Goal: Task Accomplishment & Management: Manage account settings

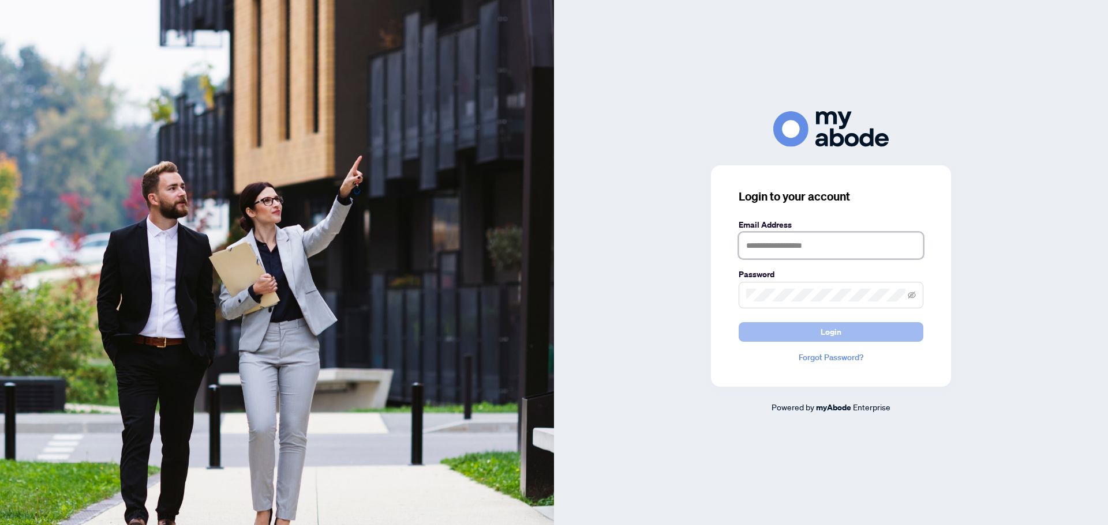
type input "**********"
click at [804, 341] on button "Login" at bounding box center [830, 332] width 185 height 20
type input "**********"
click at [862, 332] on button "Login" at bounding box center [830, 332] width 185 height 20
click at [880, 331] on button "Login" at bounding box center [830, 332] width 185 height 20
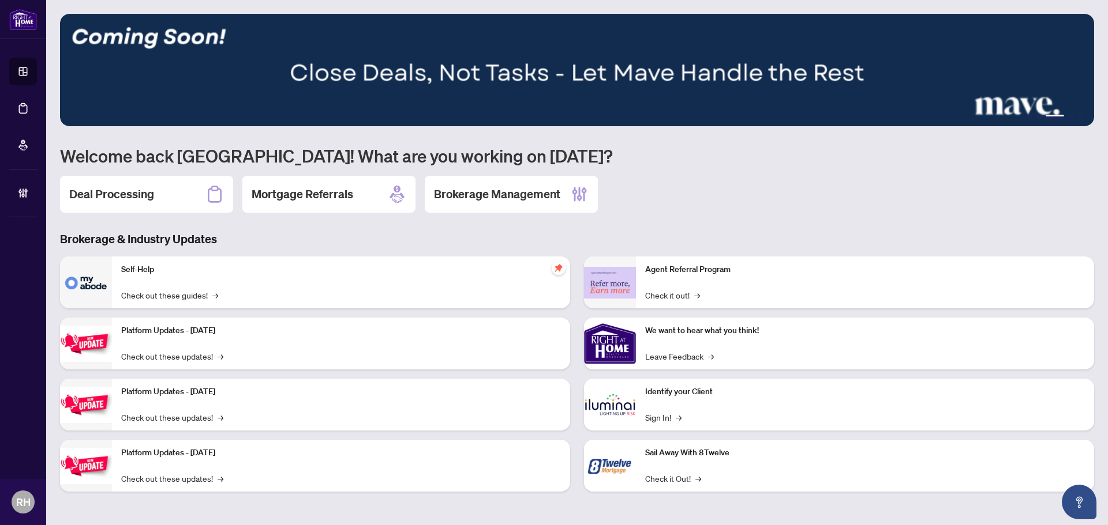
click at [118, 185] on div "Deal Processing" at bounding box center [146, 194] width 173 height 37
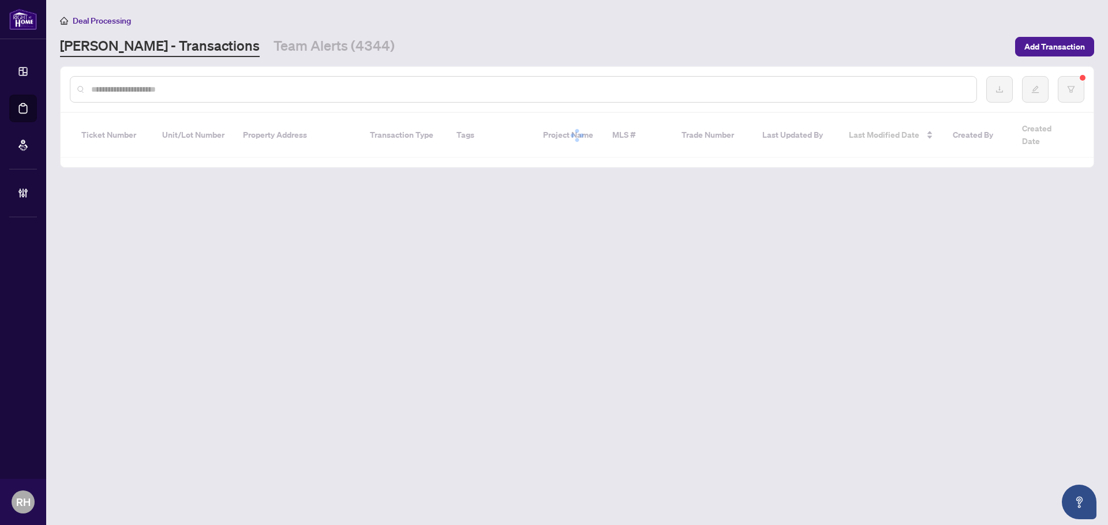
click at [236, 73] on div at bounding box center [577, 89] width 1033 height 45
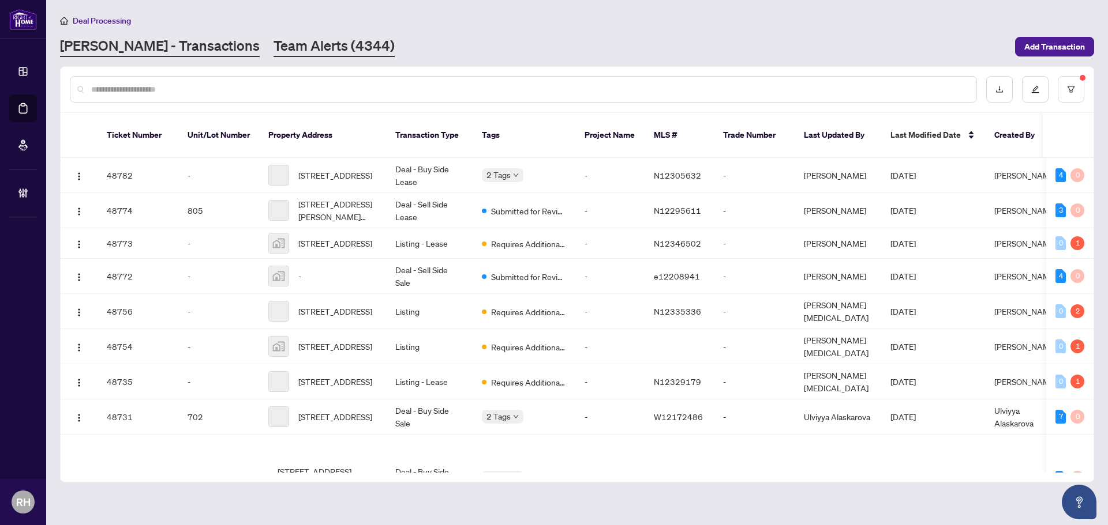
click at [273, 51] on link "Team Alerts (4344)" at bounding box center [333, 46] width 121 height 21
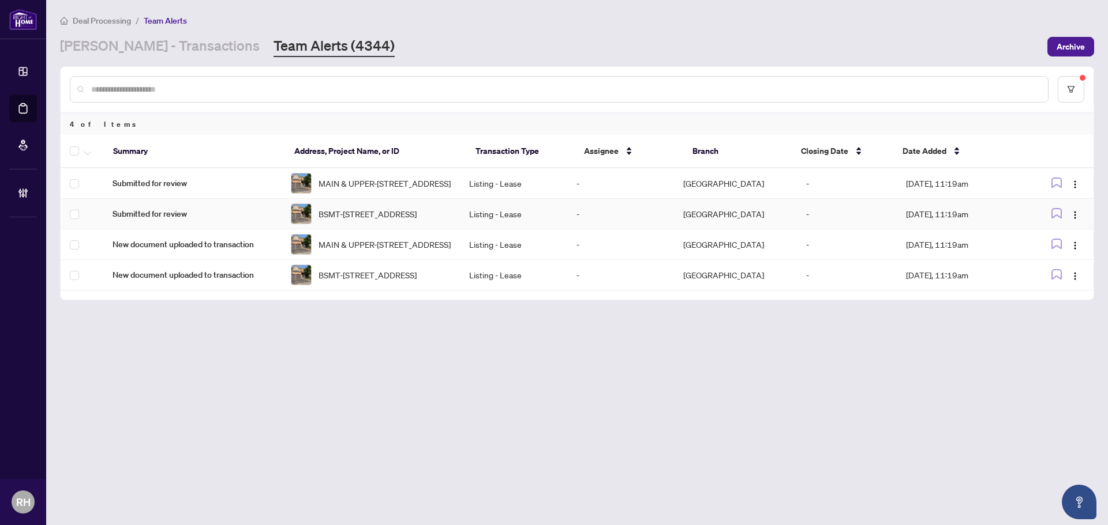
click at [479, 212] on td "Listing - Lease" at bounding box center [513, 214] width 107 height 31
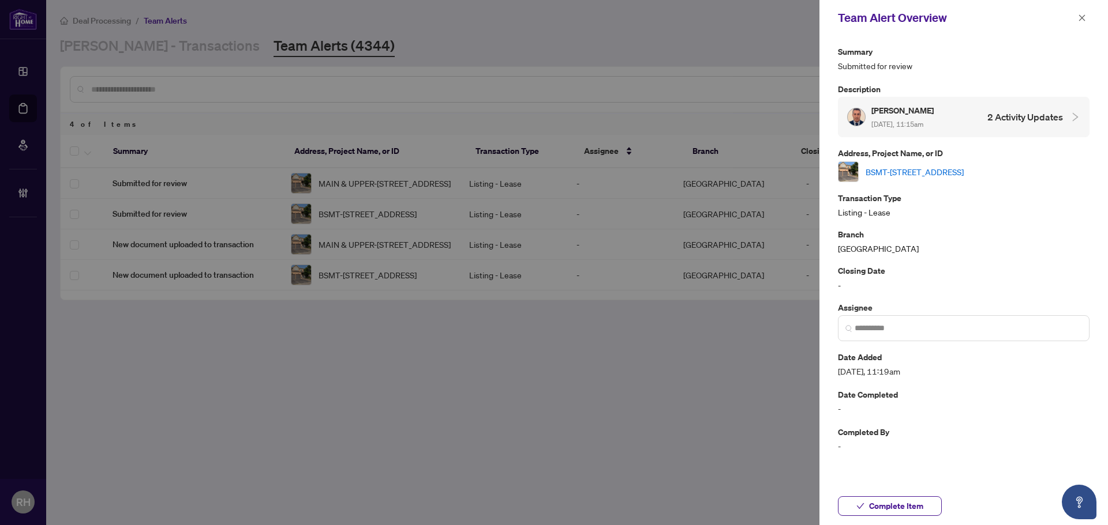
click at [932, 166] on link "BSMT-5 Faris St, Bradford West Gwillimbury, Ontario L3Z 0C6, Canada" at bounding box center [914, 172] width 98 height 13
click at [1087, 23] on button "button" at bounding box center [1081, 18] width 15 height 14
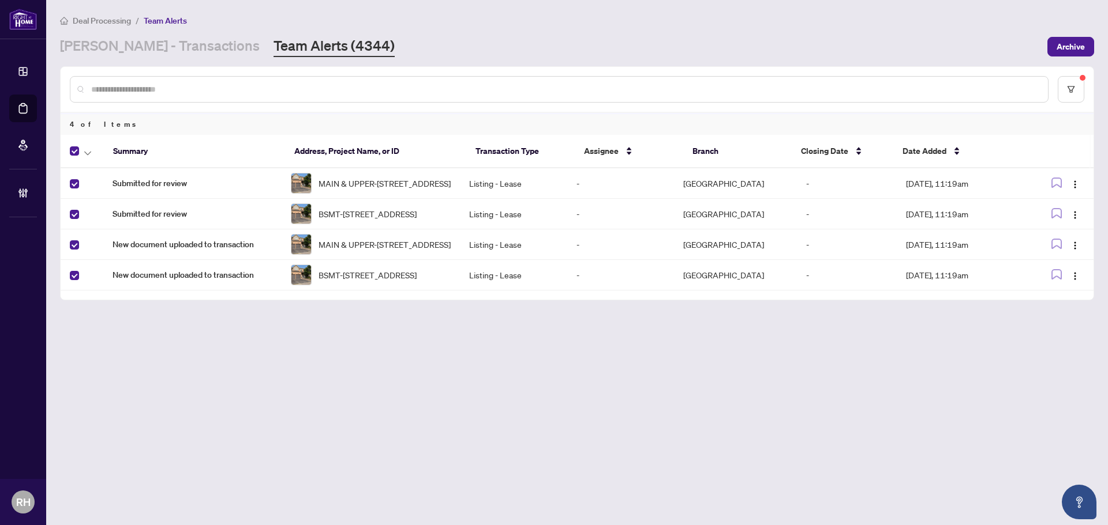
click at [96, 157] on th at bounding box center [82, 151] width 43 height 33
click at [91, 152] on icon "button" at bounding box center [87, 153] width 7 height 4
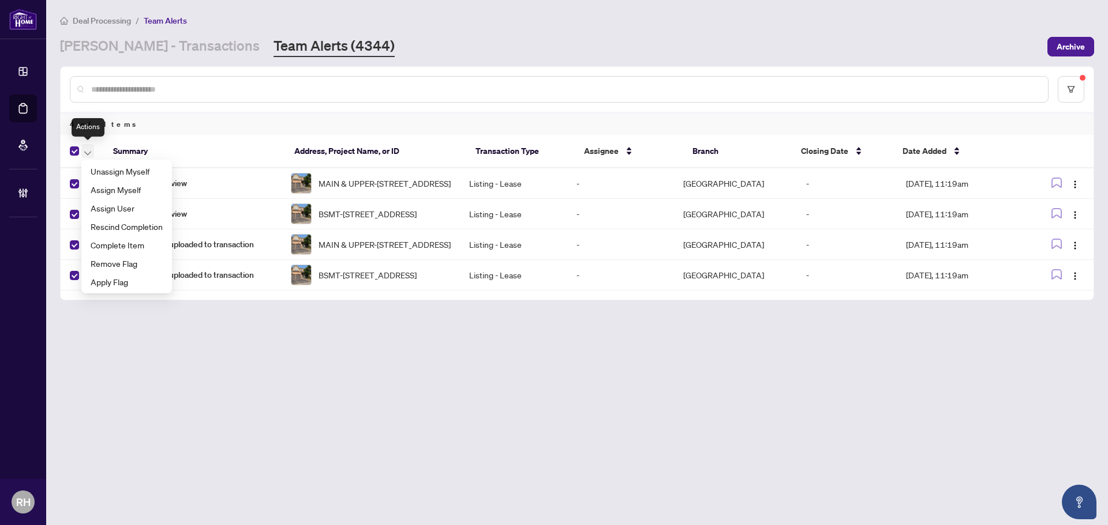
click at [91, 152] on icon "button" at bounding box center [87, 153] width 7 height 4
click at [63, 150] on th at bounding box center [82, 151] width 43 height 33
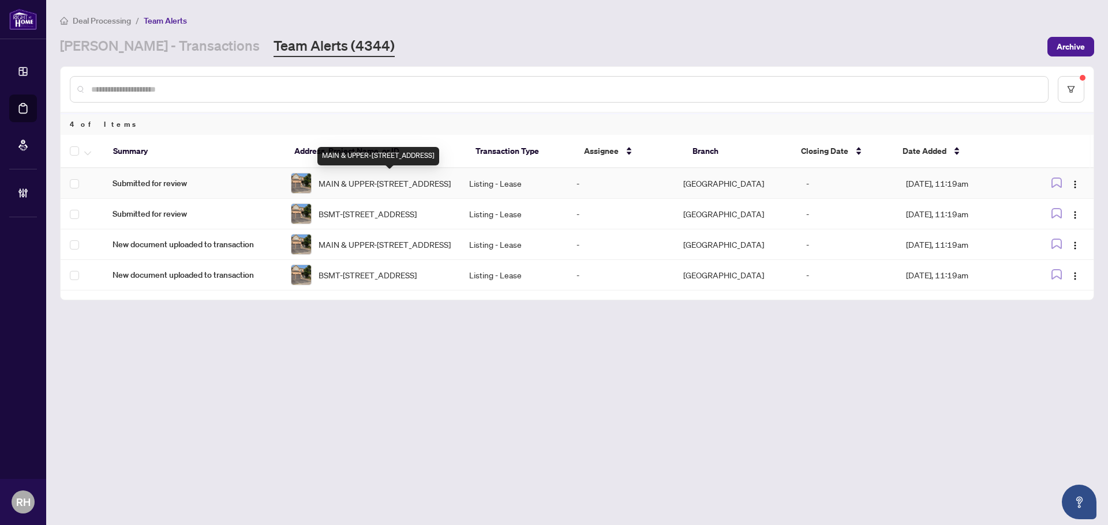
click at [389, 190] on span "MAIN & UPPER-5 Faris St, Bradford West Gwillimbury, Ontario L3Z 0C6, Canada" at bounding box center [384, 183] width 132 height 13
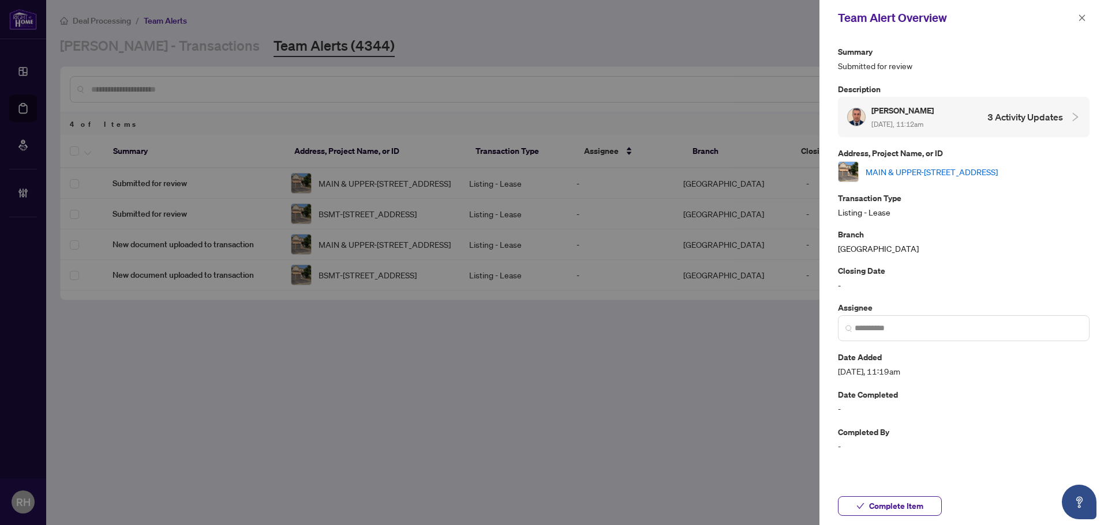
click at [997, 173] on link "MAIN & UPPER-5 Faris St, Bradford West Gwillimbury, Ontario L3Z 0C6, Canada" at bounding box center [931, 172] width 132 height 13
drag, startPoint x: 1083, startPoint y: 23, endPoint x: 1077, endPoint y: 23, distance: 6.3
click at [1079, 23] on span "button" at bounding box center [1082, 18] width 8 height 18
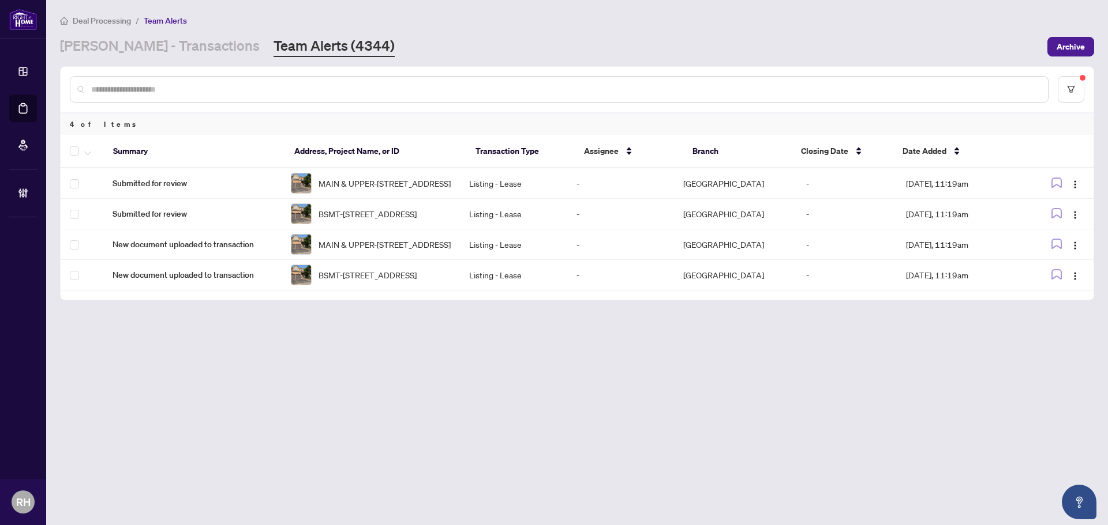
click at [69, 154] on th at bounding box center [82, 151] width 43 height 33
click at [80, 152] on div at bounding box center [84, 151] width 29 height 14
click at [69, 150] on th at bounding box center [82, 151] width 43 height 33
click at [81, 153] on div at bounding box center [84, 151] width 29 height 14
click at [87, 151] on icon "button" at bounding box center [87, 153] width 7 height 5
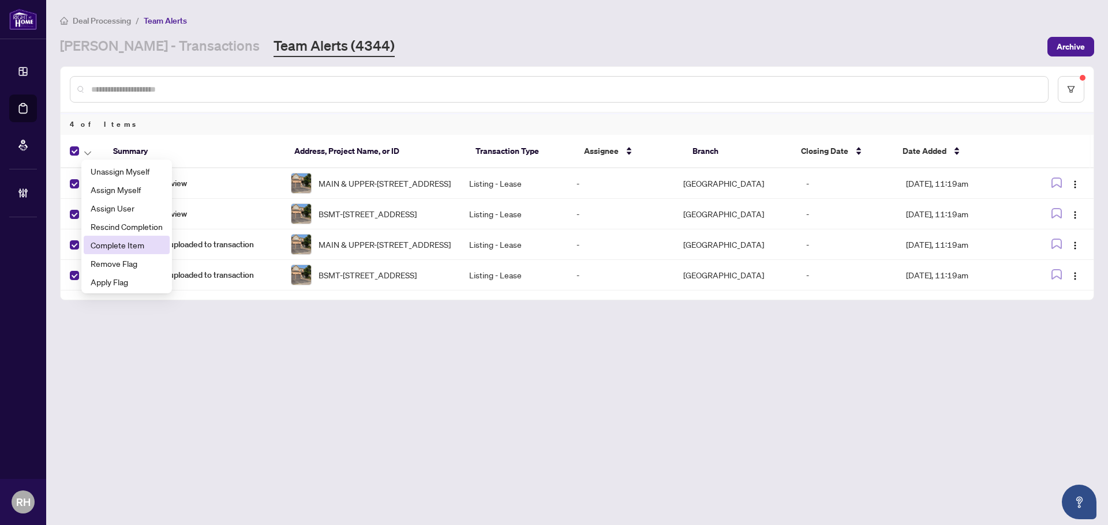
click at [164, 242] on li "Complete Item" at bounding box center [127, 245] width 86 height 18
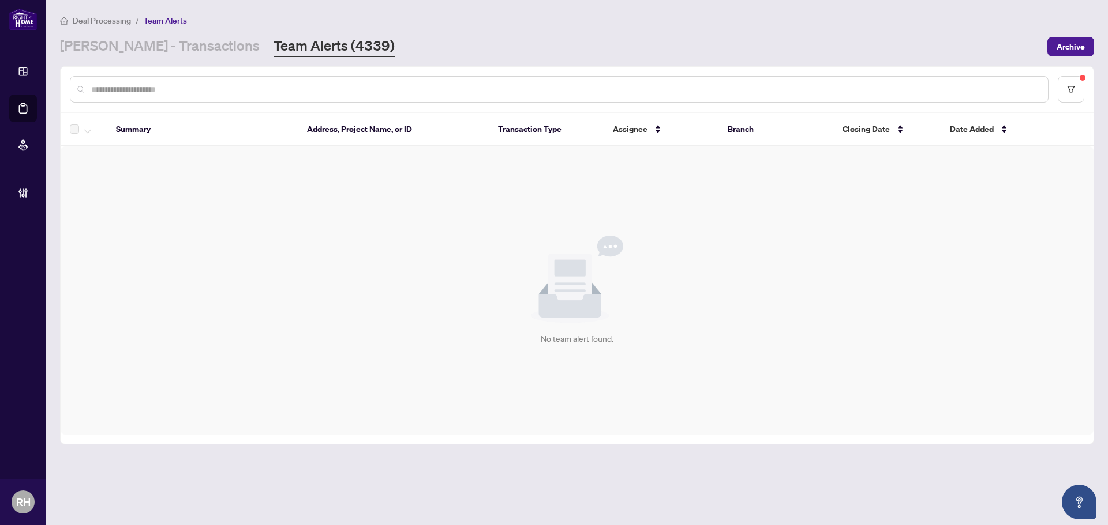
click at [133, 35] on div "Deal Processing / Team Alerts RAHR - Transactions Team Alerts (4339) Archive" at bounding box center [577, 35] width 1034 height 43
click at [131, 59] on main "Deal Processing / Team Alerts RAHR - Transactions Team Alerts (4339) Archive Su…" at bounding box center [576, 262] width 1061 height 525
click at [125, 46] on link "RAHR - Transactions" at bounding box center [160, 46] width 200 height 21
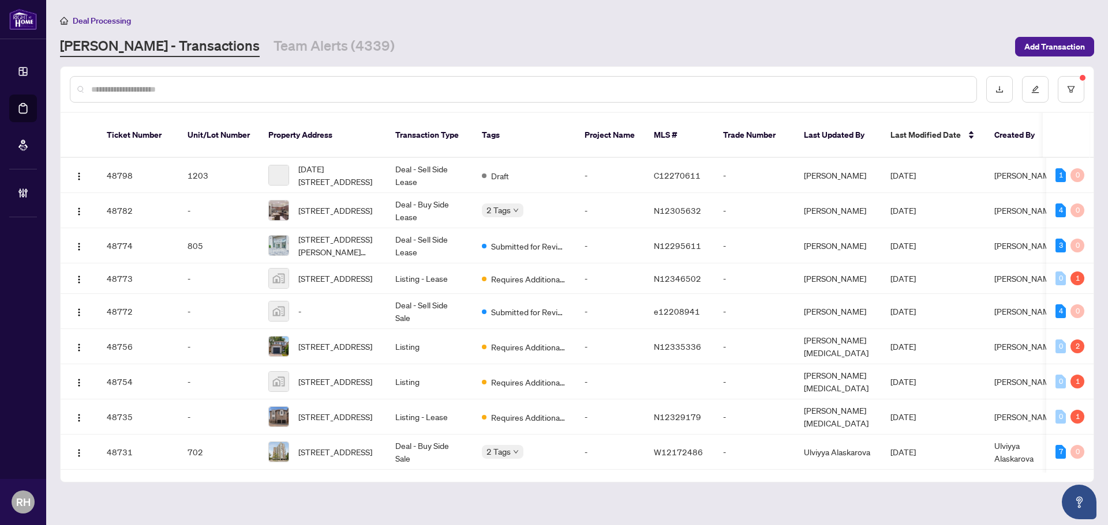
click at [127, 91] on input "text" at bounding box center [529, 89] width 876 height 13
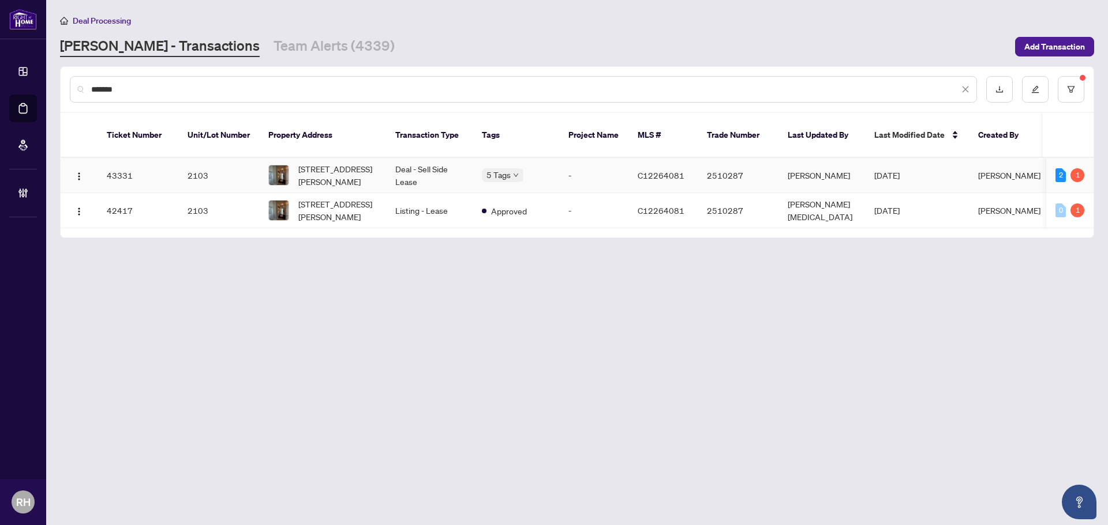
type input "*******"
click at [603, 174] on td "-" at bounding box center [593, 175] width 69 height 35
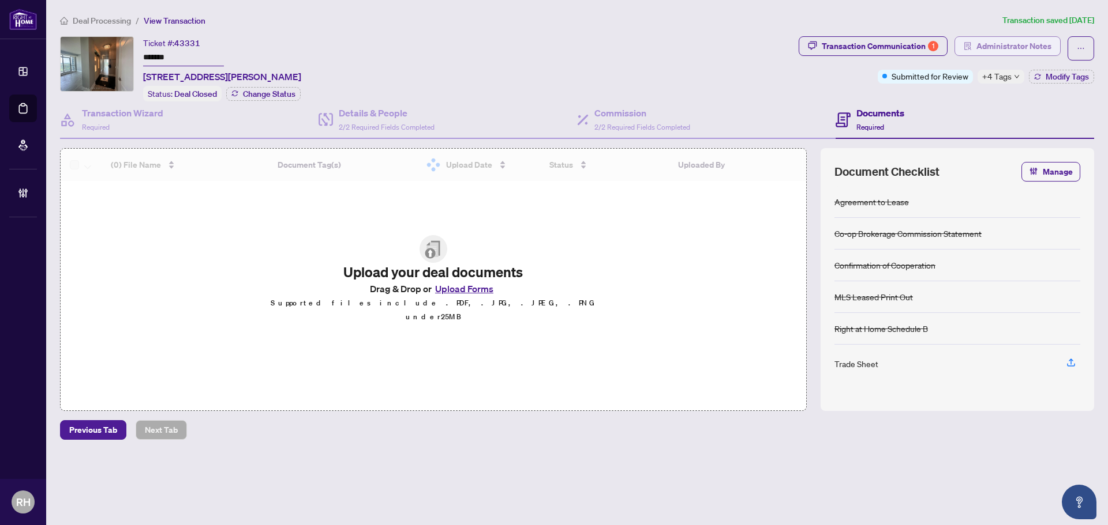
click at [1033, 43] on span "Administrator Notes" at bounding box center [1013, 46] width 75 height 18
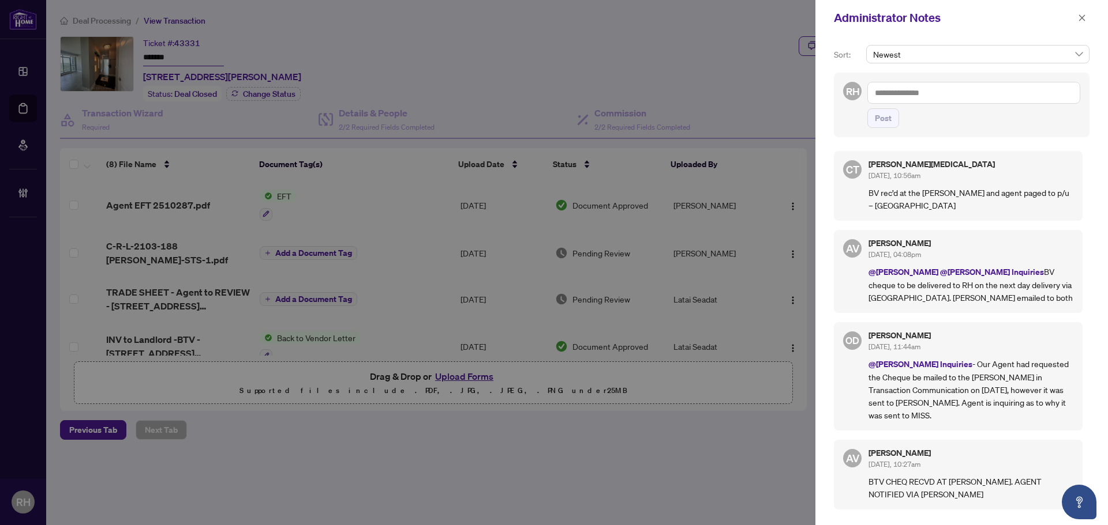
click at [955, 102] on textarea at bounding box center [973, 93] width 213 height 22
click at [951, 96] on textarea at bounding box center [973, 93] width 213 height 22
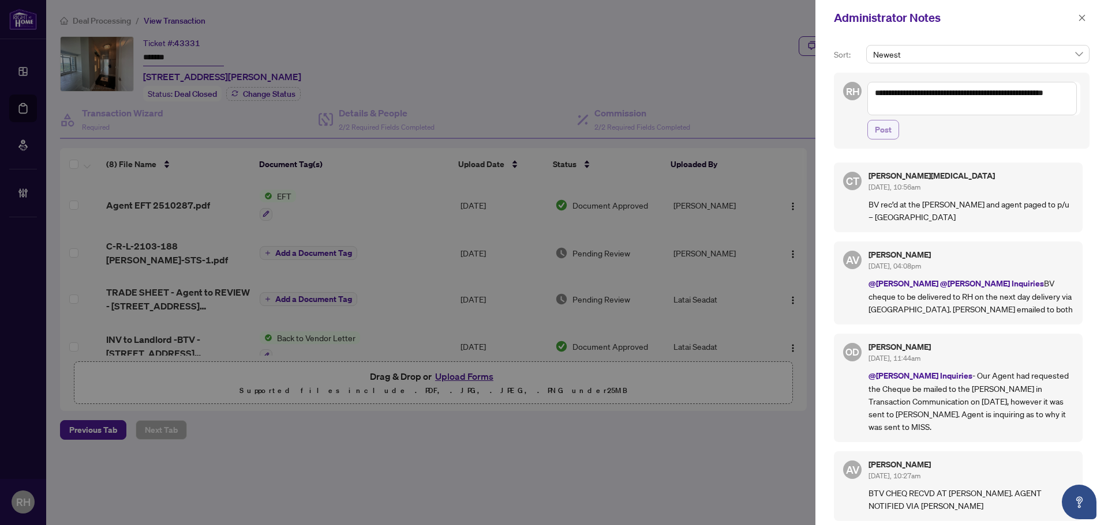
type textarea "**********"
click at [898, 127] on button "Post" at bounding box center [883, 130] width 32 height 20
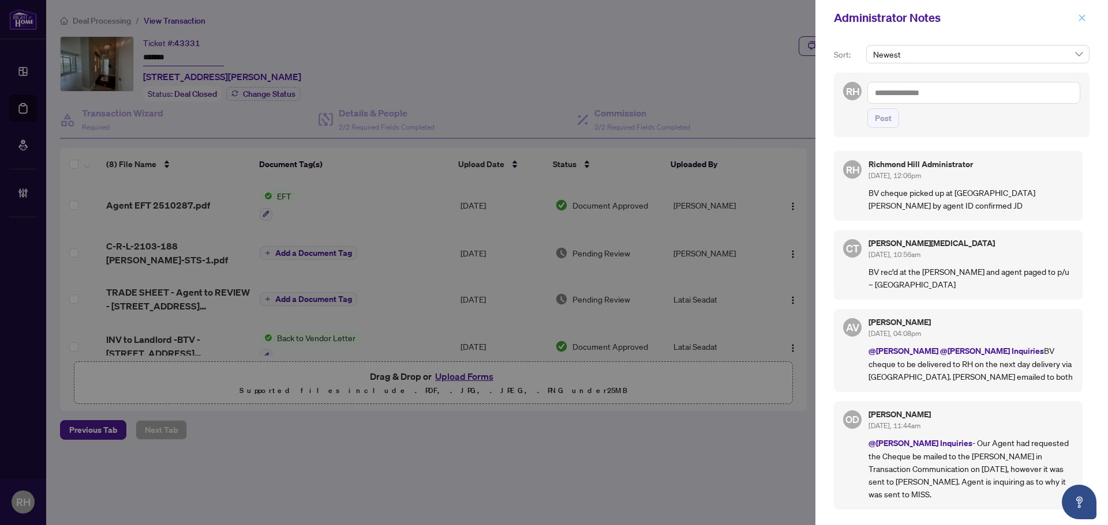
click at [1080, 22] on icon "close" at bounding box center [1082, 18] width 8 height 8
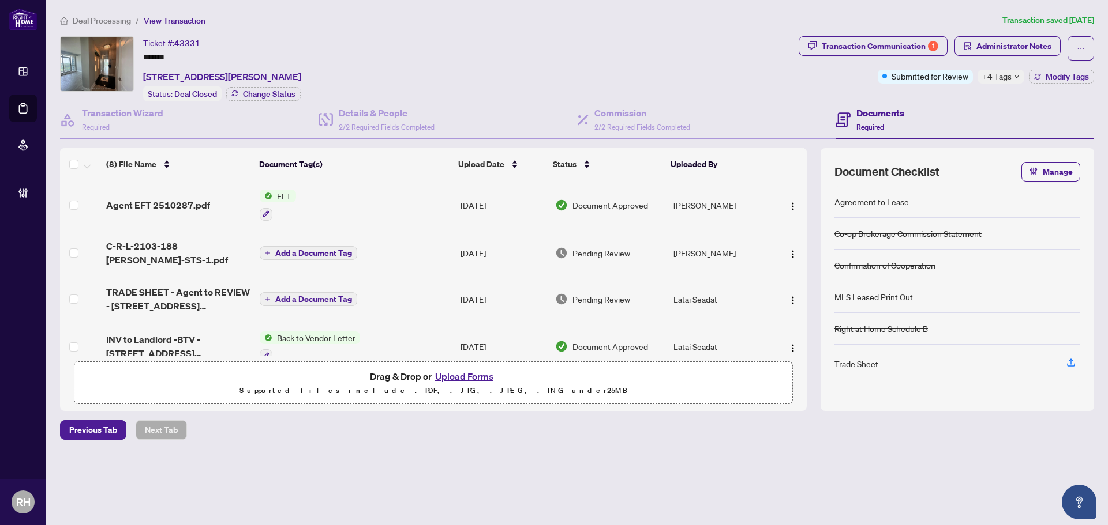
click at [79, 23] on span "Deal Processing" at bounding box center [102, 21] width 58 height 10
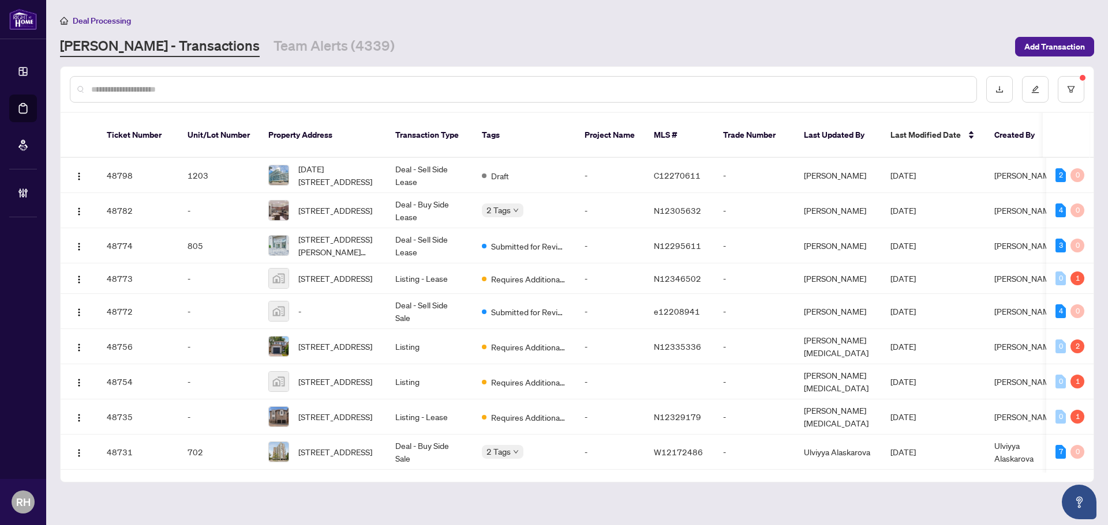
click at [139, 85] on input "text" at bounding box center [529, 89] width 876 height 13
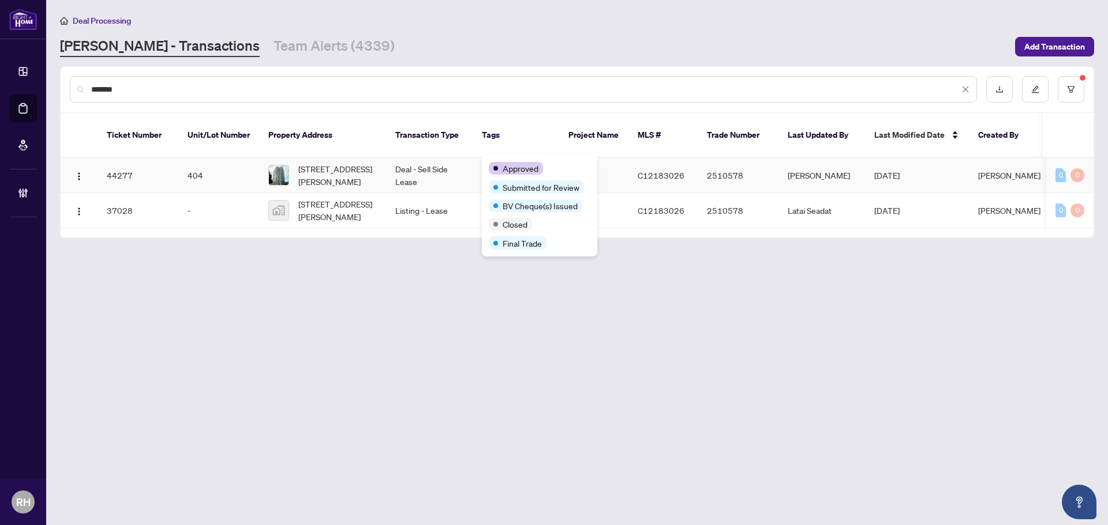
type input "*******"
click at [623, 158] on td "-" at bounding box center [593, 175] width 69 height 35
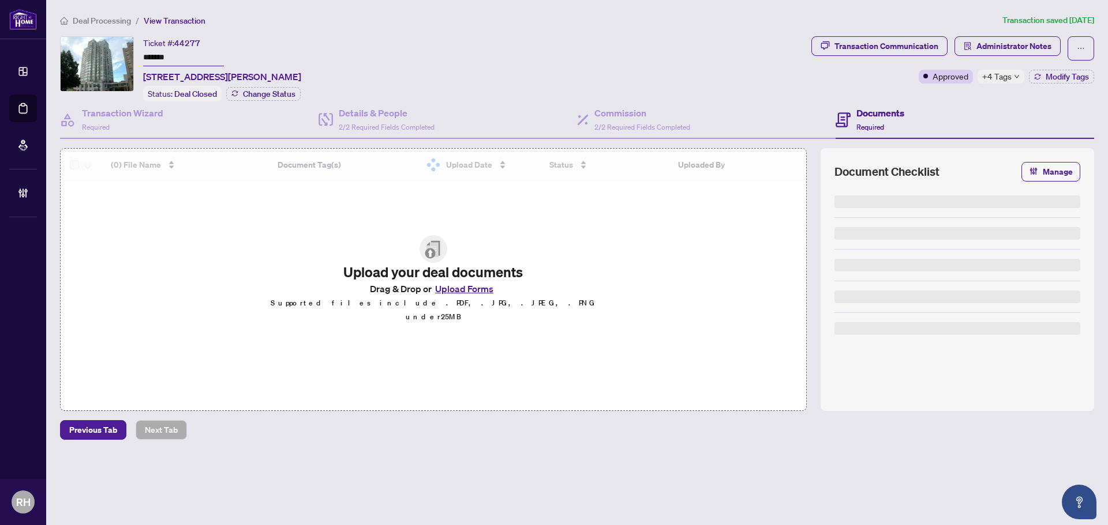
click at [977, 42] on span "Administrator Notes" at bounding box center [1013, 46] width 75 height 18
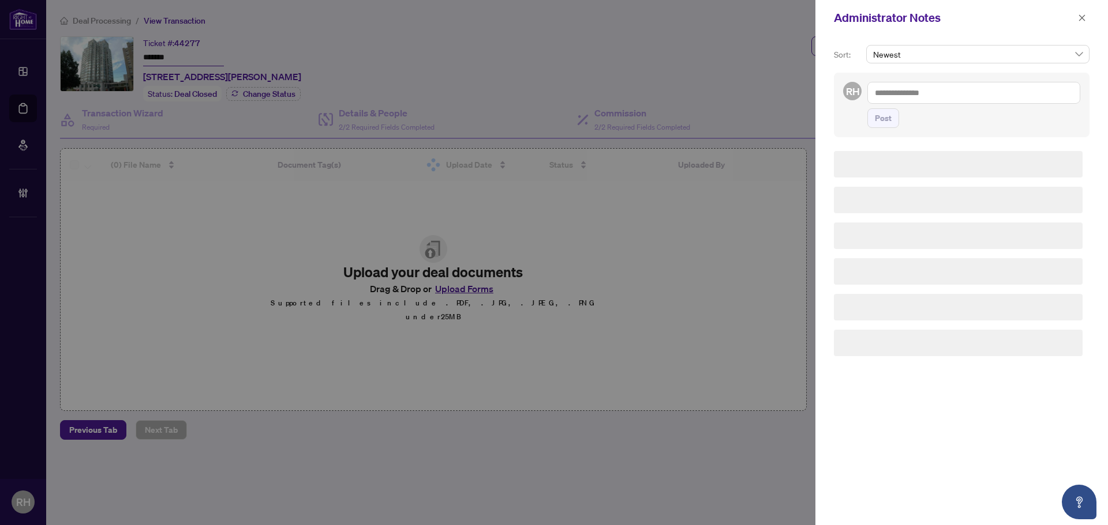
click at [944, 106] on div "Post" at bounding box center [973, 105] width 213 height 46
click at [941, 97] on textarea at bounding box center [973, 93] width 213 height 22
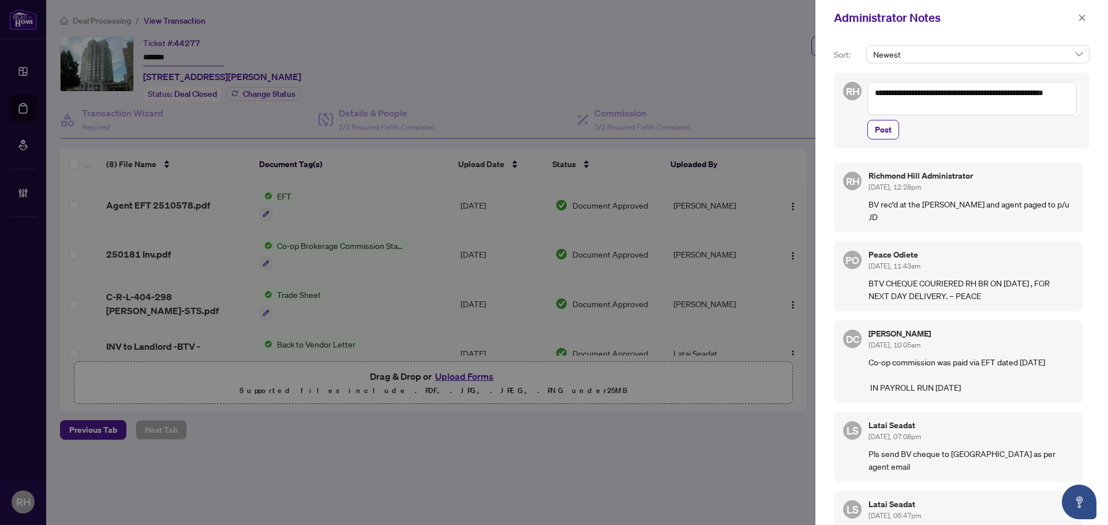
type textarea "**********"
drag, startPoint x: 904, startPoint y: 148, endPoint x: 886, endPoint y: 132, distance: 24.1
click at [901, 147] on div "**********" at bounding box center [962, 111] width 256 height 76
click at [886, 132] on span "Post" at bounding box center [882, 130] width 17 height 18
click at [1079, 14] on icon "close" at bounding box center [1082, 18] width 8 height 8
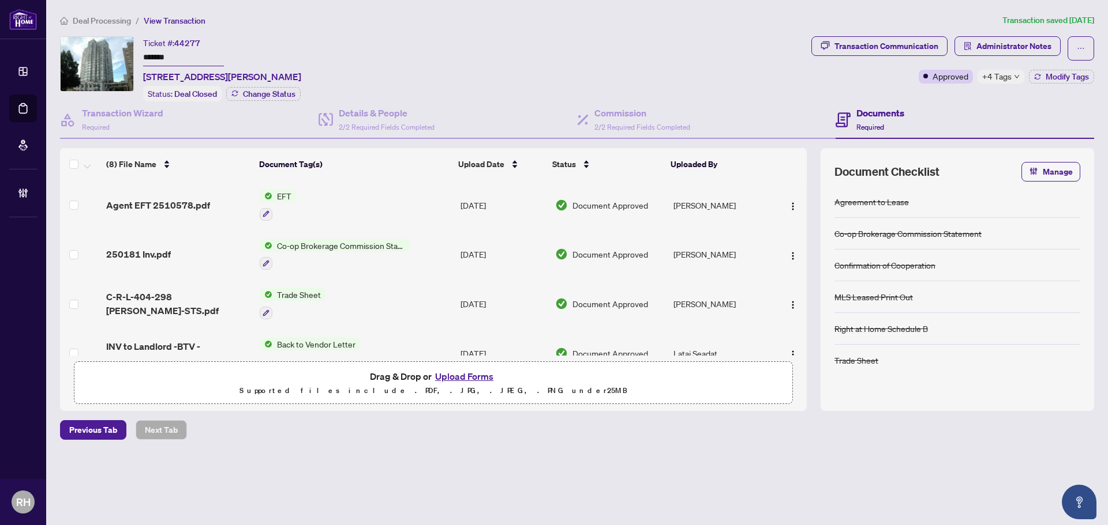
click at [100, 24] on span "Deal Processing" at bounding box center [102, 21] width 58 height 10
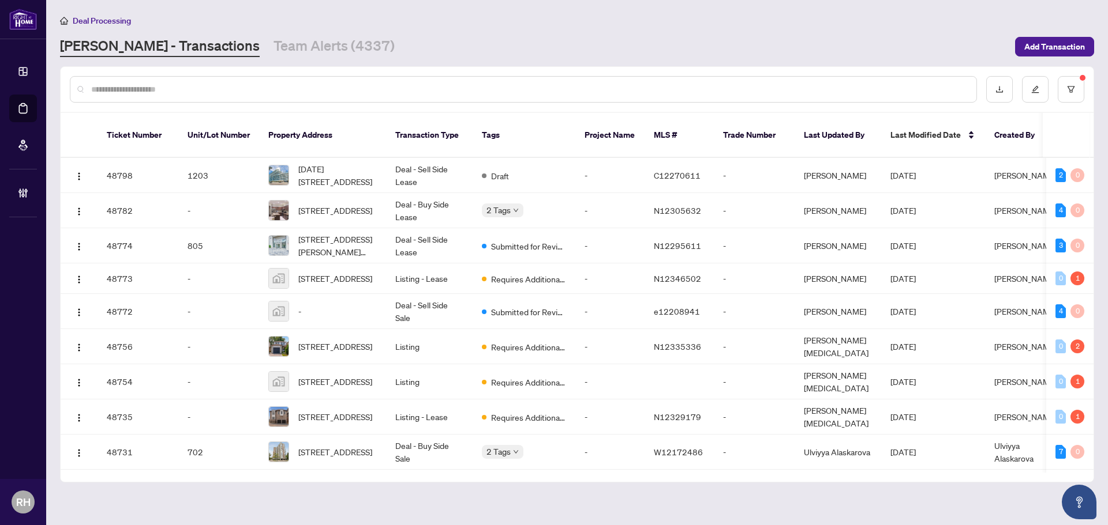
click at [142, 92] on input "text" at bounding box center [529, 89] width 876 height 13
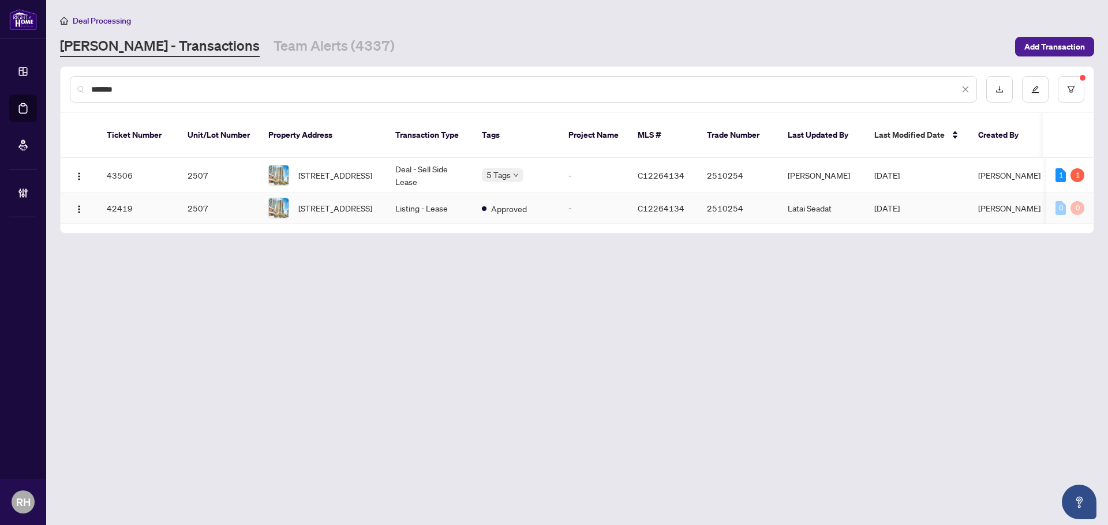
type input "*******"
click at [596, 169] on td "-" at bounding box center [593, 175] width 69 height 35
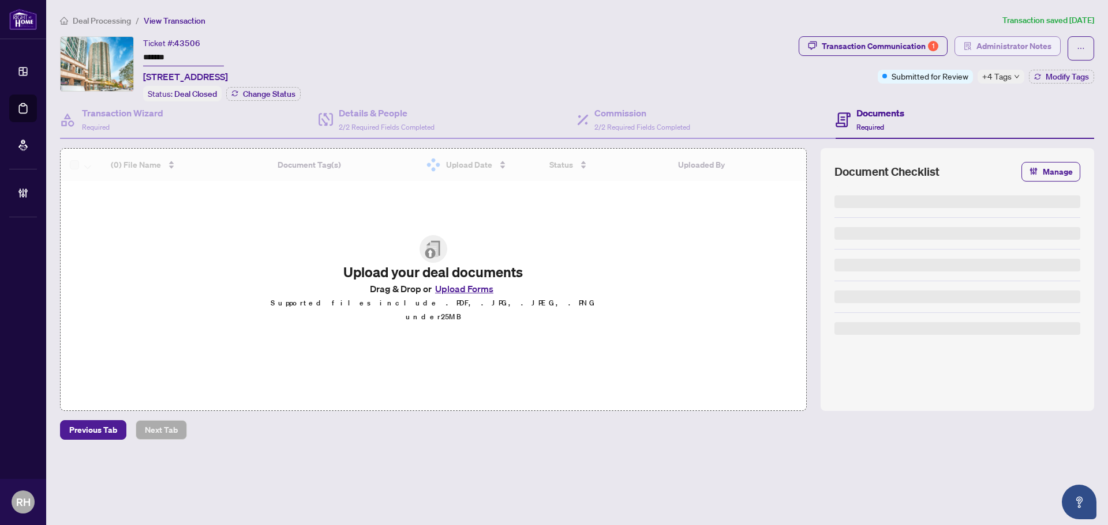
click at [970, 46] on icon "solution" at bounding box center [967, 46] width 8 height 8
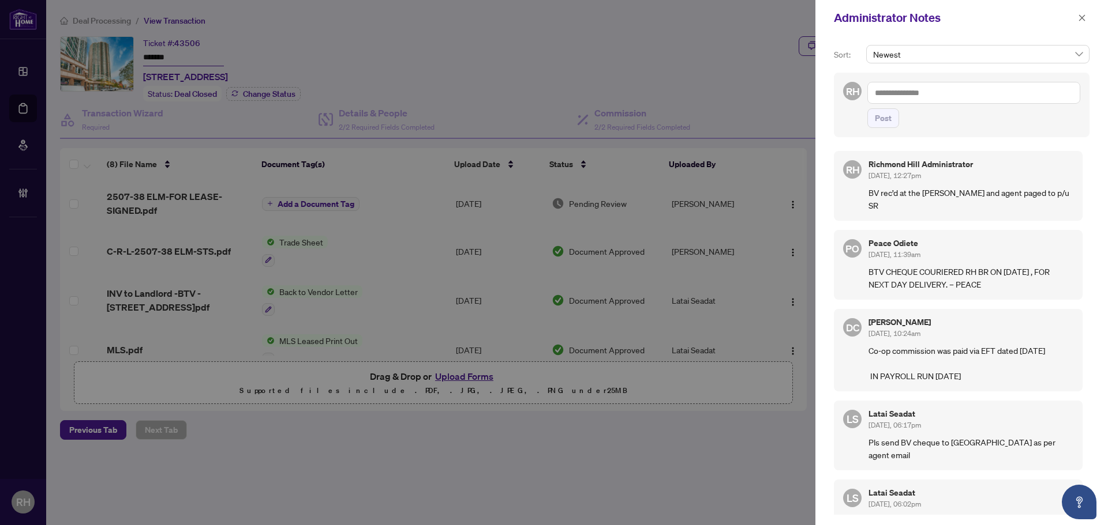
click at [956, 84] on textarea at bounding box center [973, 93] width 213 height 22
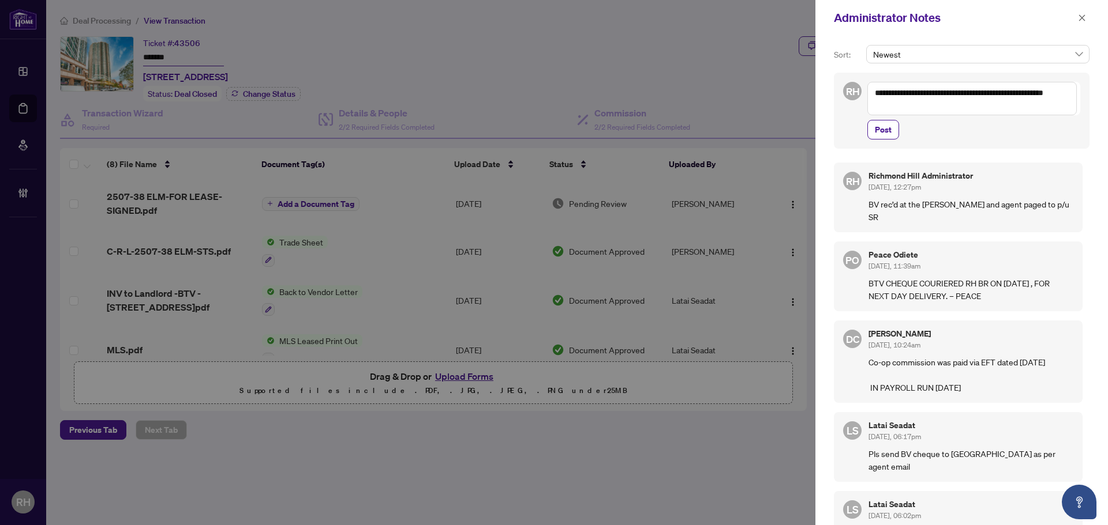
drag, startPoint x: 904, startPoint y: 114, endPoint x: 881, endPoint y: 140, distance: 35.5
click at [893, 132] on div "**********" at bounding box center [973, 111] width 213 height 58
type textarea "**********"
click at [881, 140] on div "**********" at bounding box center [962, 111] width 256 height 76
click at [786, 129] on div at bounding box center [554, 262] width 1108 height 525
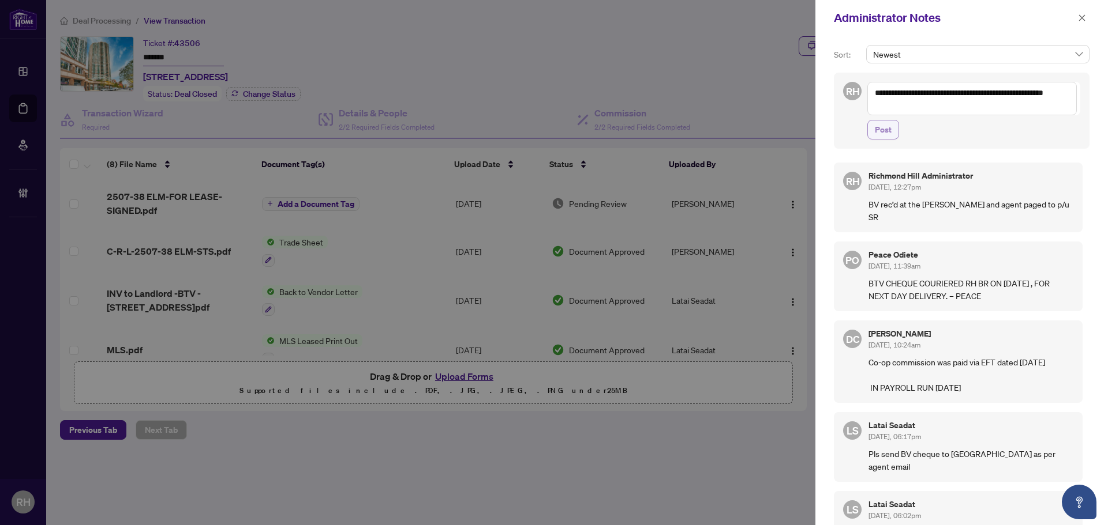
click at [870, 123] on button "Post" at bounding box center [883, 130] width 32 height 20
click at [1079, 14] on icon "close" at bounding box center [1082, 18] width 8 height 8
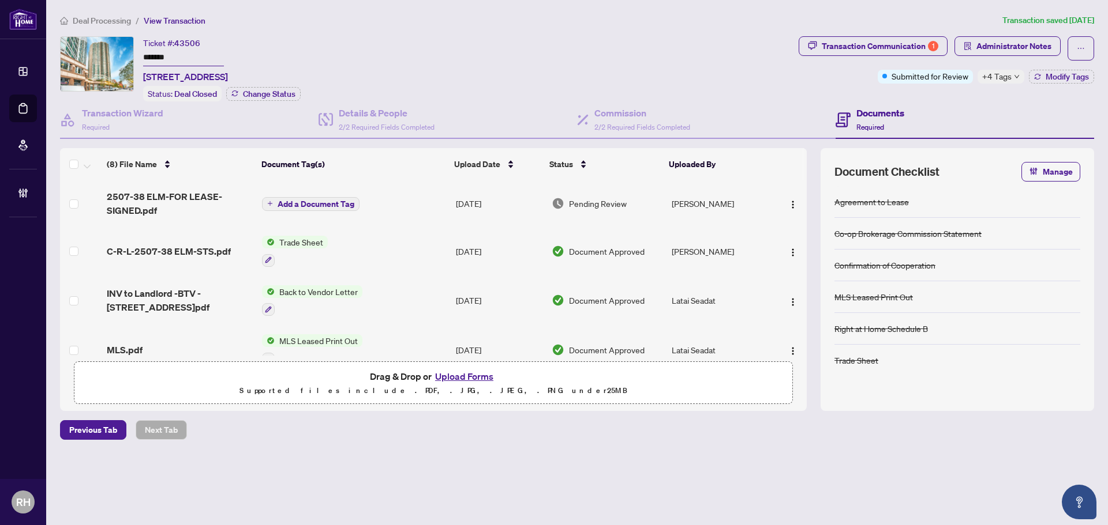
click at [115, 22] on span "Deal Processing" at bounding box center [102, 21] width 58 height 10
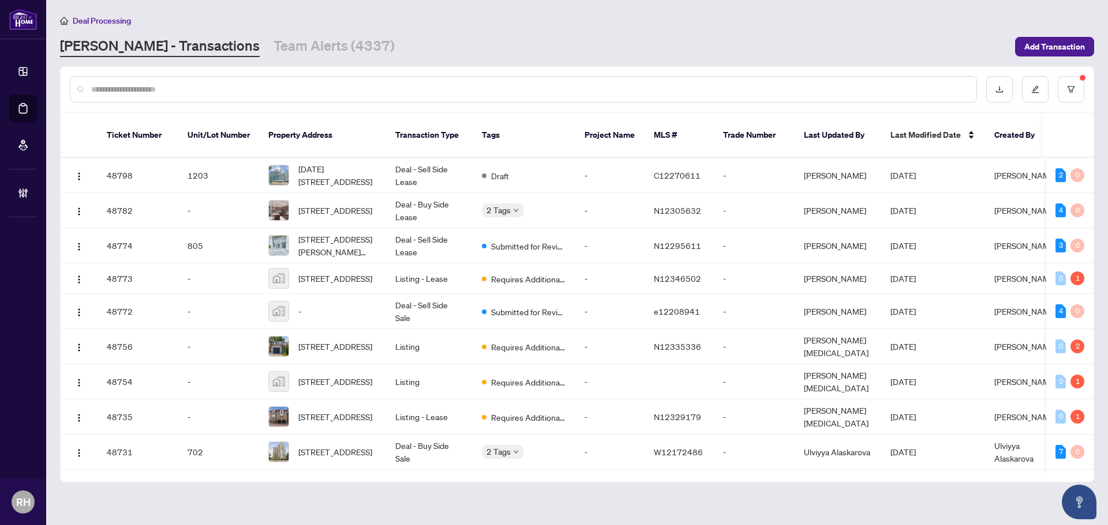
click at [232, 35] on div "Deal Processing RAHR - Transactions Team Alerts (4337) Add Transaction" at bounding box center [577, 35] width 1034 height 43
click at [273, 39] on link "Team Alerts (4337)" at bounding box center [333, 46] width 121 height 21
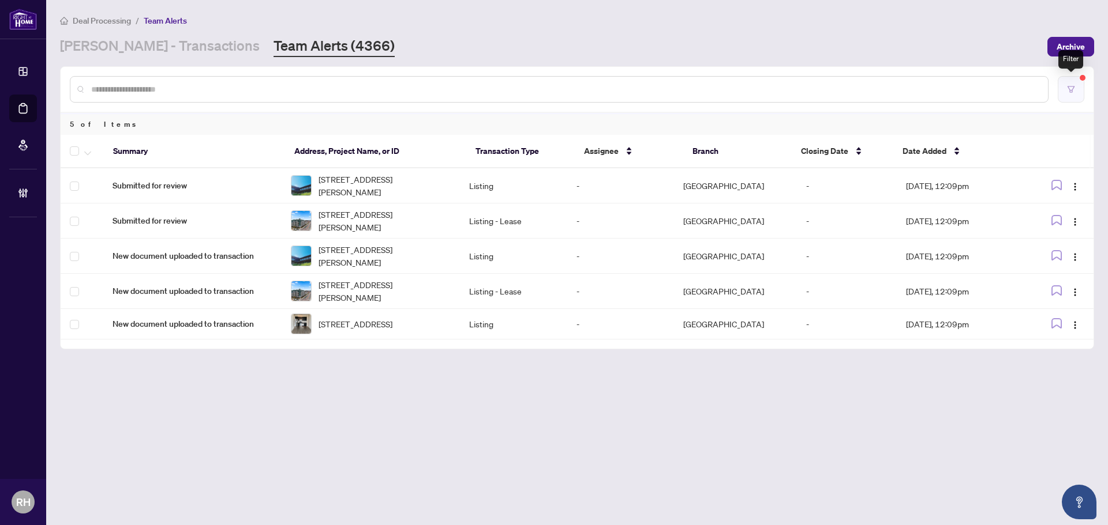
click at [1075, 100] on button "button" at bounding box center [1070, 89] width 27 height 27
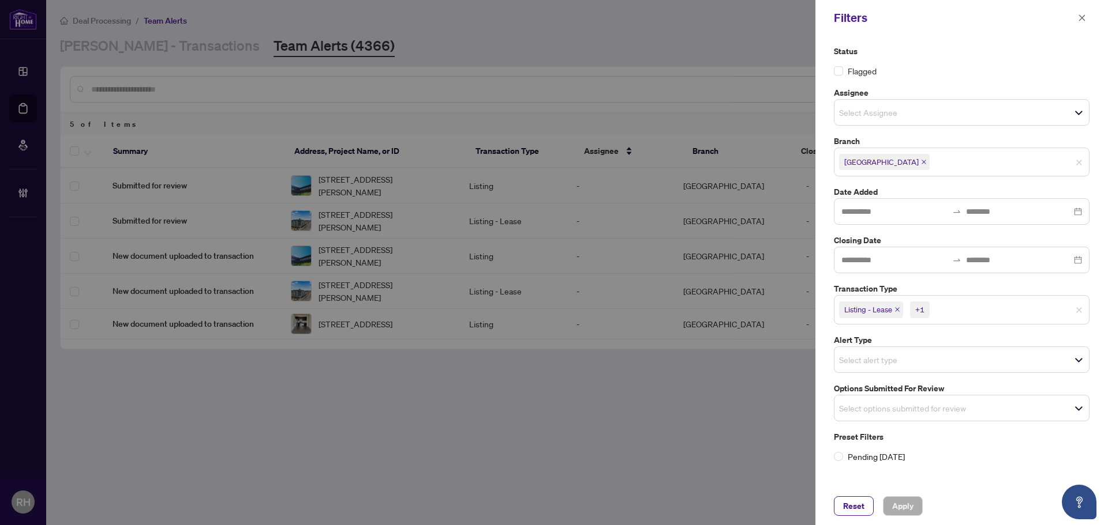
click at [899, 160] on span "Richmond Hill" at bounding box center [884, 162] width 91 height 16
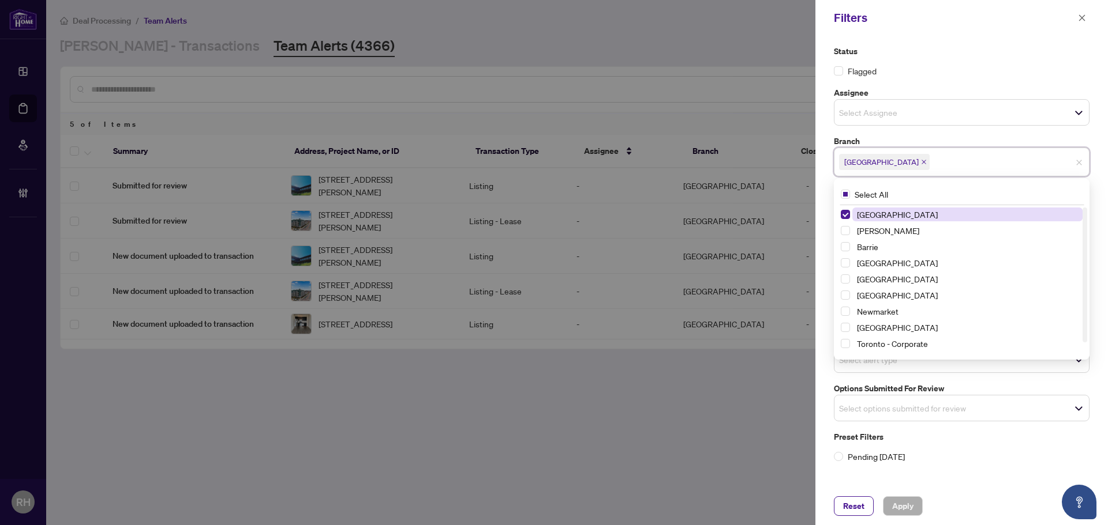
click at [891, 159] on span "Richmond Hill" at bounding box center [884, 162] width 91 height 16
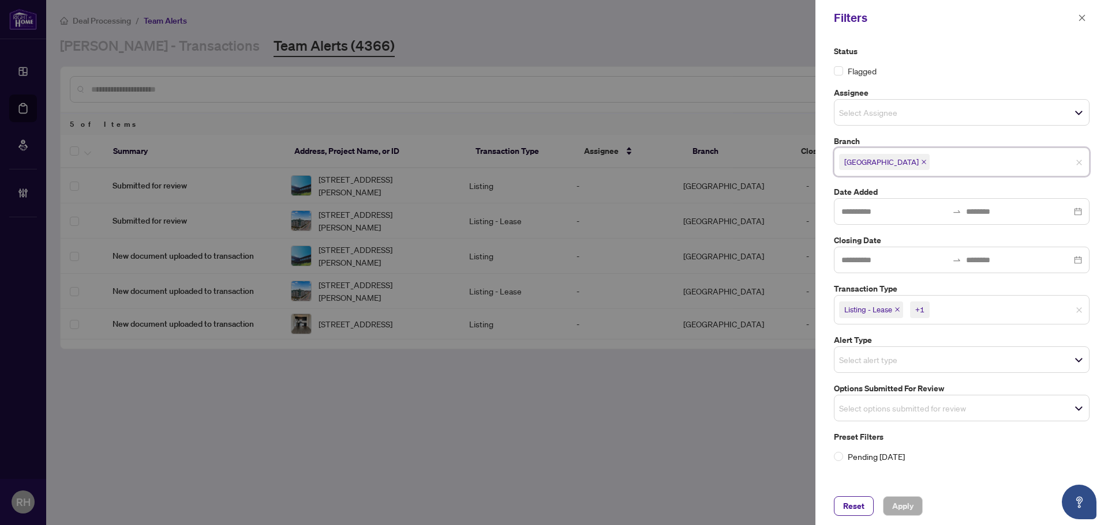
click at [921, 160] on icon "close" at bounding box center [924, 162] width 6 height 6
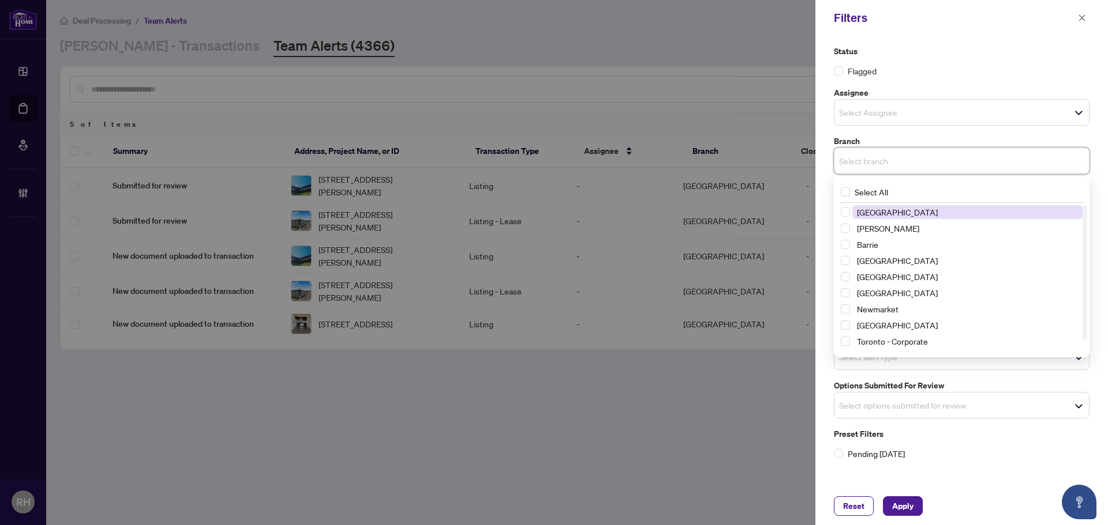
click at [917, 163] on input "search" at bounding box center [879, 161] width 81 height 14
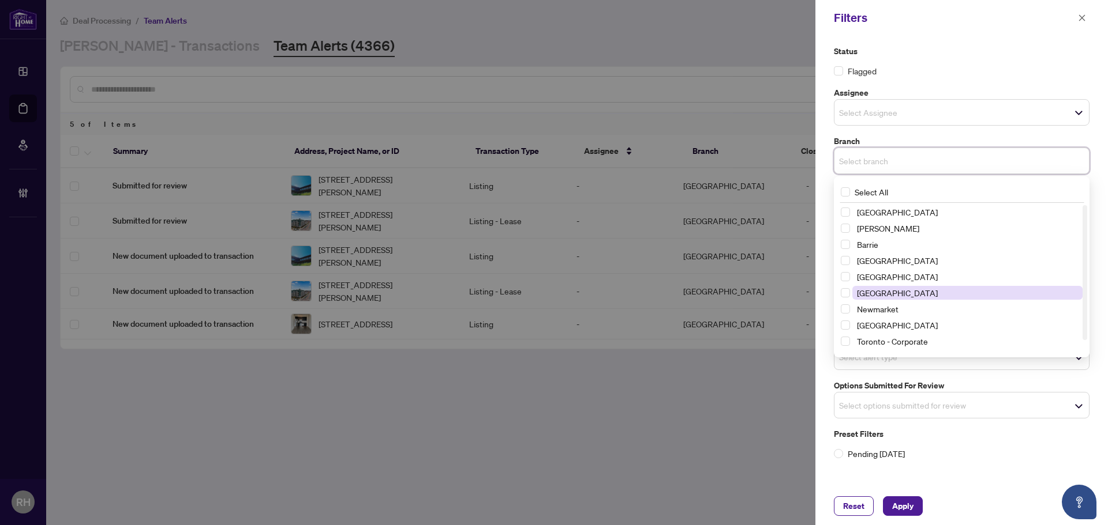
click at [902, 293] on span "Mississauga" at bounding box center [967, 293] width 230 height 14
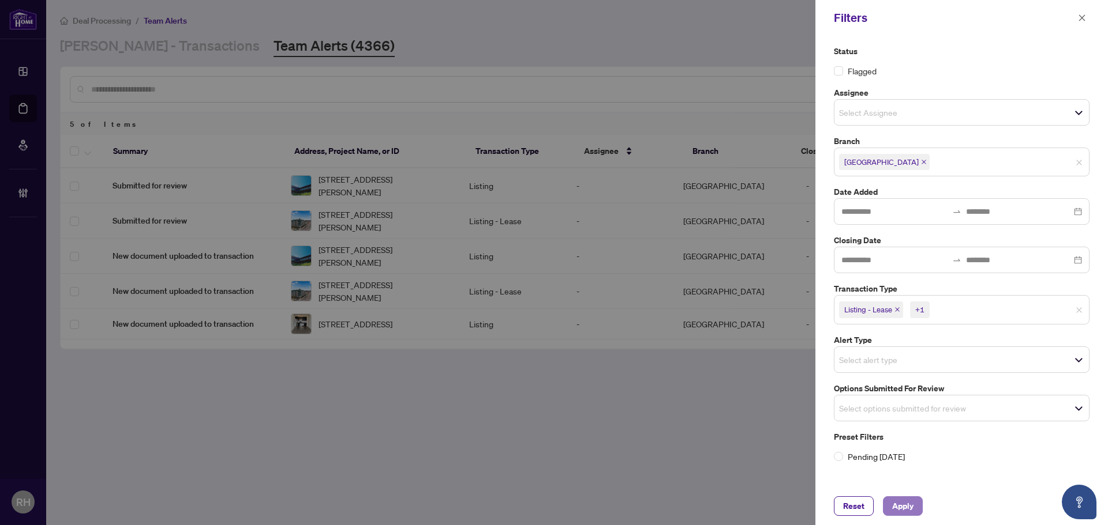
click at [910, 511] on span "Apply" at bounding box center [902, 506] width 21 height 18
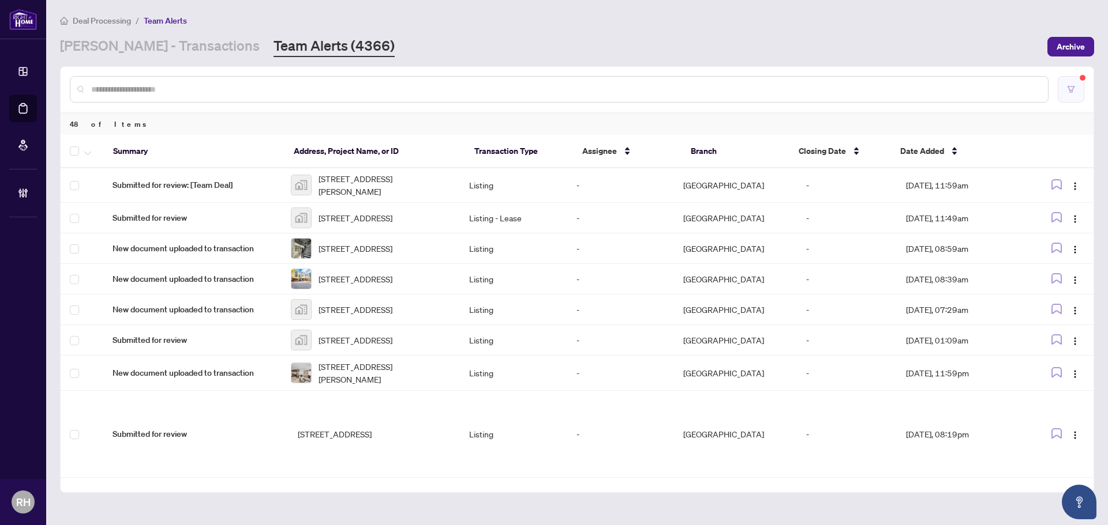
scroll to position [1135, 0]
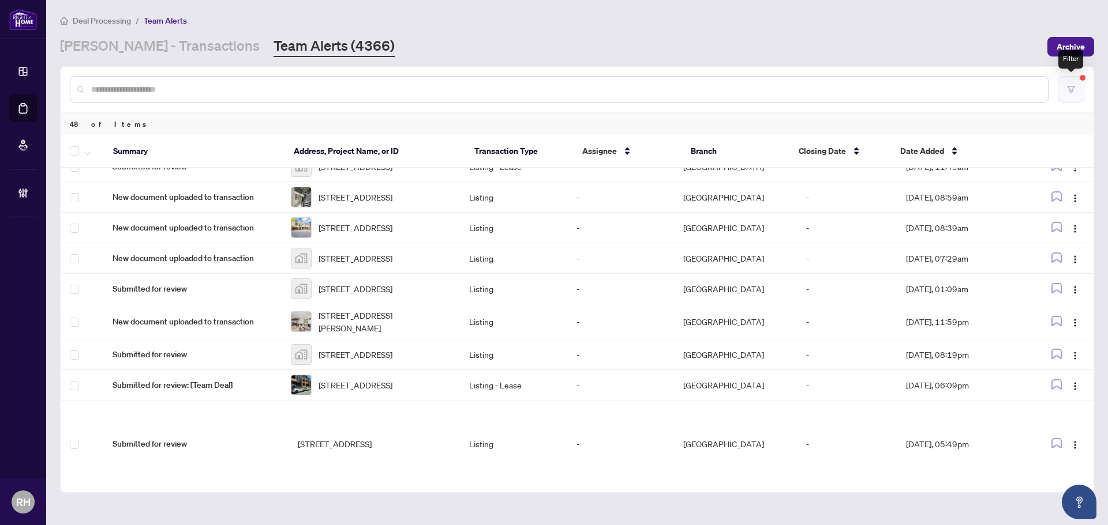
click at [1076, 93] on button "button" at bounding box center [1070, 89] width 27 height 27
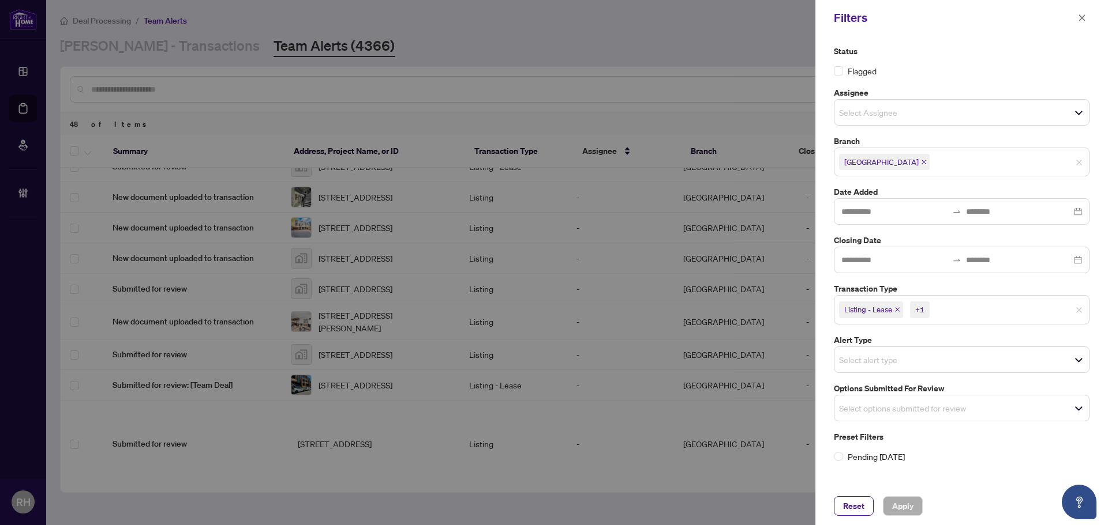
click at [885, 168] on span "Mississauga" at bounding box center [884, 162] width 91 height 16
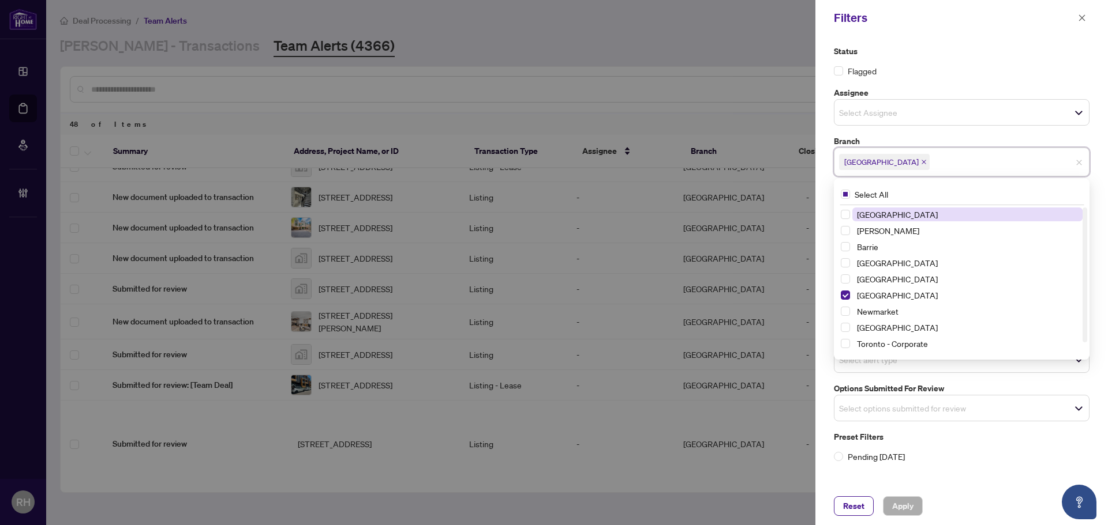
click at [888, 167] on span "Mississauga" at bounding box center [884, 162] width 91 height 16
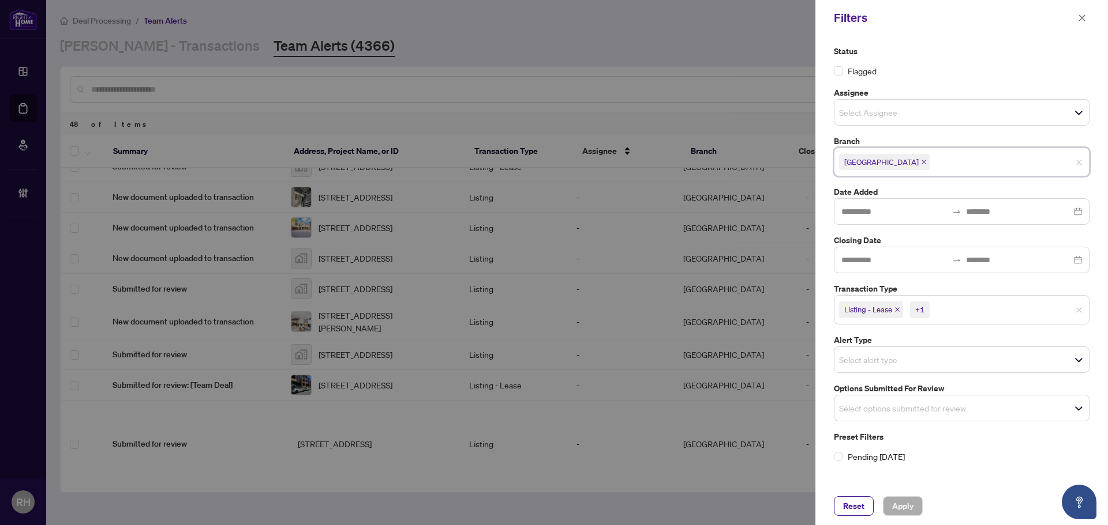
click at [890, 166] on span "Mississauga" at bounding box center [884, 162] width 91 height 16
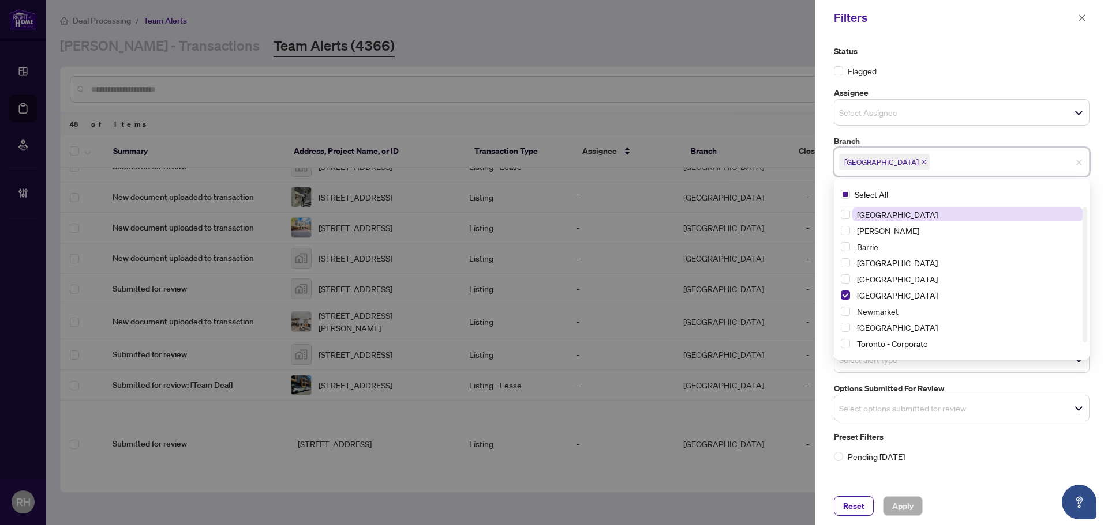
click at [921, 162] on icon "close" at bounding box center [924, 162] width 6 height 6
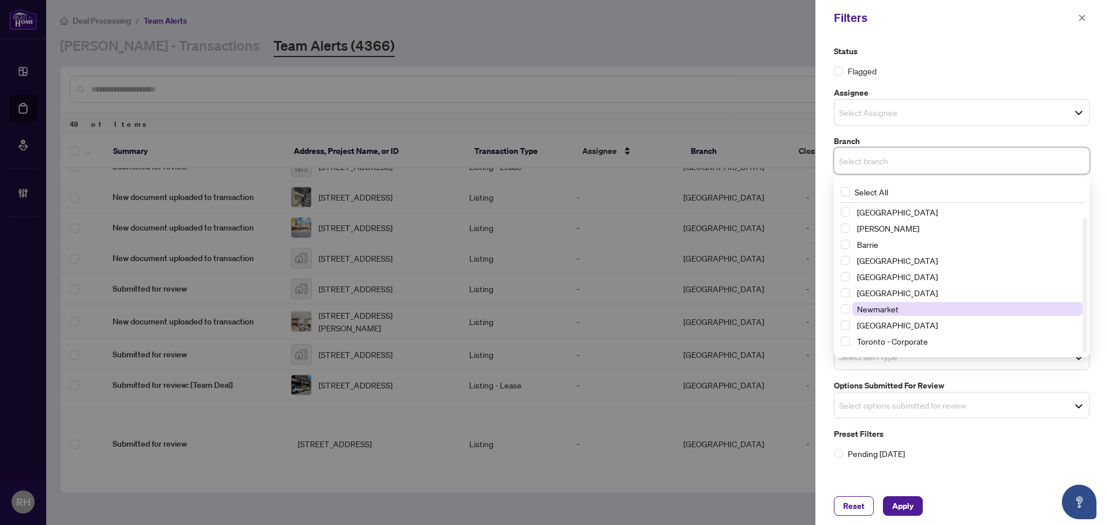
scroll to position [14, 0]
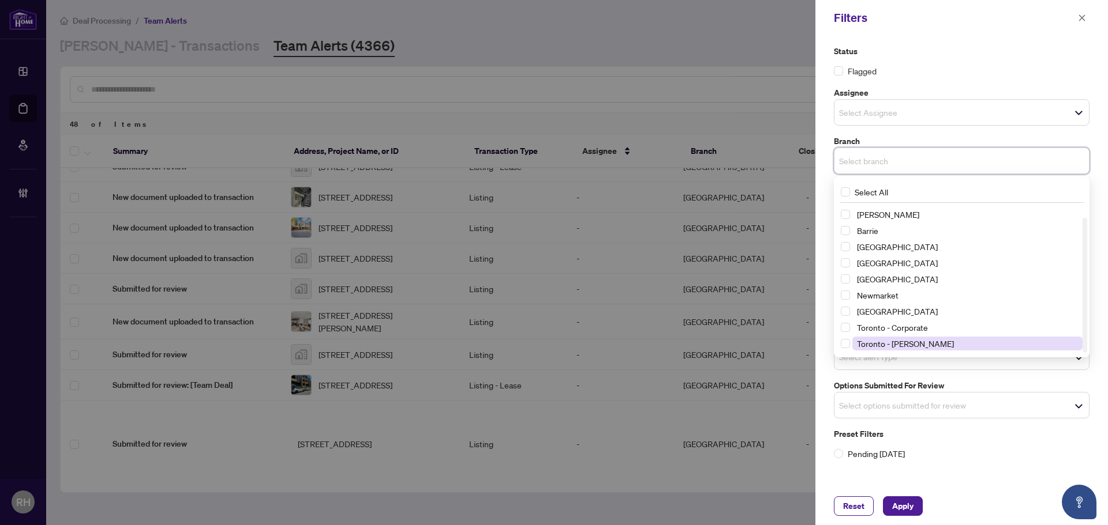
click at [937, 343] on span "Toronto - Don Mills" at bounding box center [967, 344] width 230 height 14
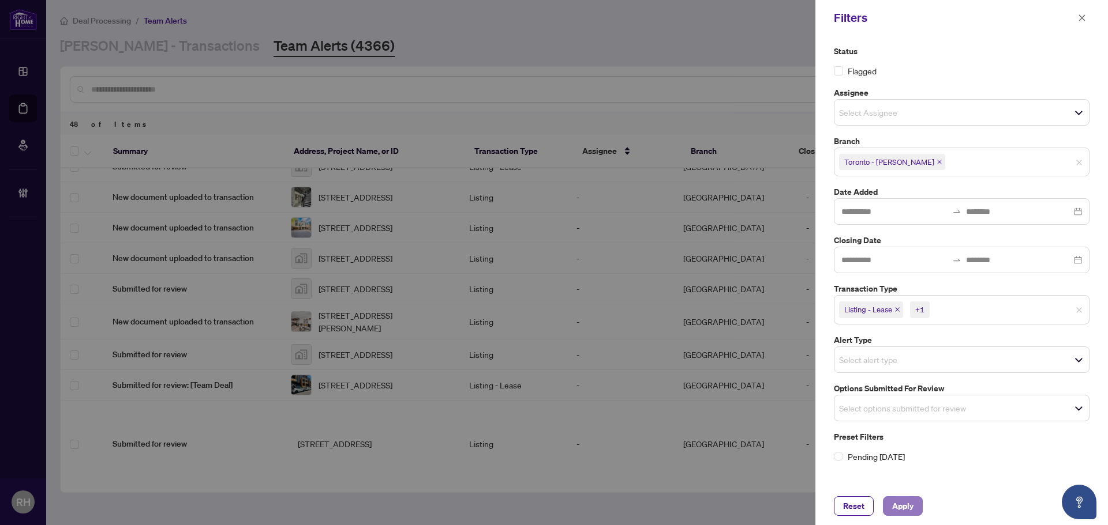
click at [897, 507] on span "Apply" at bounding box center [902, 506] width 21 height 18
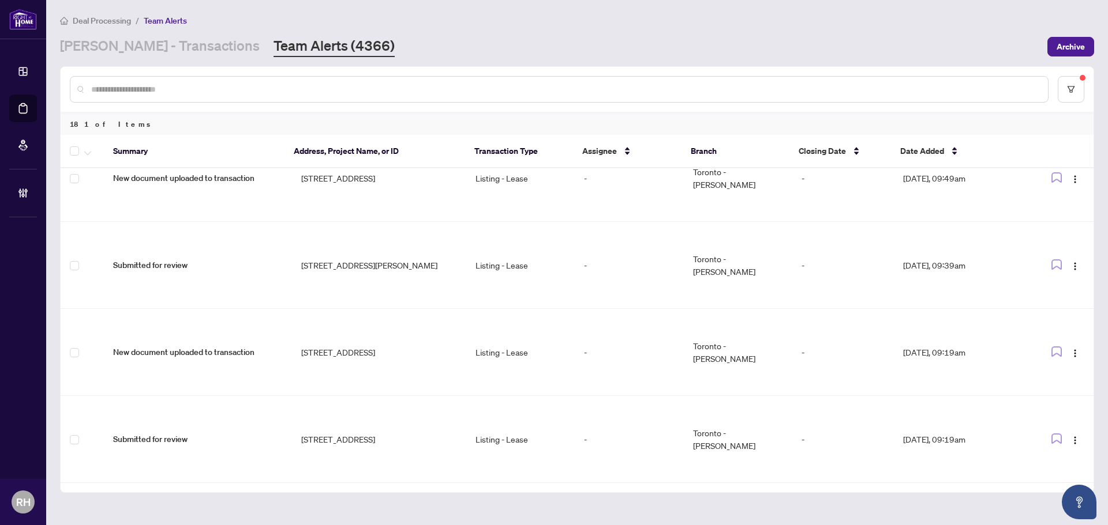
scroll to position [0, 0]
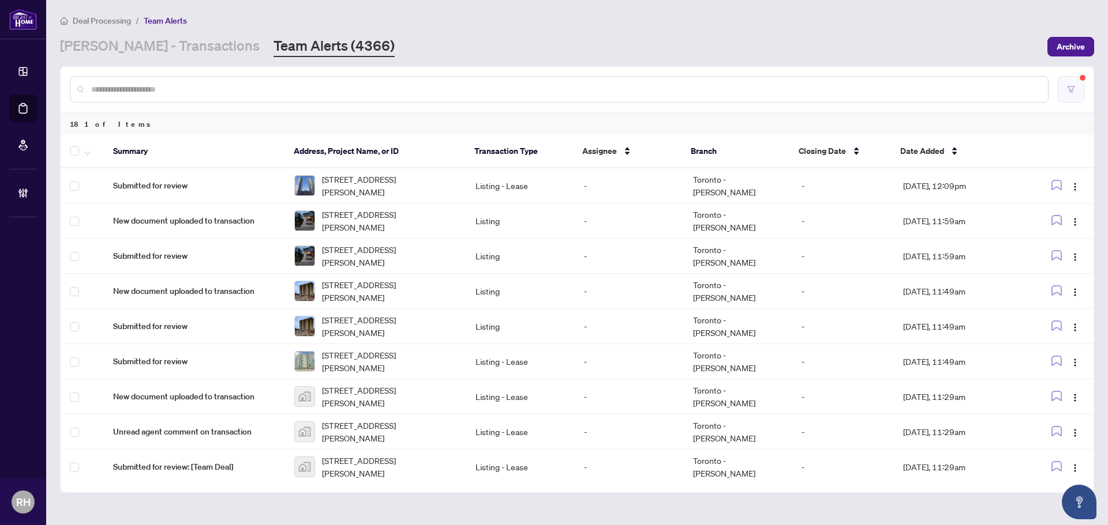
click at [1076, 81] on button "button" at bounding box center [1070, 89] width 27 height 27
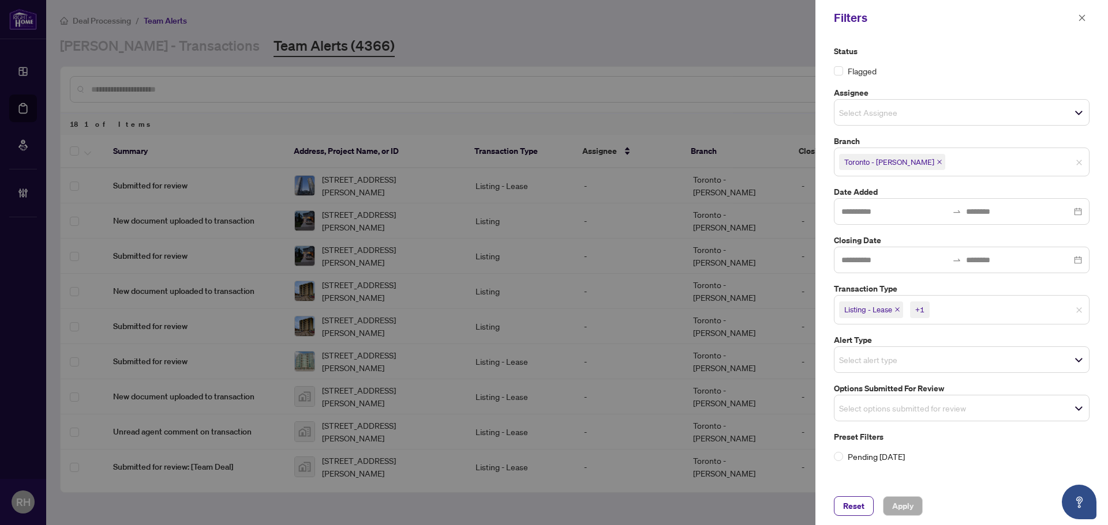
click at [936, 162] on icon "close" at bounding box center [939, 162] width 6 height 6
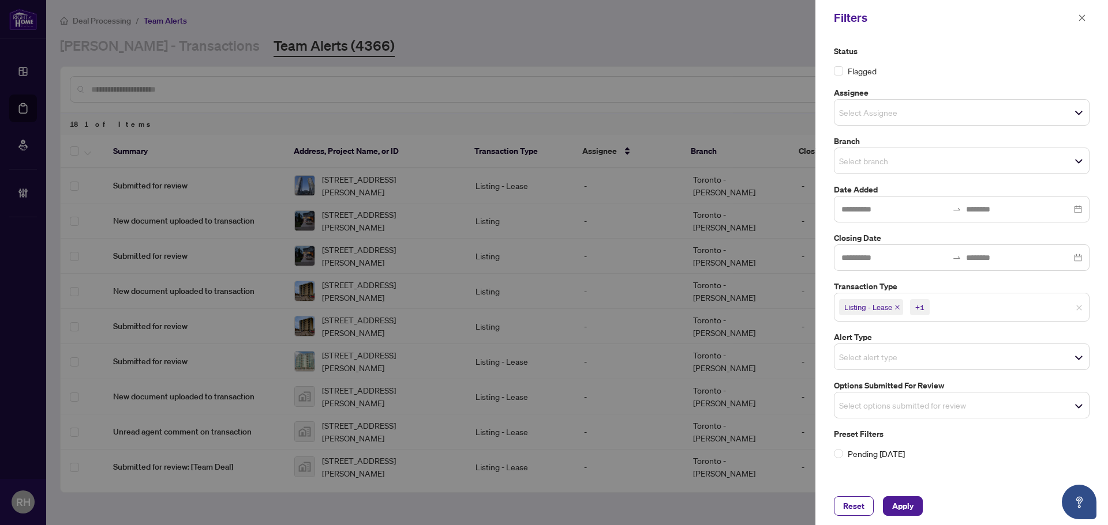
click at [900, 160] on input "search" at bounding box center [879, 161] width 81 height 14
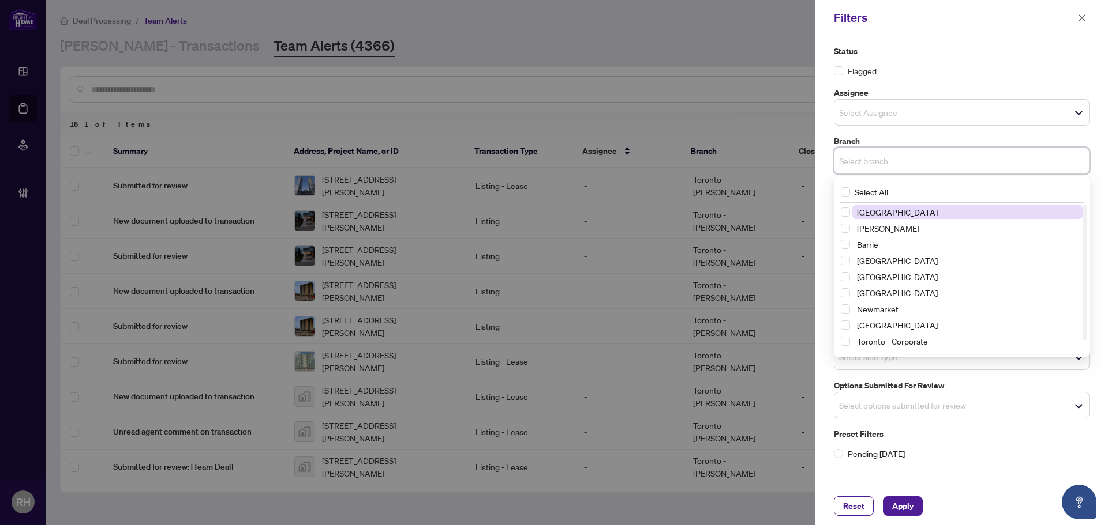
click at [905, 208] on span "Richmond Hill" at bounding box center [897, 212] width 81 height 10
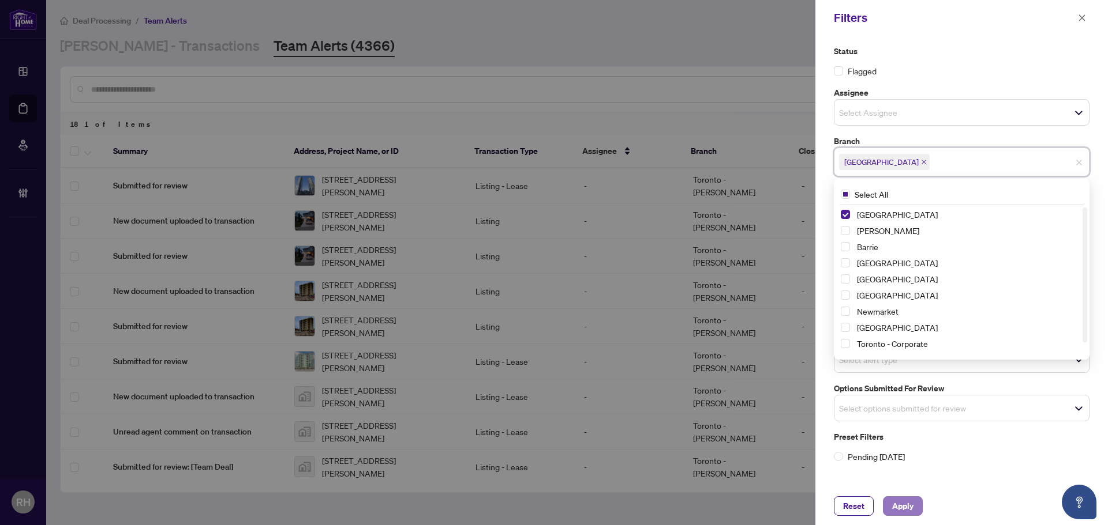
click at [902, 504] on span "Apply" at bounding box center [902, 506] width 21 height 18
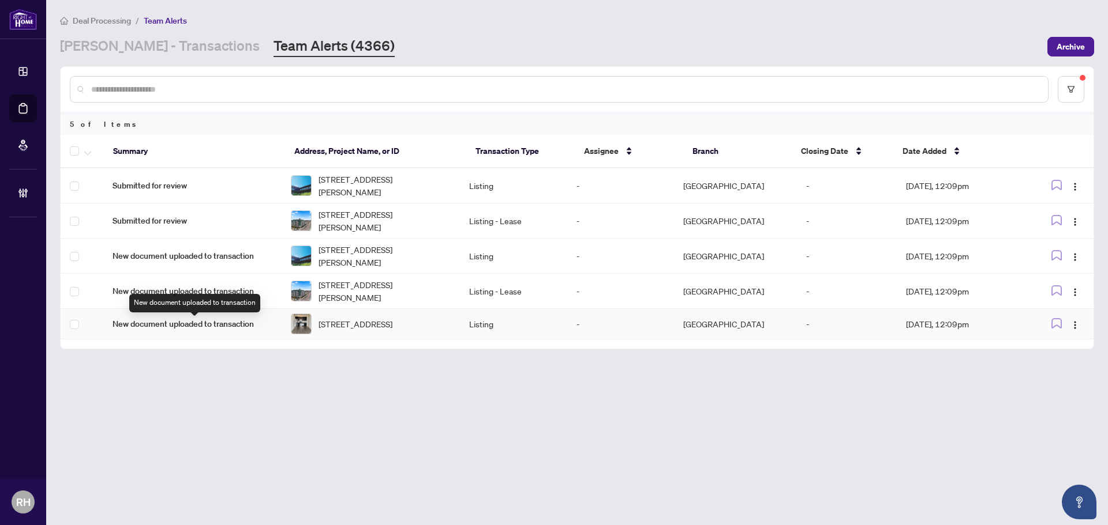
click at [249, 331] on span "New document uploaded to transaction" at bounding box center [192, 324] width 160 height 13
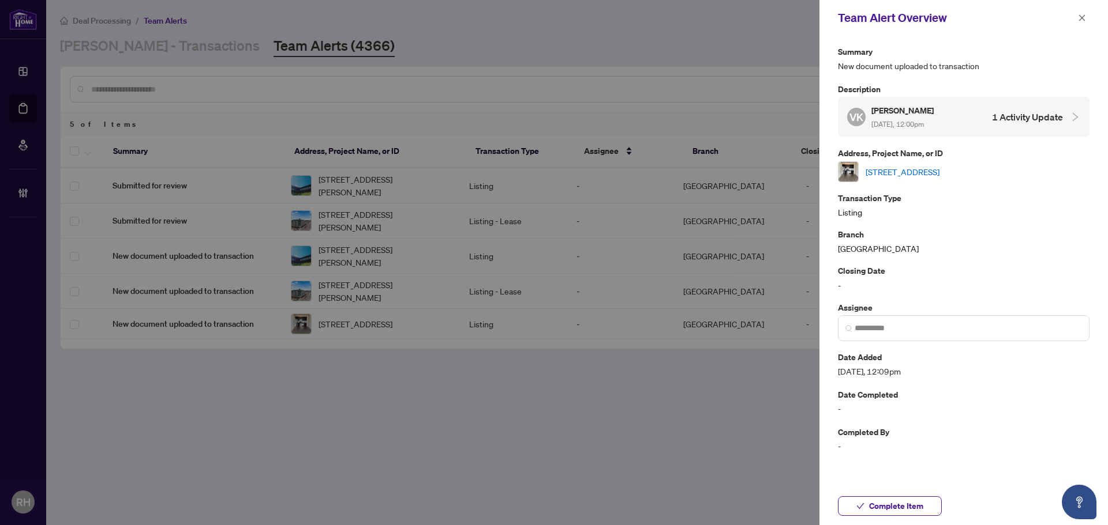
click at [939, 166] on link "326-8763 Bayview Ave, Richmond Hill, Ontario L4B 3V1, Canada" at bounding box center [902, 172] width 74 height 13
drag, startPoint x: 929, startPoint y: 515, endPoint x: 939, endPoint y: 505, distance: 14.3
click at [936, 519] on div "Complete Item" at bounding box center [963, 506] width 288 height 38
click at [911, 515] on span "Complete Item" at bounding box center [896, 506] width 54 height 18
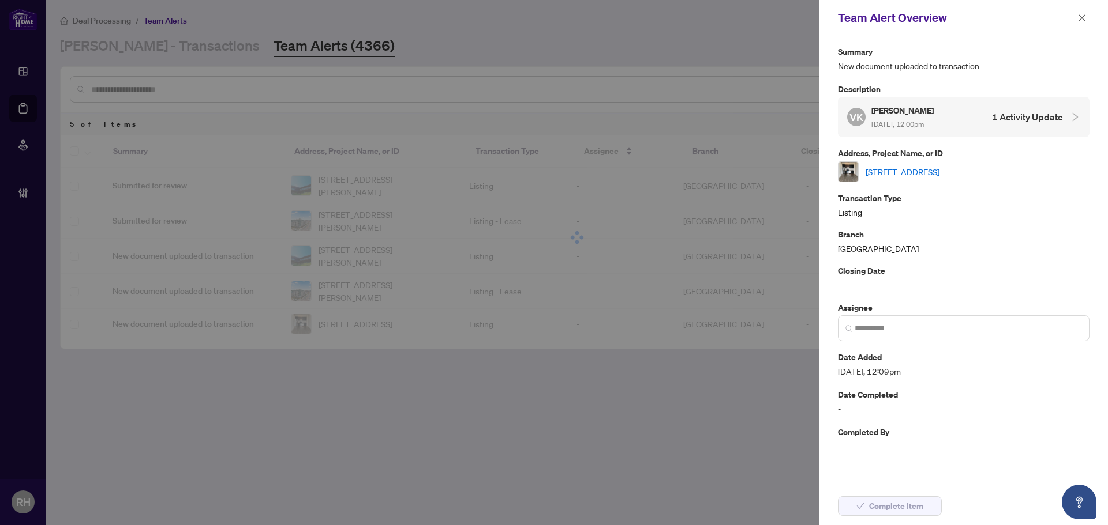
click at [1089, 18] on div "Team Alert Overview" at bounding box center [963, 18] width 288 height 36
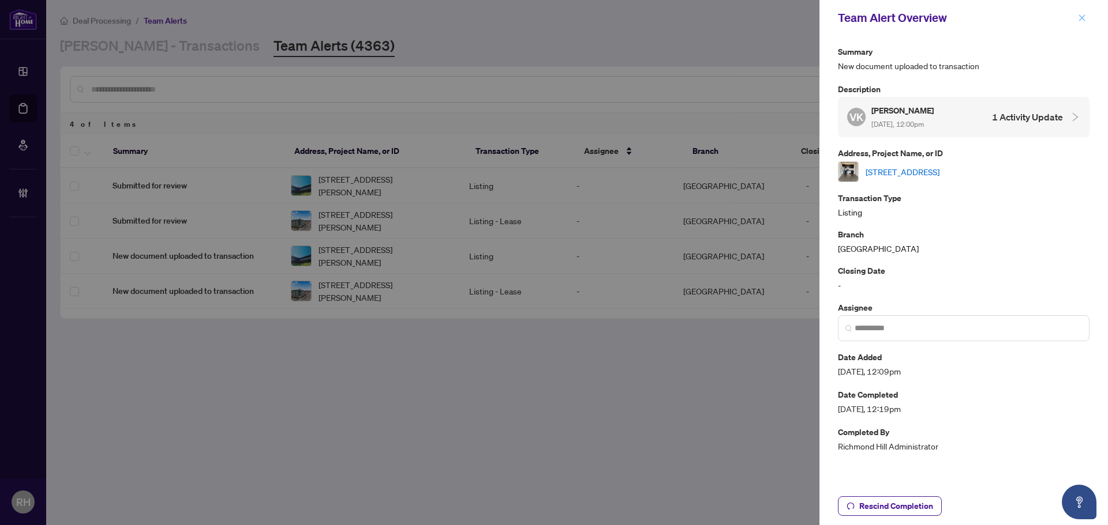
click at [1087, 17] on button "button" at bounding box center [1081, 18] width 15 height 14
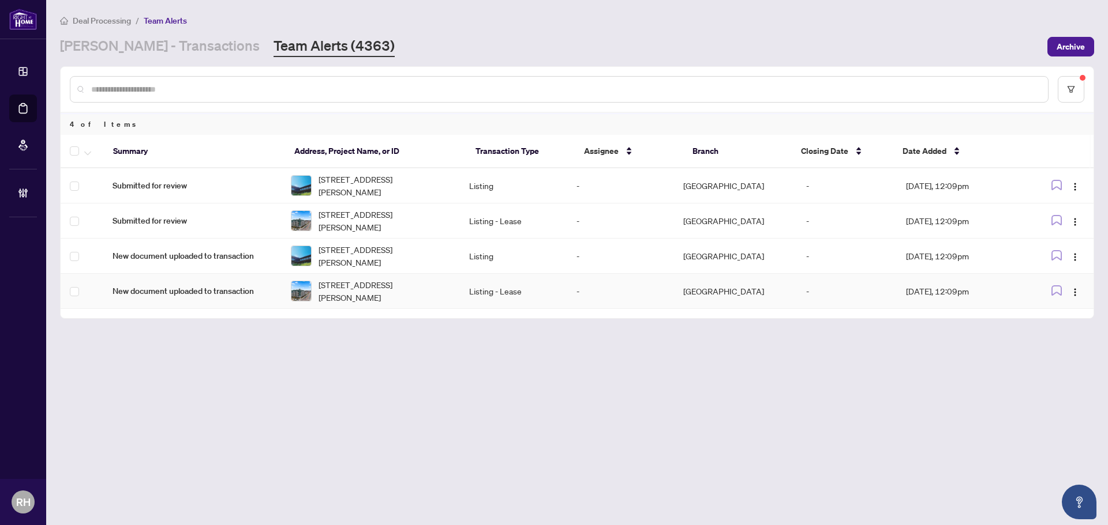
click at [267, 290] on span "New document uploaded to transaction" at bounding box center [192, 291] width 160 height 13
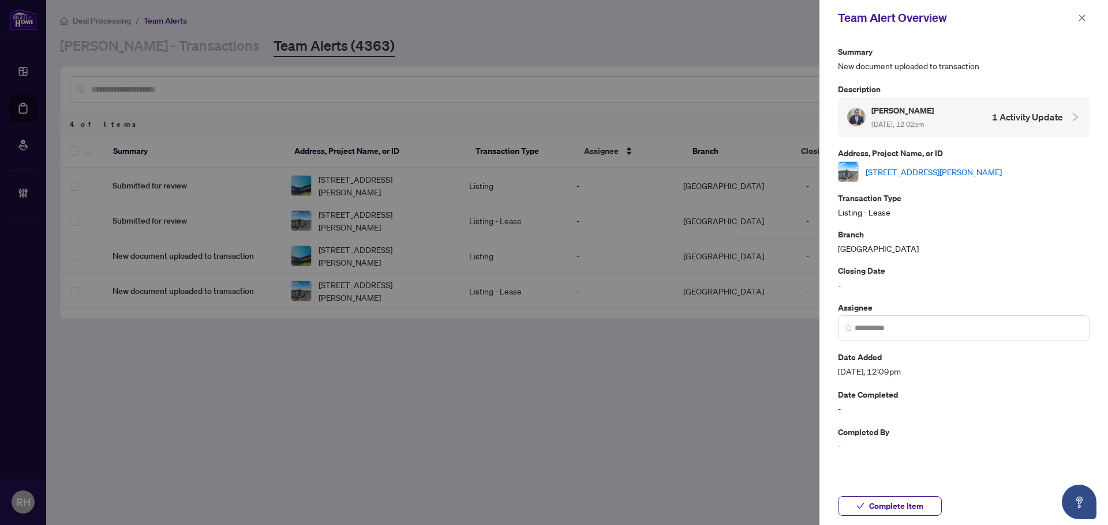
click at [906, 167] on link "926-18 Harding Blvd, Richmond Hill, Ontario L4C 0T3, Canada" at bounding box center [933, 172] width 136 height 13
click at [917, 505] on span "Complete Item" at bounding box center [896, 506] width 54 height 18
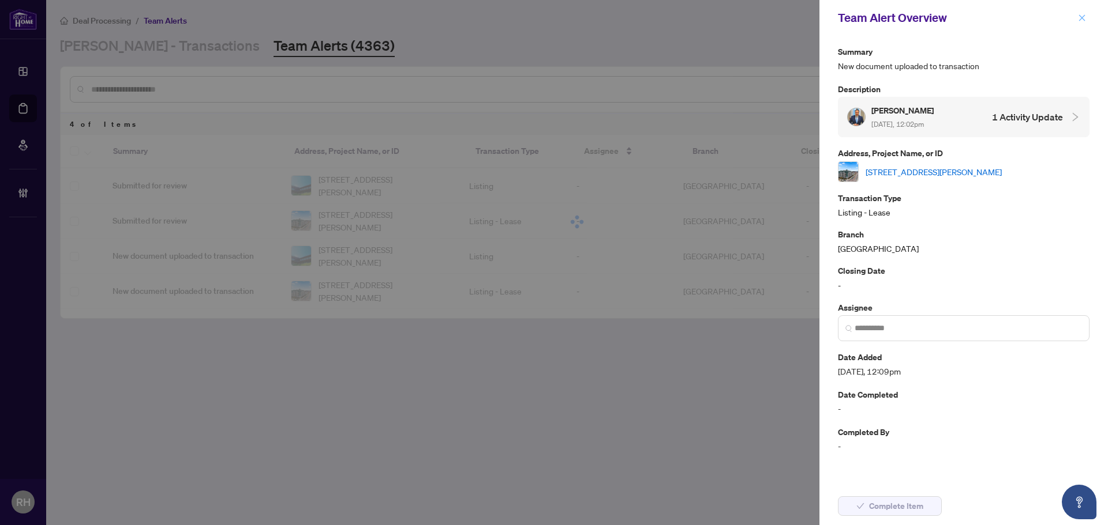
click at [1086, 18] on button "button" at bounding box center [1081, 18] width 15 height 14
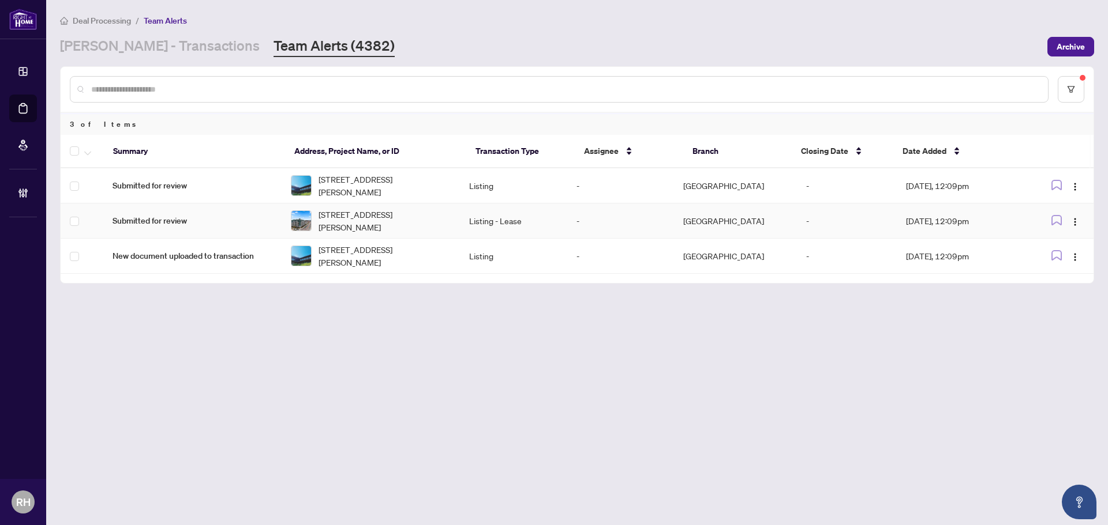
click at [493, 225] on td "Listing - Lease" at bounding box center [513, 221] width 107 height 35
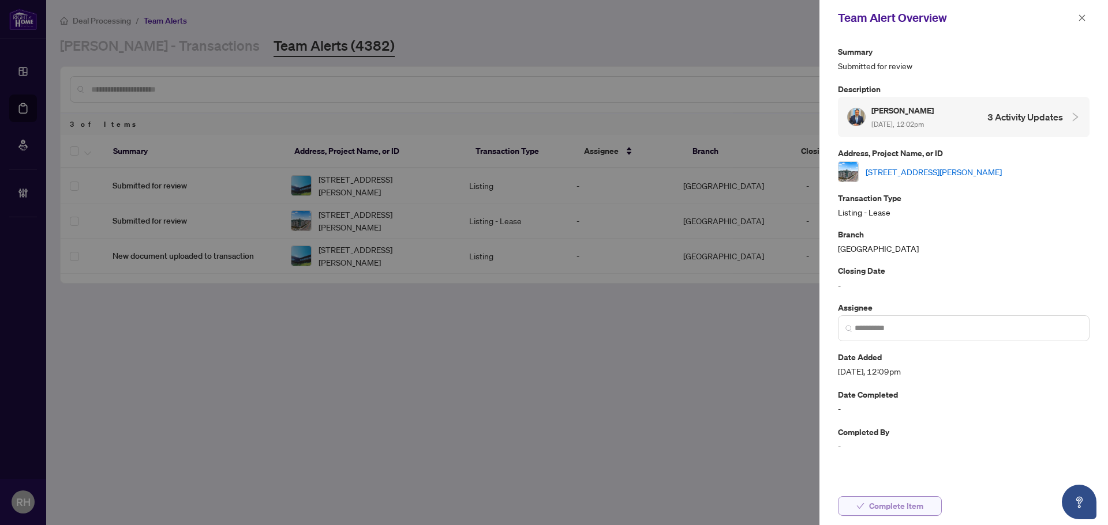
click at [882, 502] on span "Complete Item" at bounding box center [896, 506] width 54 height 18
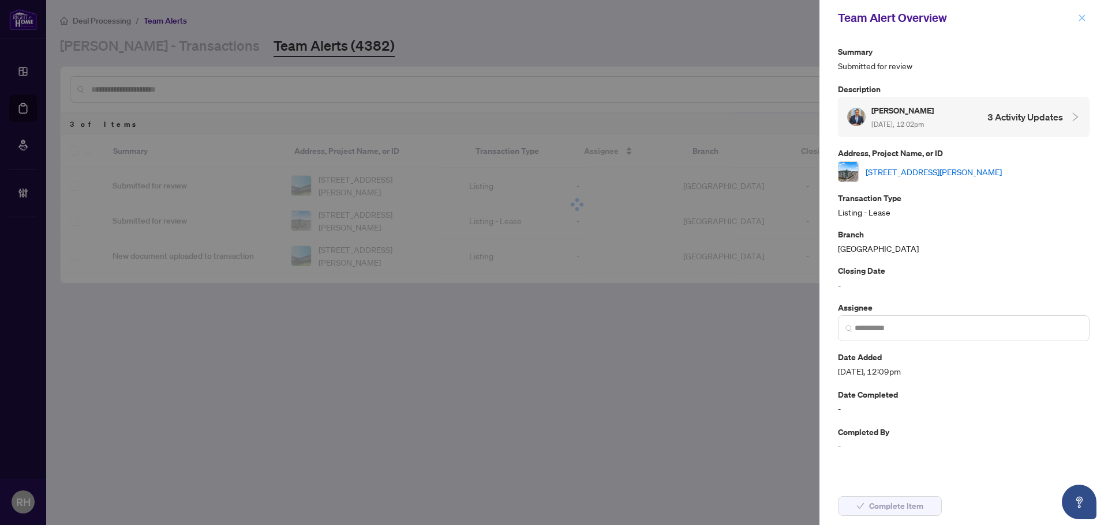
click at [1084, 17] on icon "close" at bounding box center [1082, 18] width 8 height 8
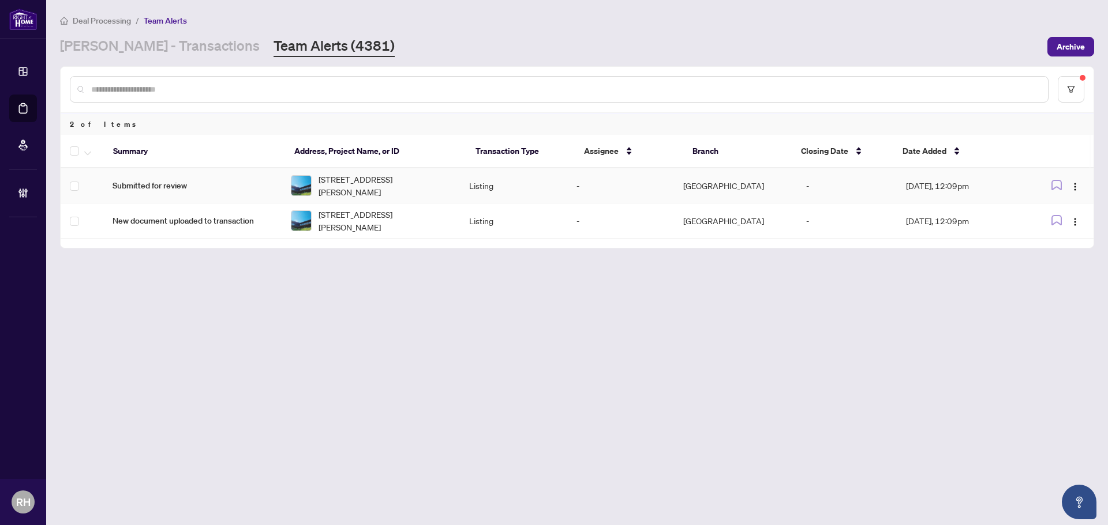
click at [206, 195] on td "Submitted for review" at bounding box center [192, 185] width 178 height 35
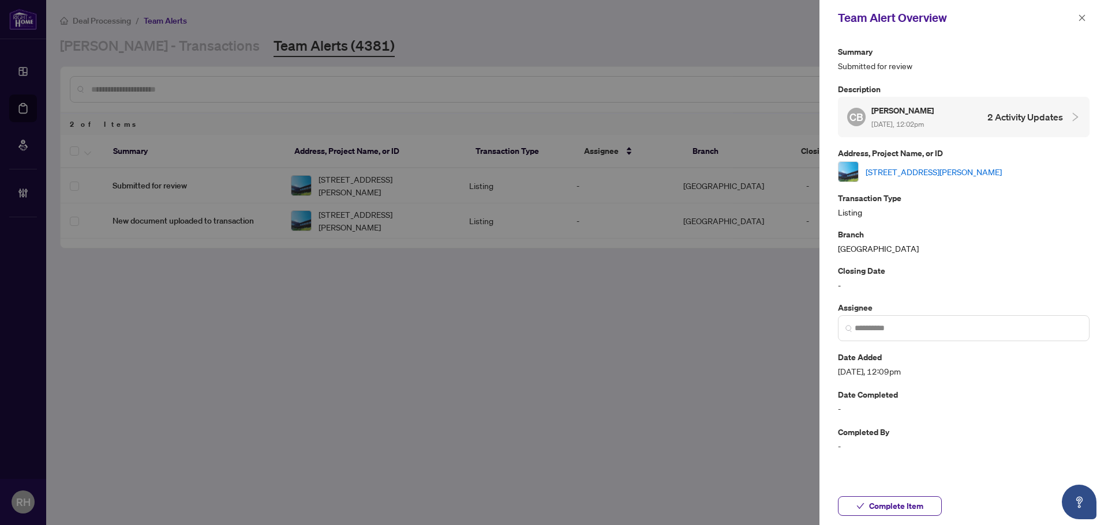
click at [936, 172] on link "[STREET_ADDRESS][PERSON_NAME]" at bounding box center [933, 172] width 136 height 13
click at [1084, 17] on icon "close" at bounding box center [1082, 18] width 8 height 8
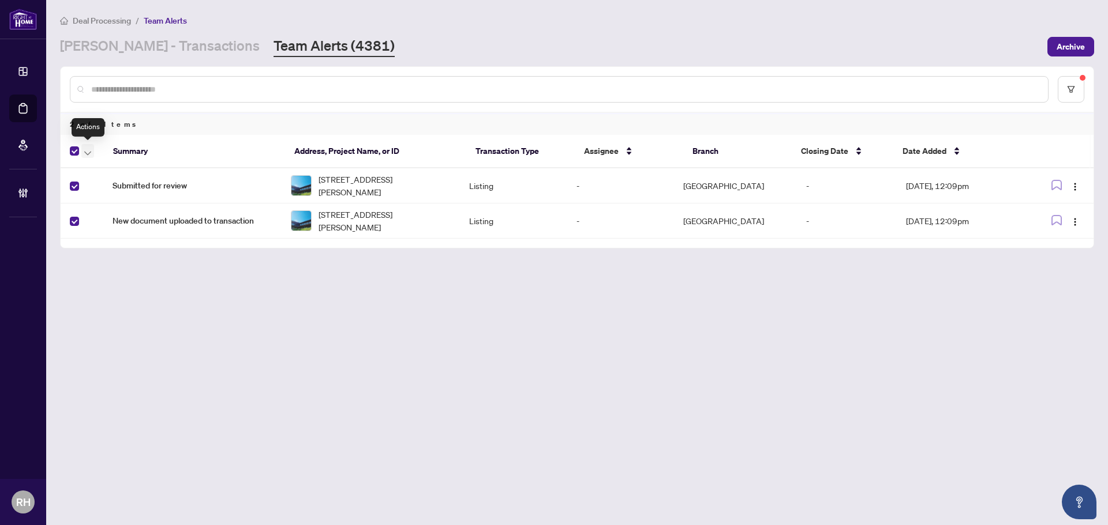
click at [92, 154] on button "button" at bounding box center [87, 151] width 13 height 14
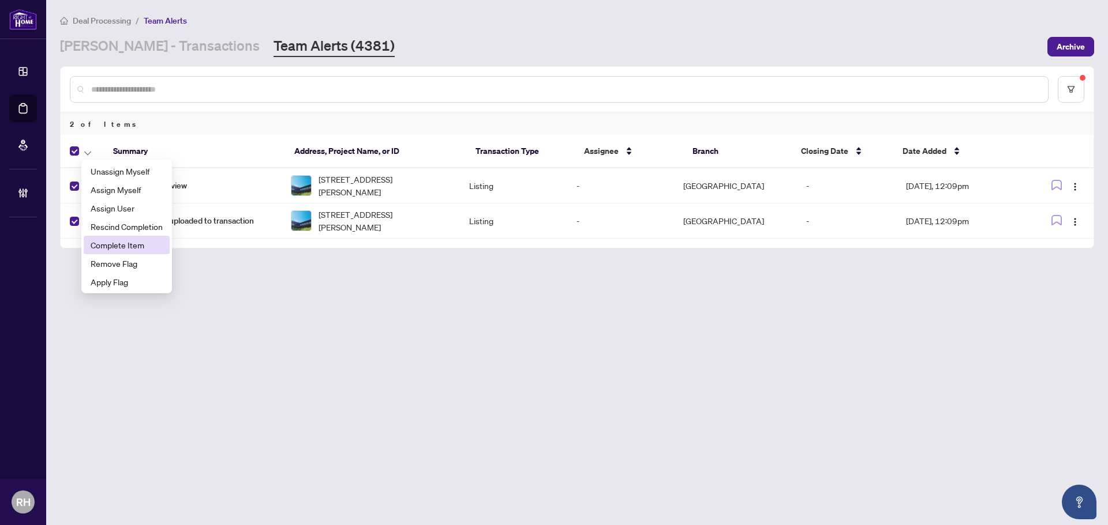
click at [149, 245] on span "Complete Item" at bounding box center [127, 245] width 72 height 13
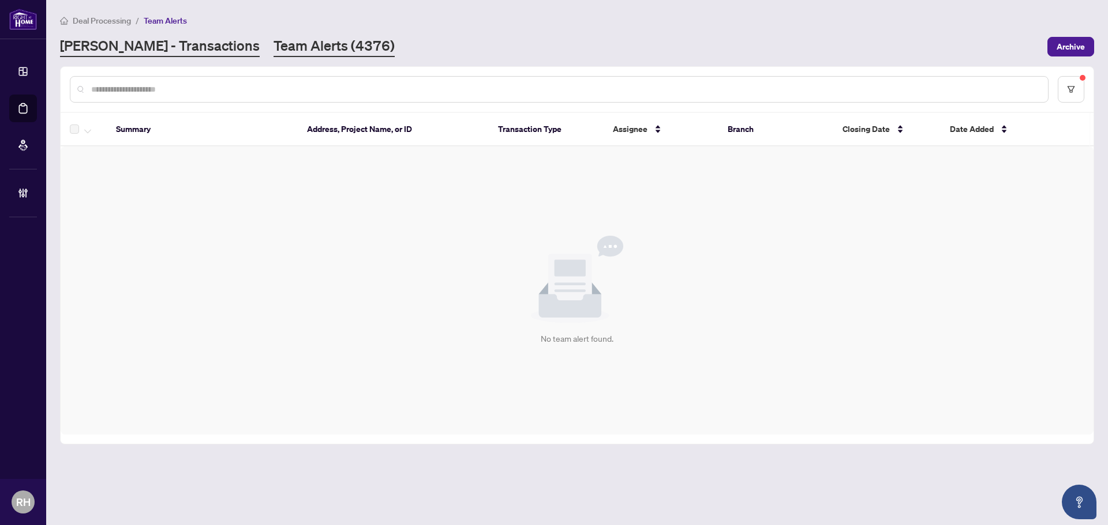
click at [162, 50] on link "RAHR - Transactions" at bounding box center [160, 46] width 200 height 21
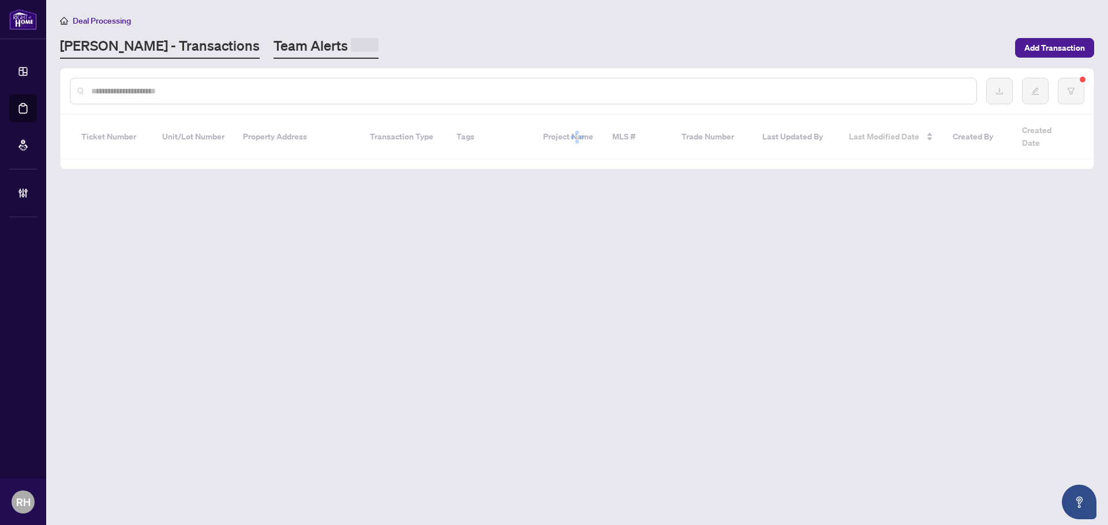
click at [273, 53] on link "Team Alerts" at bounding box center [325, 47] width 105 height 22
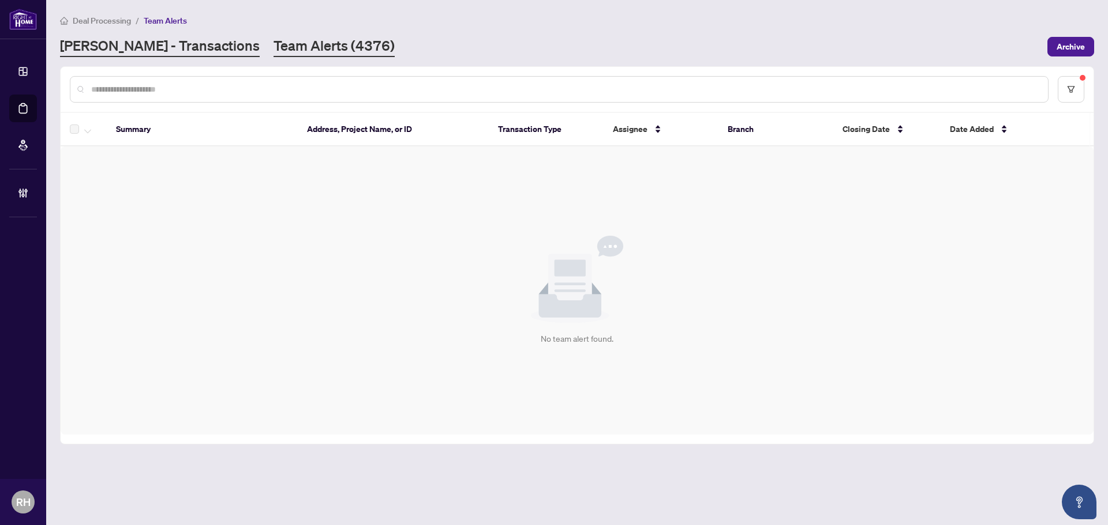
click at [161, 37] on link "RAHR - Transactions" at bounding box center [160, 46] width 200 height 21
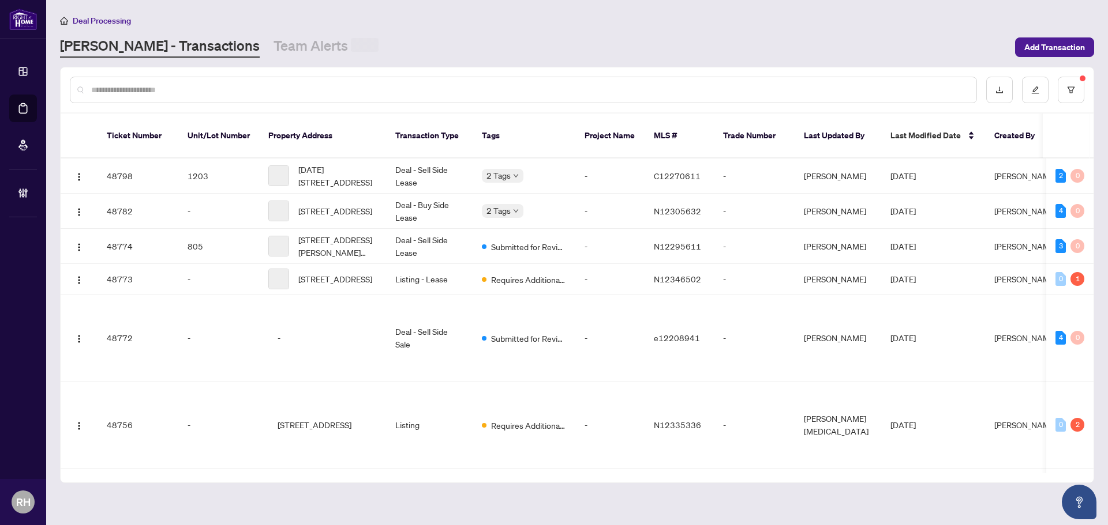
click at [163, 87] on input "text" at bounding box center [529, 90] width 876 height 13
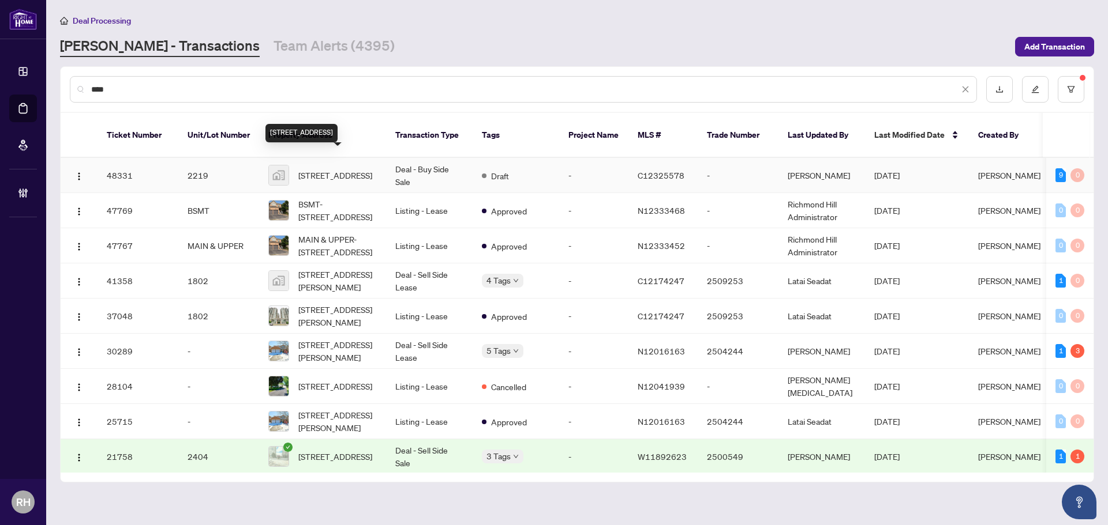
type input "****"
click at [371, 169] on span "2219-25 Greenview Avenue unit 2219, North York, ON, Canada" at bounding box center [335, 175] width 74 height 13
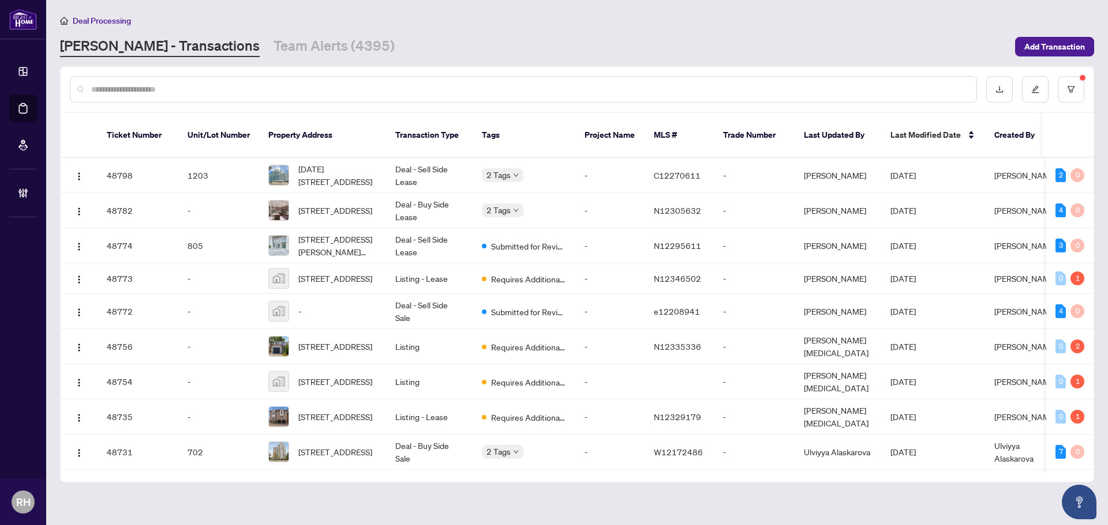
click at [223, 87] on input "text" at bounding box center [529, 89] width 876 height 13
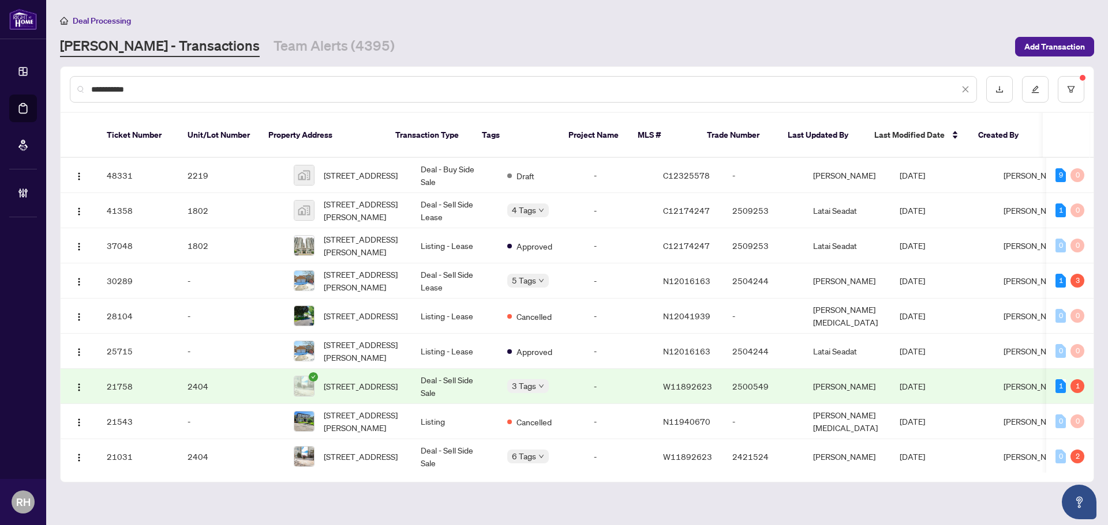
type input "**********"
drag, startPoint x: 840, startPoint y: 463, endPoint x: 875, endPoint y: 461, distance: 34.7
click at [875, 461] on div "Ticket Number Unit/Lot Number Property Address Transaction Type Tags Project Na…" at bounding box center [577, 297] width 1033 height 369
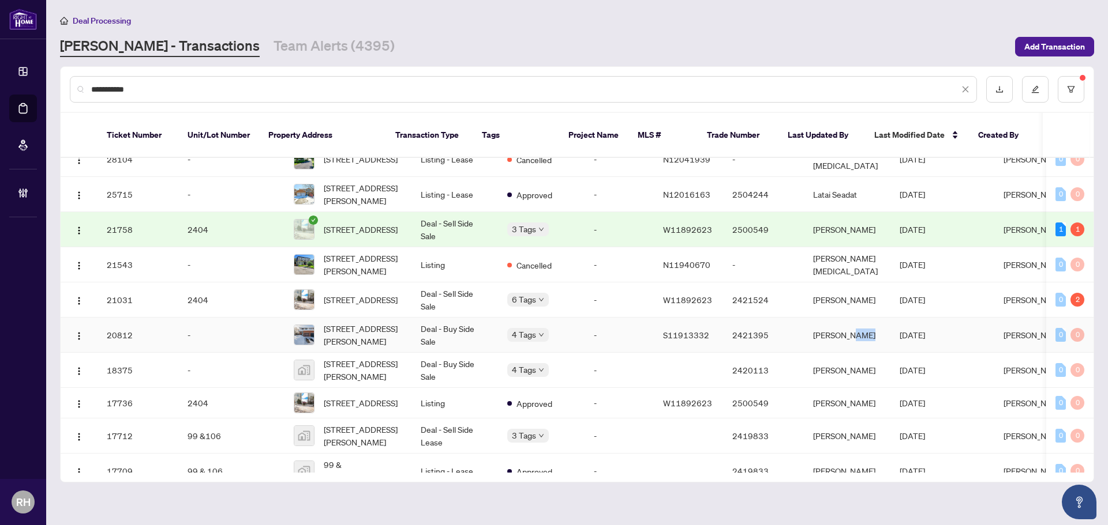
drag, startPoint x: 857, startPoint y: 455, endPoint x: 877, endPoint y: 453, distance: 20.3
click at [877, 453] on tbody "48331 2219 2219-25 Greenview Avenue unit 2219, North York, ON, Canada Deal - Bu…" at bounding box center [681, 421] width 1241 height 840
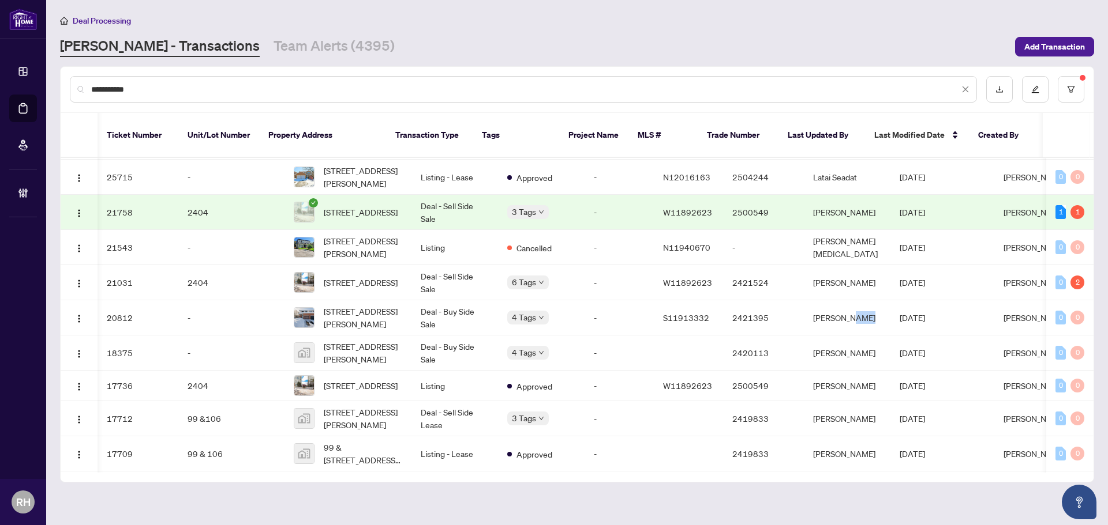
scroll to position [0, 43]
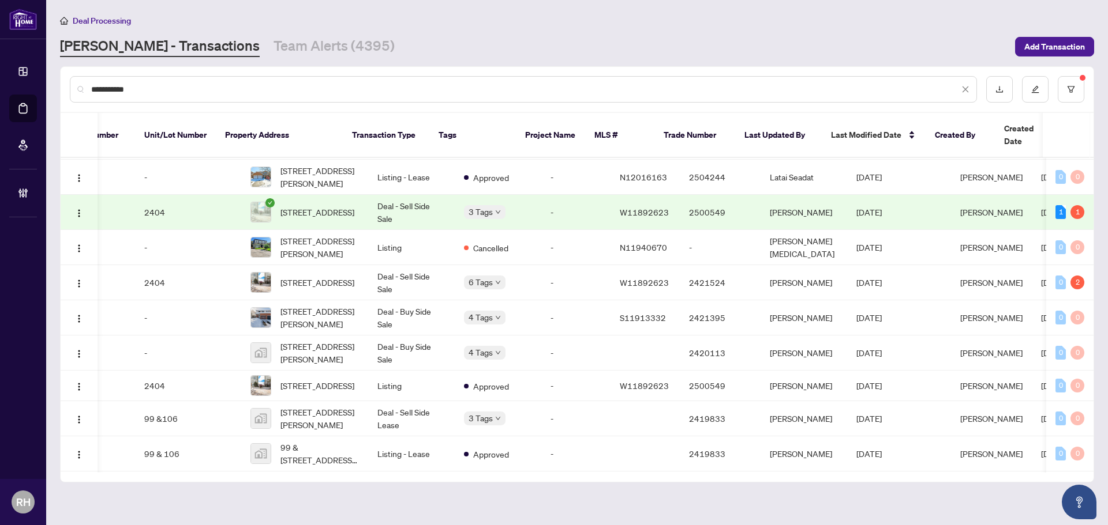
click at [862, 491] on main "**********" at bounding box center [576, 262] width 1061 height 525
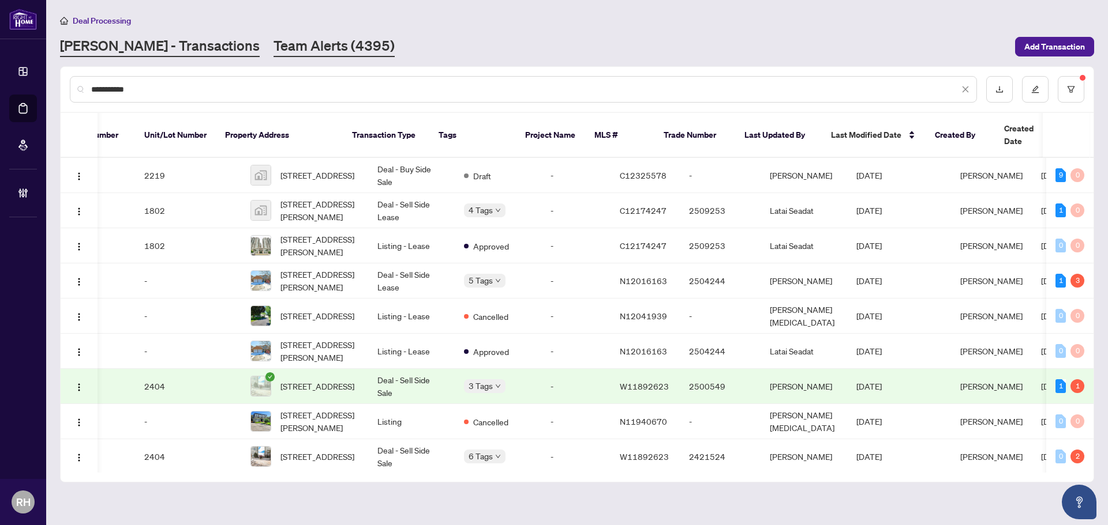
click at [310, 49] on link "Team Alerts (4395)" at bounding box center [333, 46] width 121 height 21
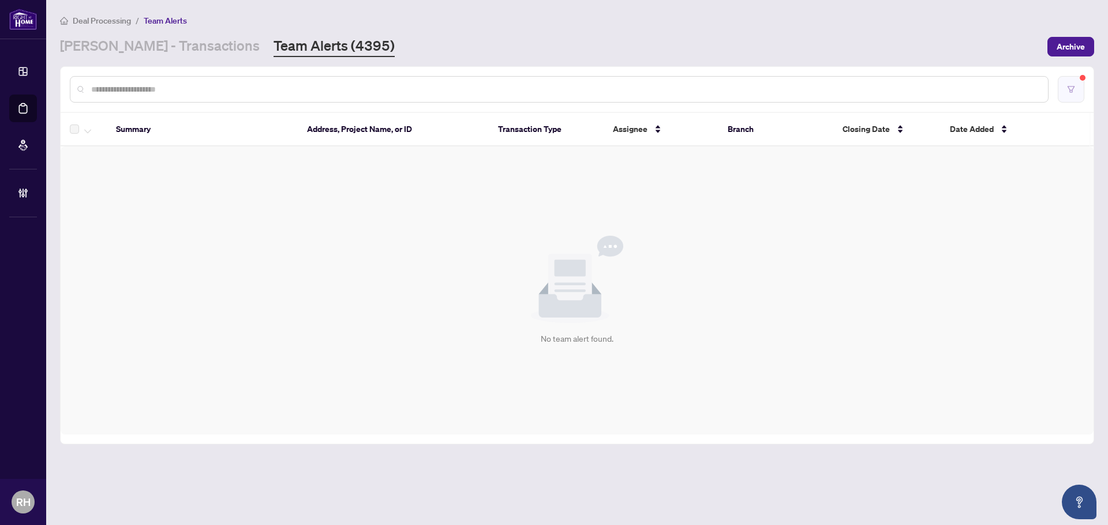
click at [1068, 93] on button "button" at bounding box center [1070, 89] width 27 height 27
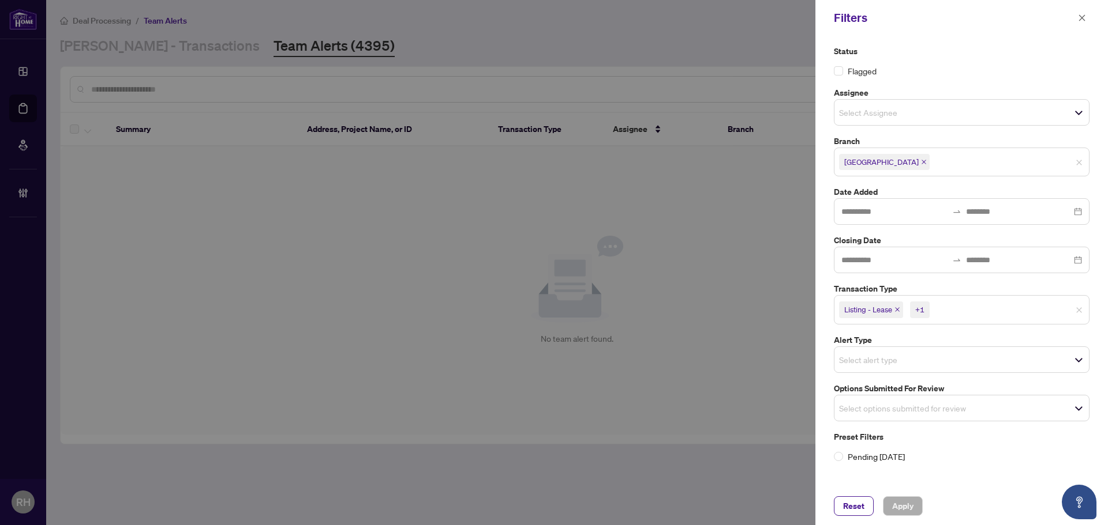
click at [899, 307] on icon "close" at bounding box center [897, 310] width 6 height 6
click at [872, 315] on span "Listing" at bounding box center [858, 310] width 38 height 16
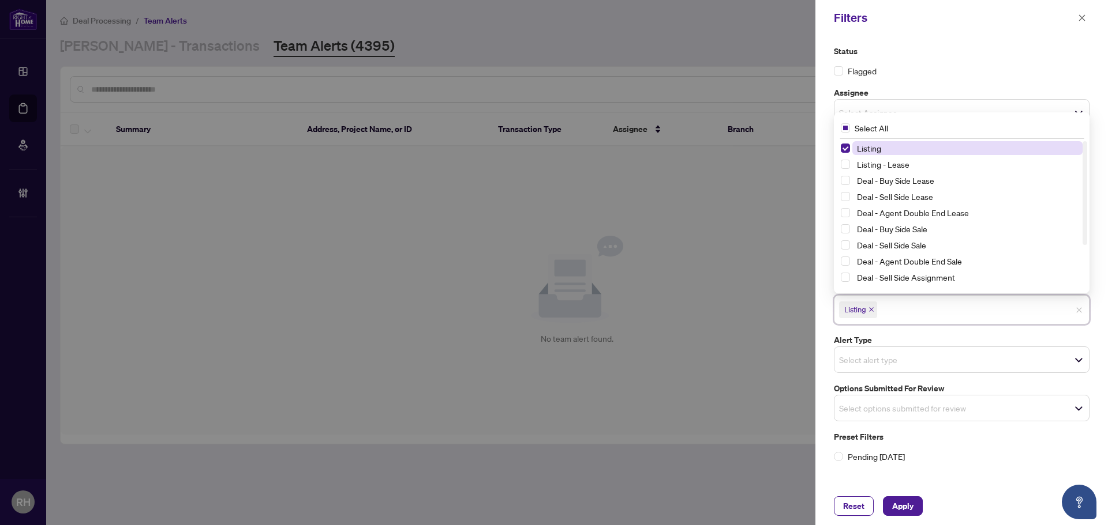
click at [870, 313] on span "Listing" at bounding box center [858, 310] width 38 height 16
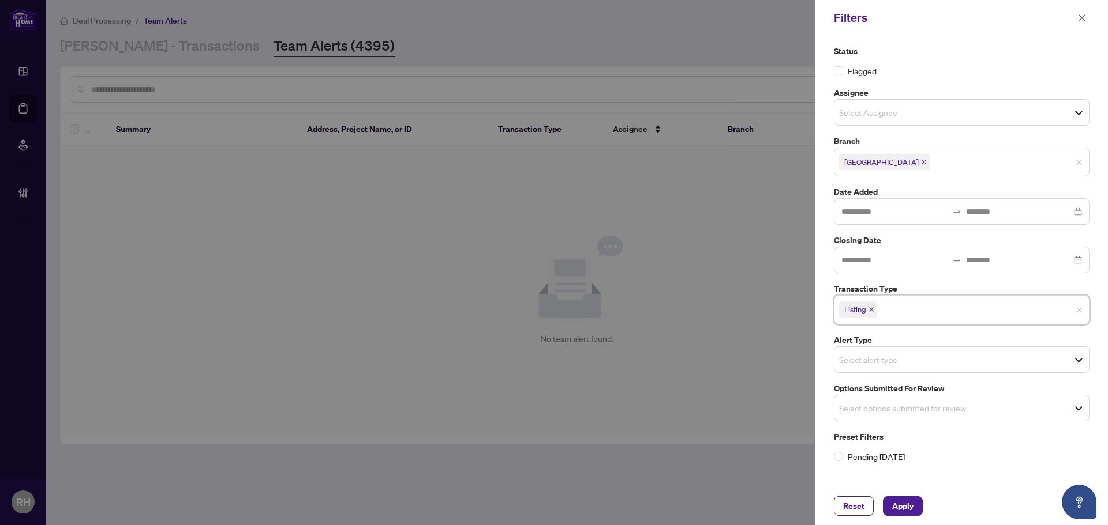
click at [873, 311] on icon "close" at bounding box center [871, 310] width 5 height 5
click at [895, 389] on label "Options Submitted for Review" at bounding box center [962, 386] width 256 height 13
click at [896, 395] on div "Select options submitted for review" at bounding box center [962, 405] width 256 height 27
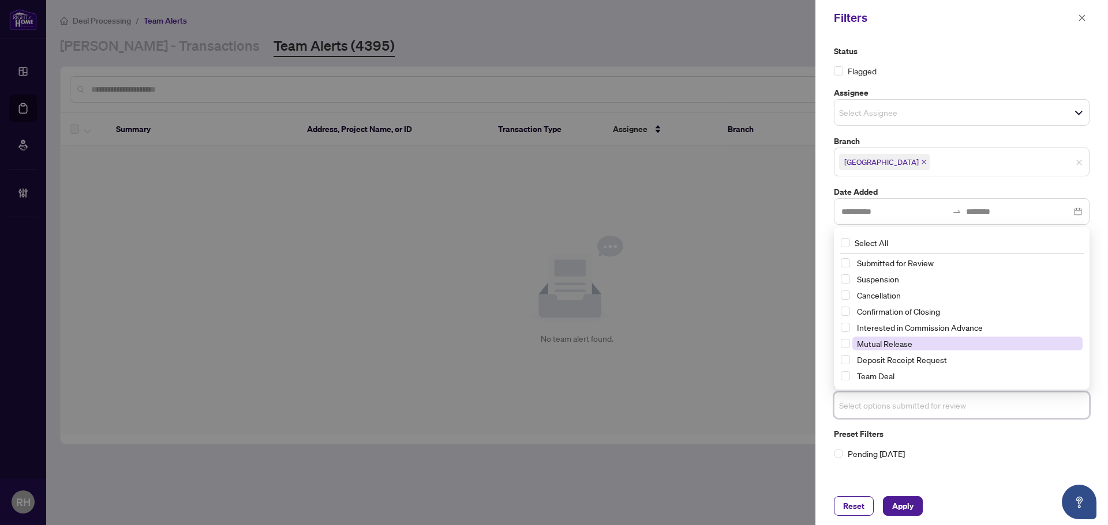
click at [892, 343] on span "Mutual Release" at bounding box center [884, 344] width 55 height 10
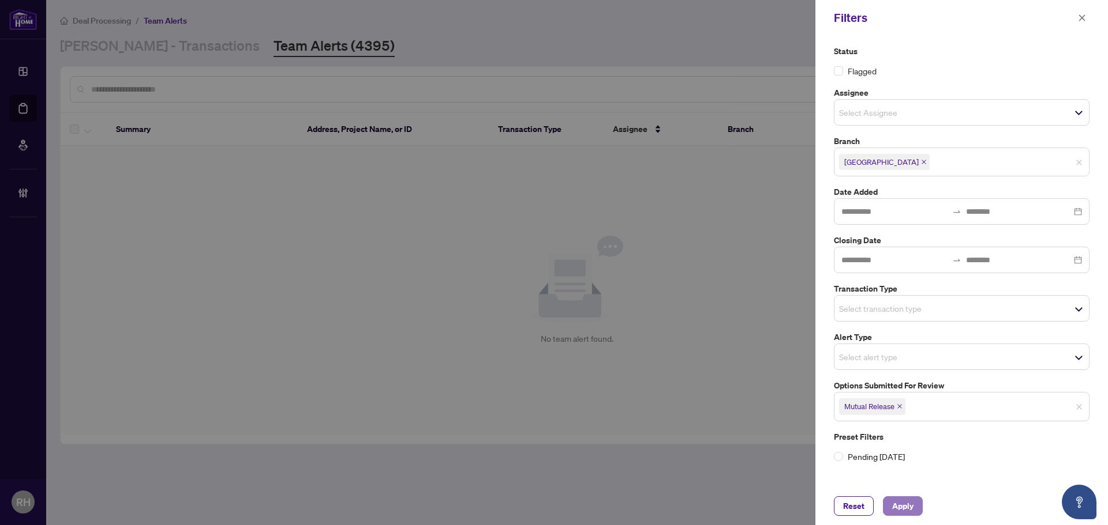
click at [896, 507] on span "Apply" at bounding box center [902, 506] width 21 height 18
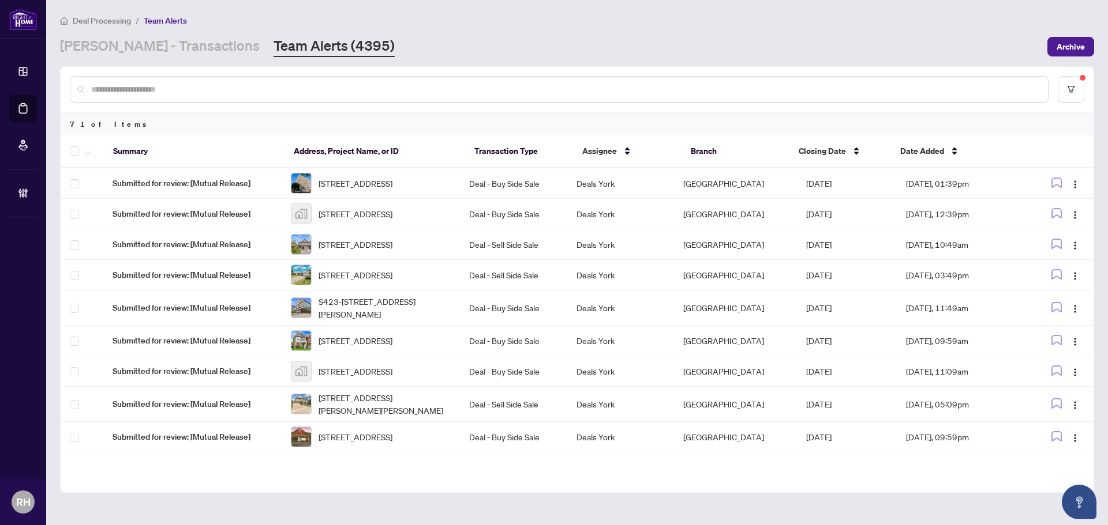
drag, startPoint x: 1065, startPoint y: 110, endPoint x: 1061, endPoint y: 88, distance: 22.9
click at [1065, 109] on div at bounding box center [577, 89] width 1033 height 45
click at [1061, 88] on button "button" at bounding box center [1070, 89] width 27 height 27
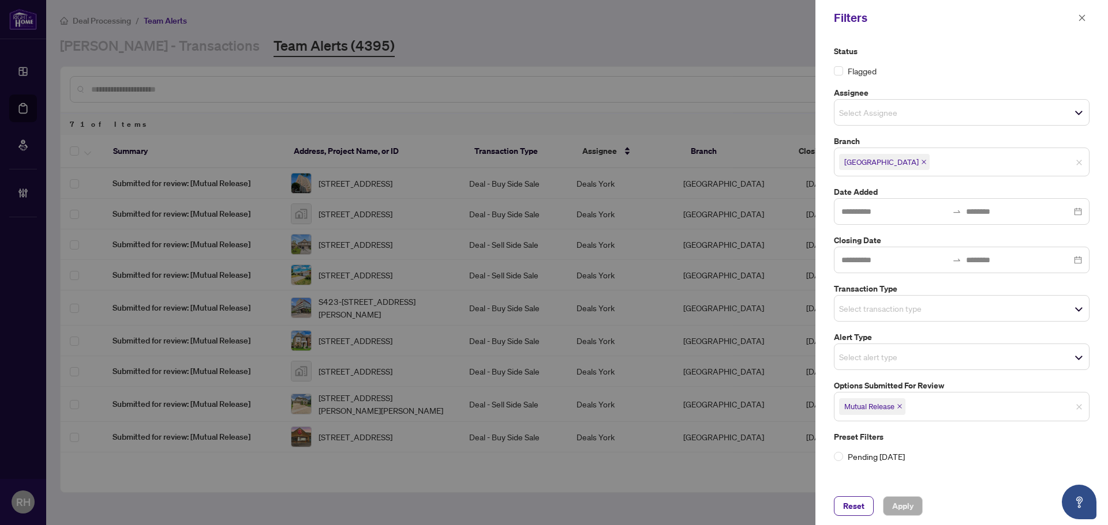
click at [899, 409] on icon "close" at bounding box center [899, 407] width 6 height 6
click at [907, 290] on label "Transaction Type" at bounding box center [962, 289] width 256 height 13
click at [907, 303] on input "search" at bounding box center [879, 309] width 81 height 14
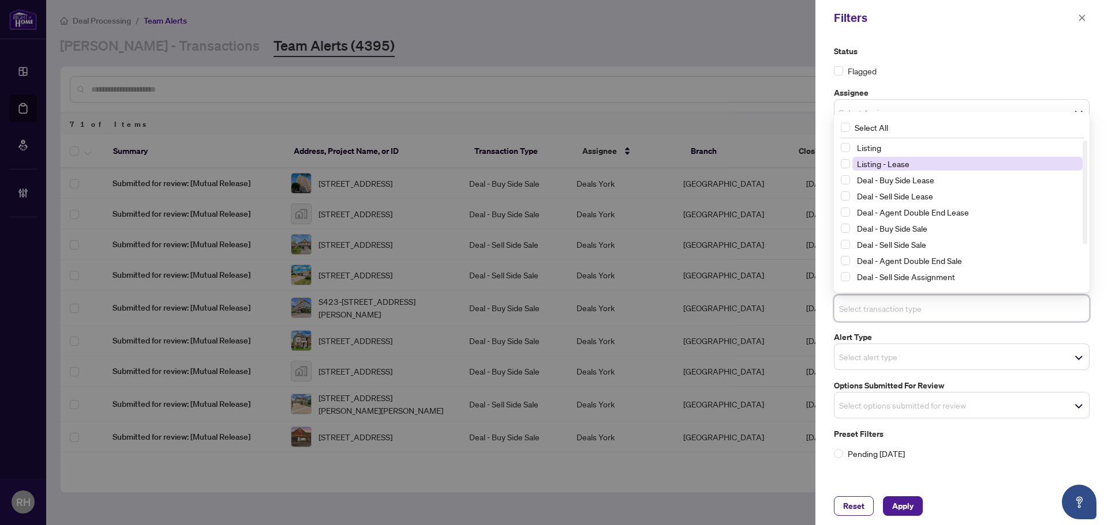
click at [913, 168] on span "Listing - Lease" at bounding box center [967, 164] width 230 height 14
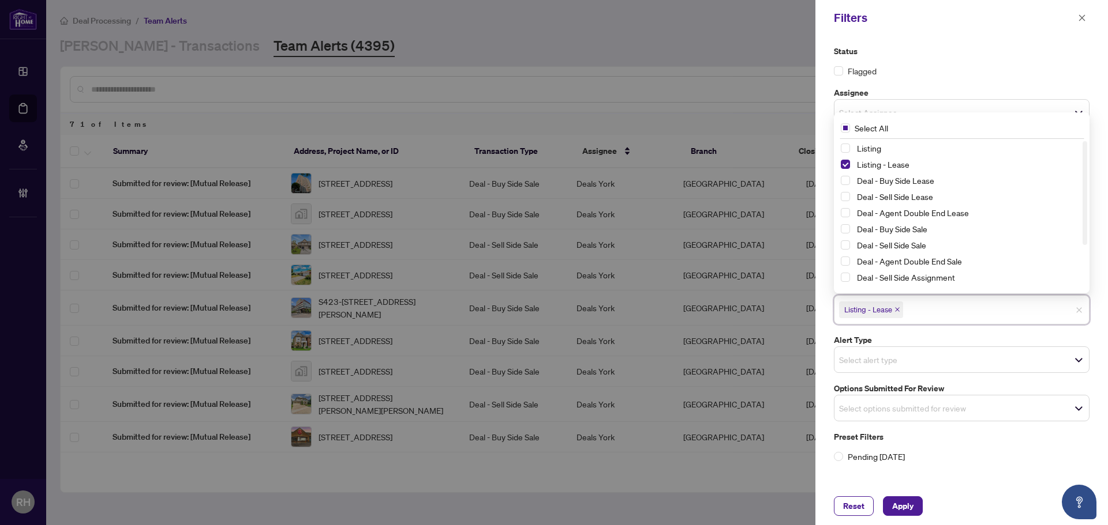
click at [913, 155] on div "Listing" at bounding box center [961, 148] width 242 height 14
click at [912, 149] on span "Listing" at bounding box center [967, 148] width 230 height 14
click at [919, 500] on button "Apply" at bounding box center [903, 507] width 40 height 20
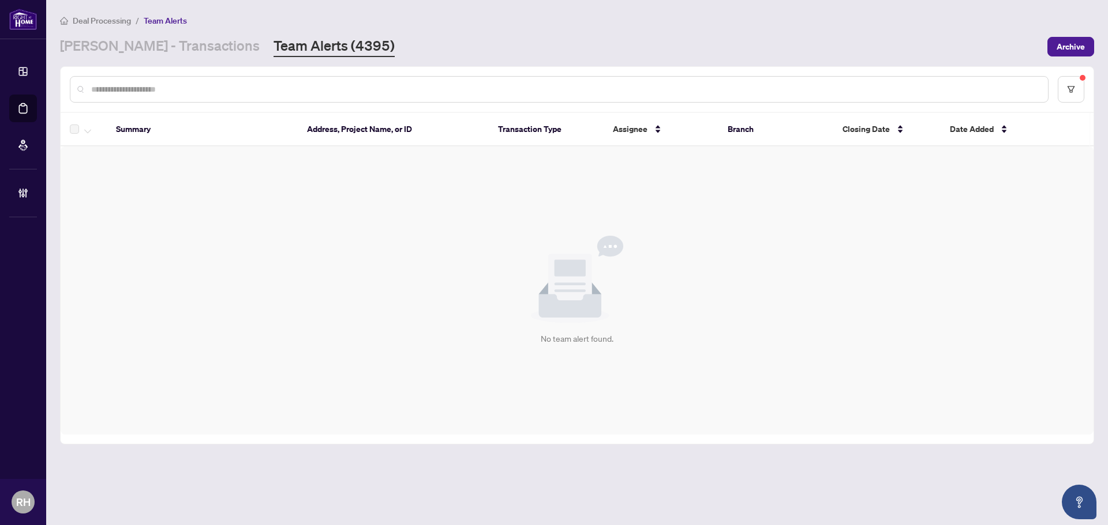
click at [193, 41] on div "RAHR - Transactions Team Alerts (4395)" at bounding box center [227, 46] width 335 height 21
click at [177, 42] on link "RAHR - Transactions" at bounding box center [160, 46] width 200 height 21
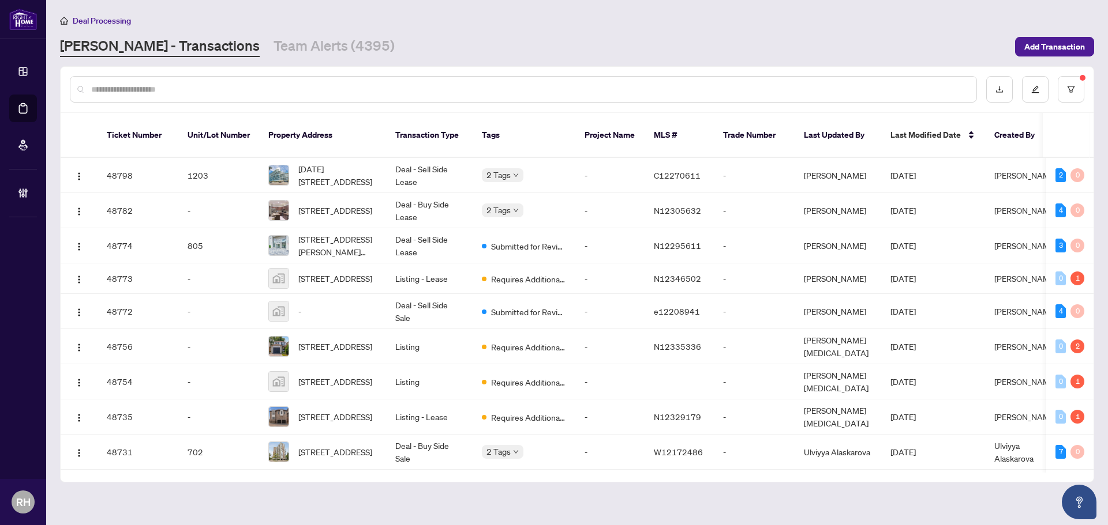
click at [177, 83] on input "text" at bounding box center [529, 89] width 876 height 13
paste input "*********"
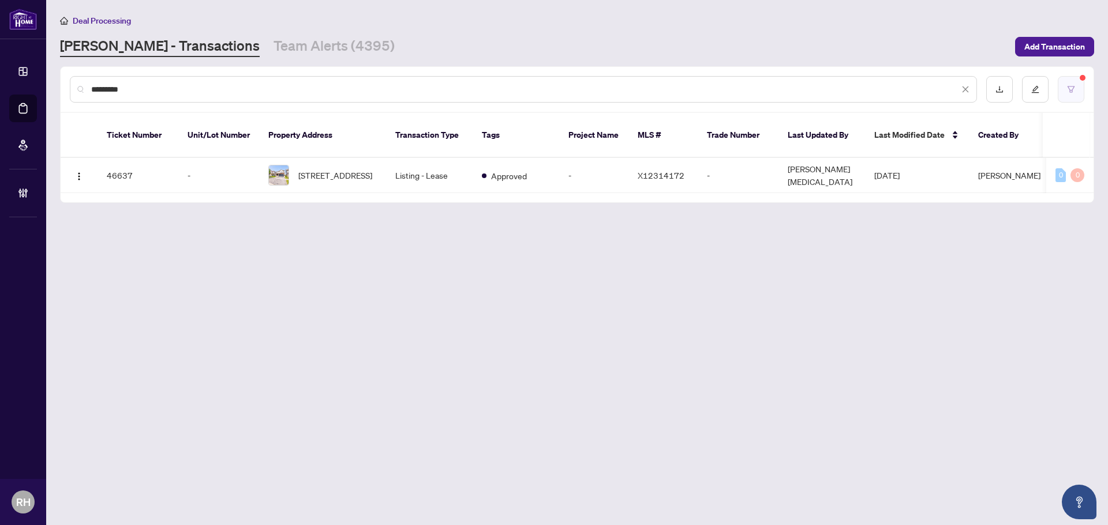
type input "*********"
click at [1080, 83] on button "button" at bounding box center [1070, 89] width 27 height 27
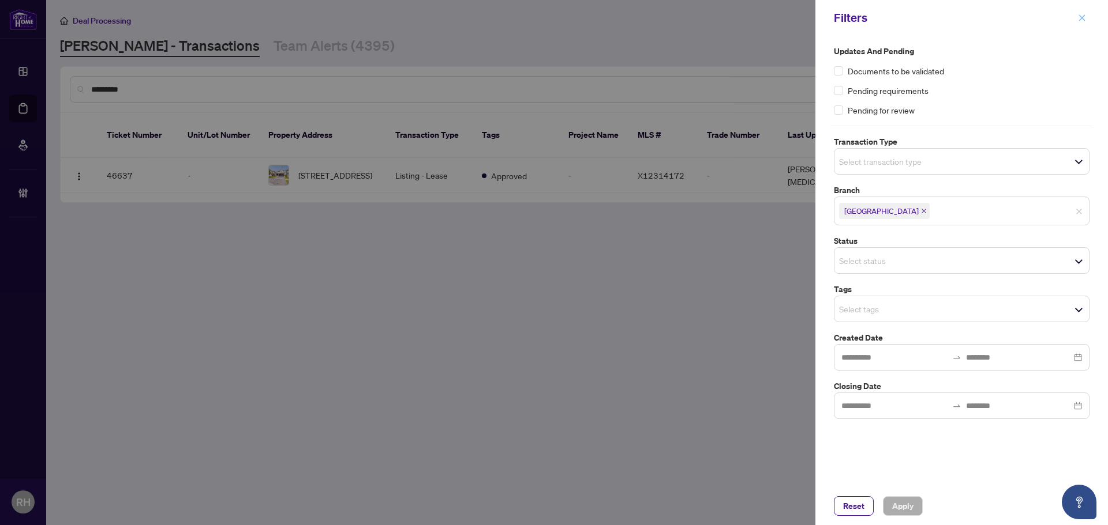
click at [1087, 22] on button "button" at bounding box center [1081, 18] width 15 height 14
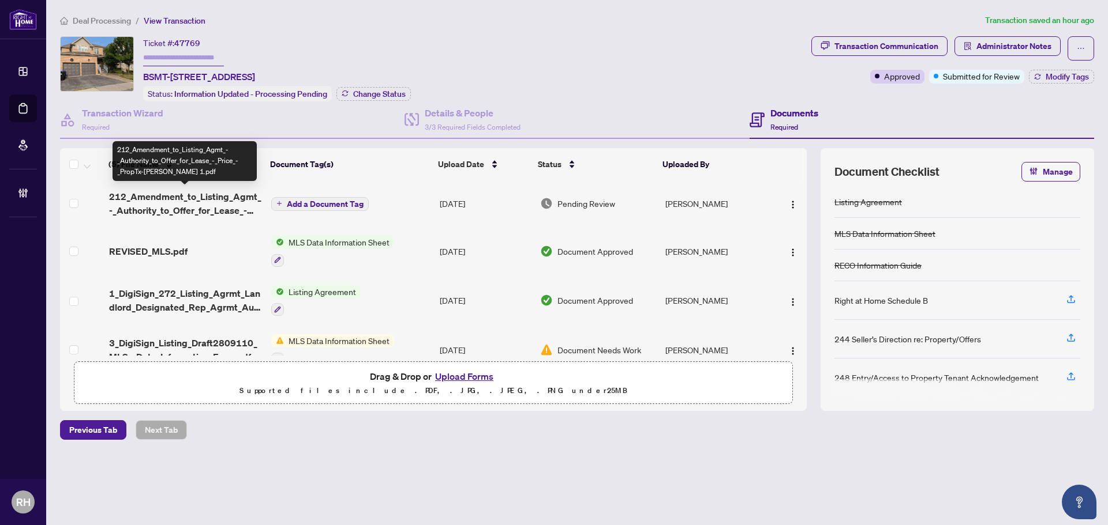
click at [189, 203] on span "212_Amendment_to_Listing_Agmt_-_Authority_to_Offer_for_Lease_-_Price_-_PropTx-O…" at bounding box center [185, 204] width 153 height 28
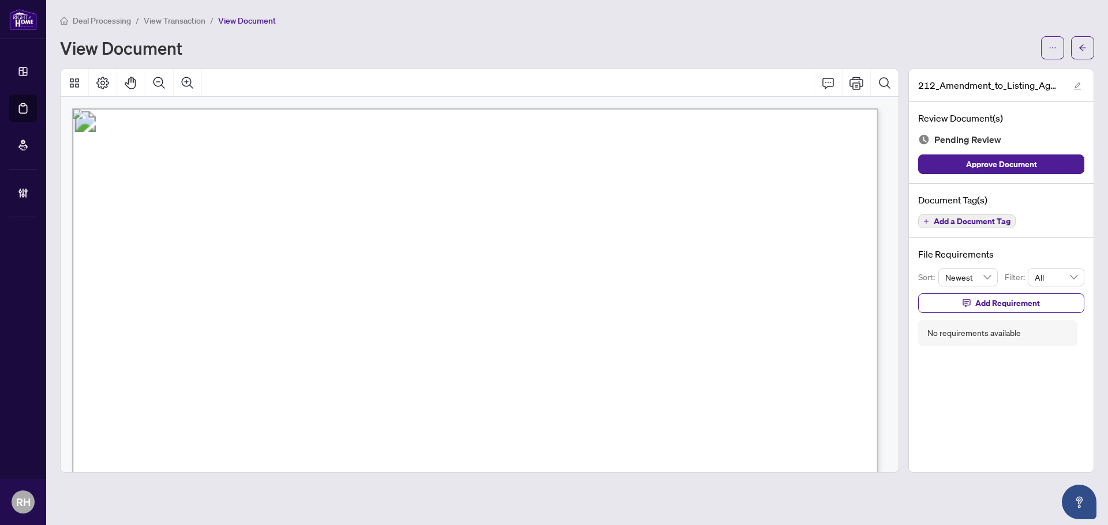
click at [264, 365] on span "N12333468" at bounding box center [262, 361] width 63 height 13
click at [155, 314] on span "AND" at bounding box center [139, 321] width 29 height 14
click at [948, 224] on span "Add a Document Tag" at bounding box center [971, 221] width 77 height 8
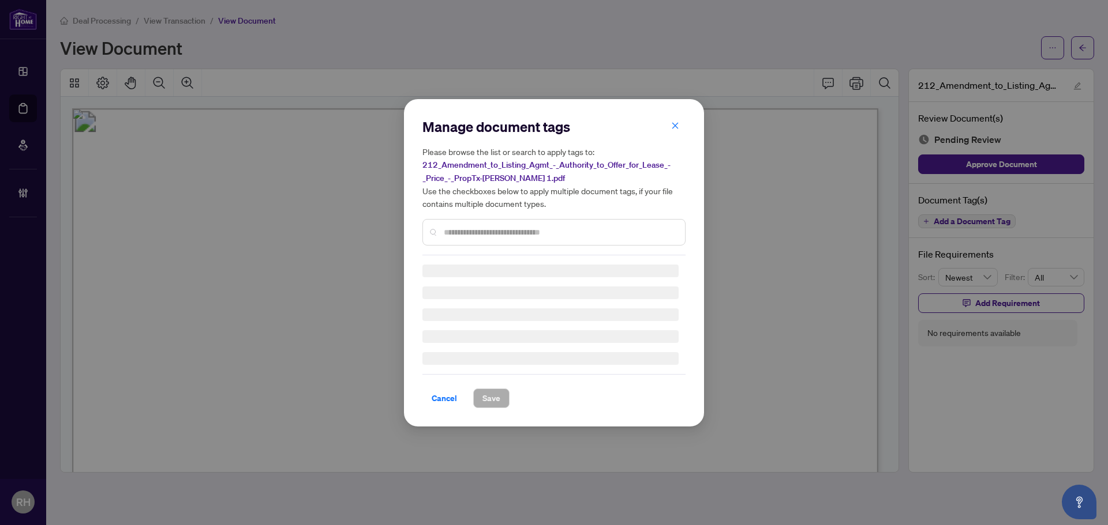
click at [540, 226] on input "text" at bounding box center [560, 232] width 232 height 13
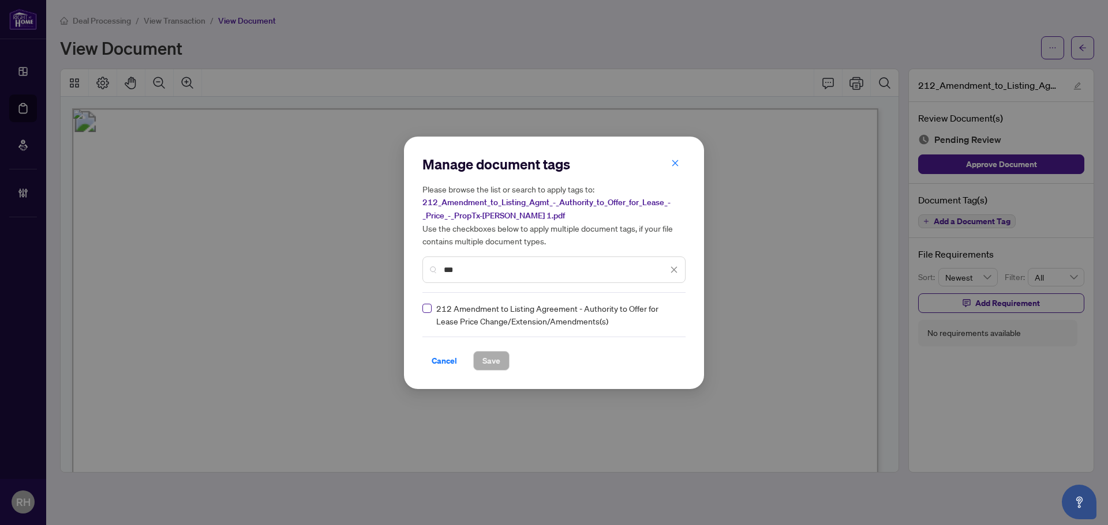
type input "***"
drag, startPoint x: 678, startPoint y: 311, endPoint x: 661, endPoint y: 314, distance: 17.0
click at [676, 311] on div "212 Amendment to Listing Agreement - Authority to Offer for Lease Price Change/…" at bounding box center [553, 314] width 263 height 25
click at [664, 317] on img at bounding box center [662, 315] width 12 height 12
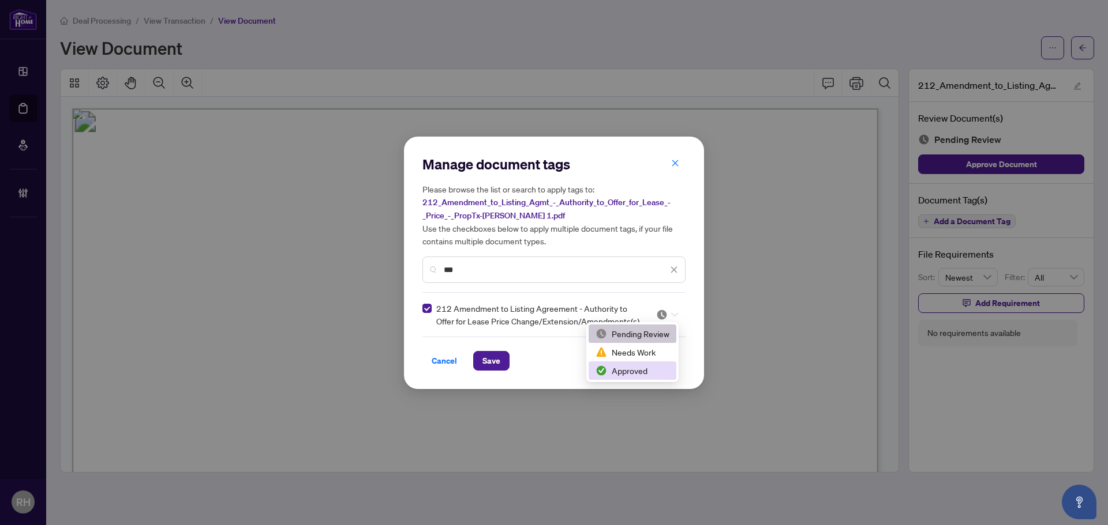
click at [653, 372] on div "Approved" at bounding box center [632, 371] width 74 height 13
click at [497, 359] on span "Save" at bounding box center [491, 361] width 18 height 18
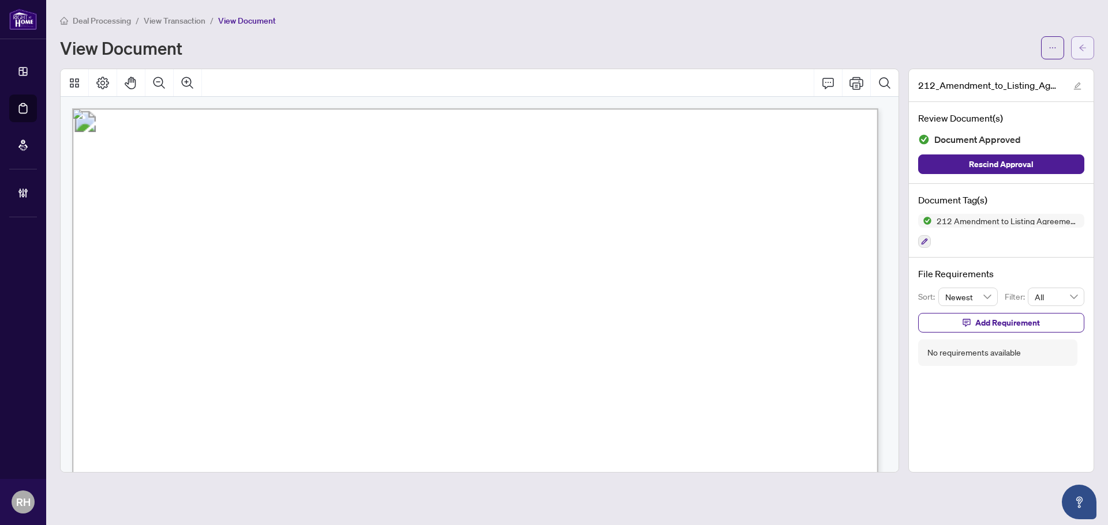
click at [1085, 44] on icon "arrow-left" at bounding box center [1082, 48] width 8 height 8
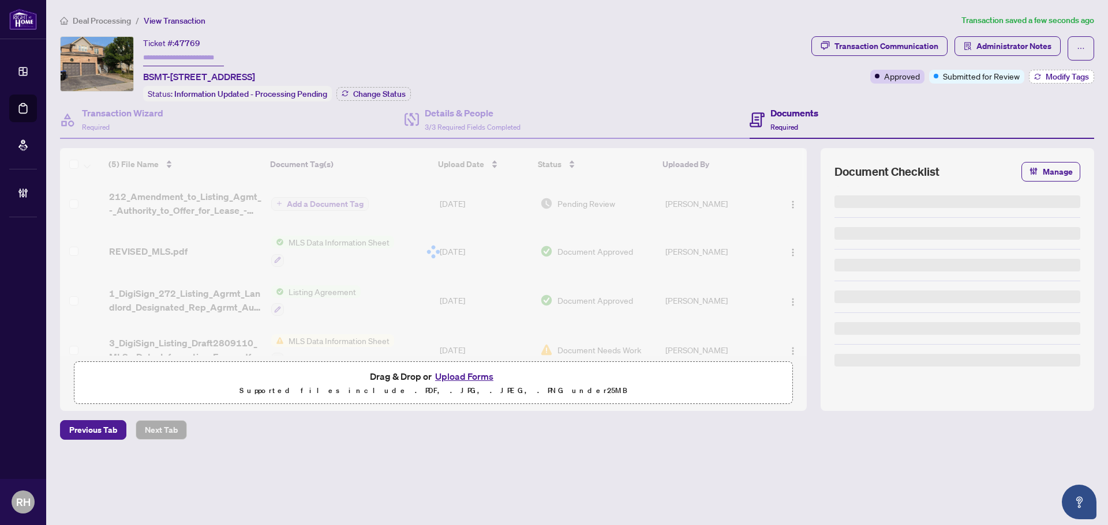
click at [1061, 75] on span "Modify Tags" at bounding box center [1066, 77] width 43 height 8
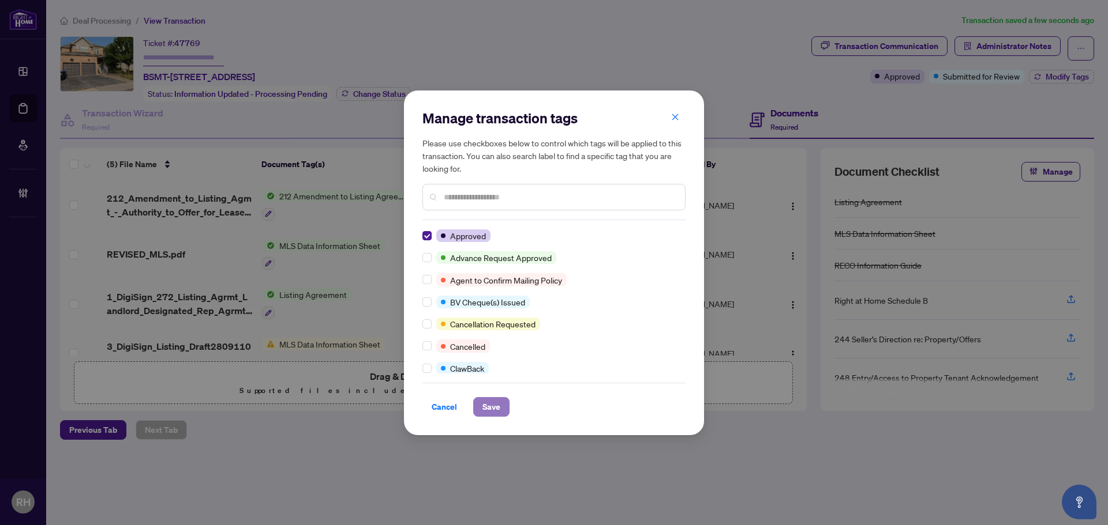
click at [493, 409] on span "Save" at bounding box center [491, 407] width 18 height 18
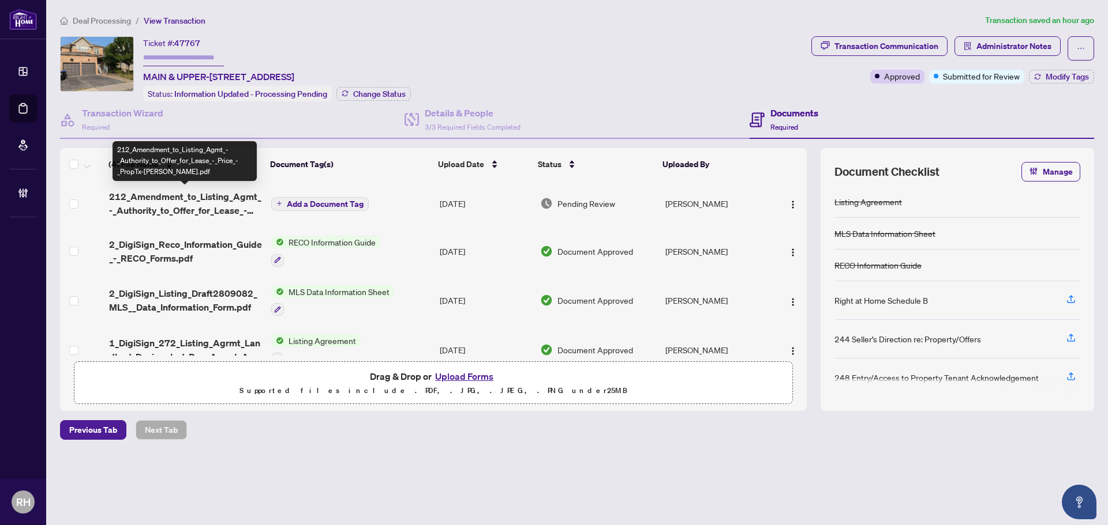
click at [200, 200] on span "212_Amendment_to_Listing_Agmt_-_Authority_to_Offer_for_Lease_-_Price_-_PropTx-[…" at bounding box center [185, 204] width 153 height 28
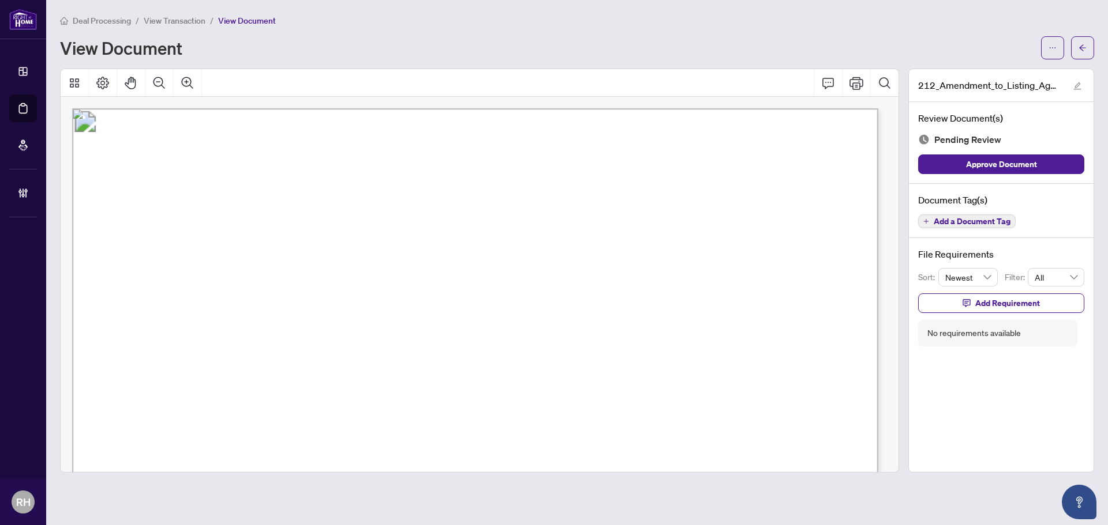
click at [269, 361] on span "N12333452" at bounding box center [262, 361] width 63 height 13
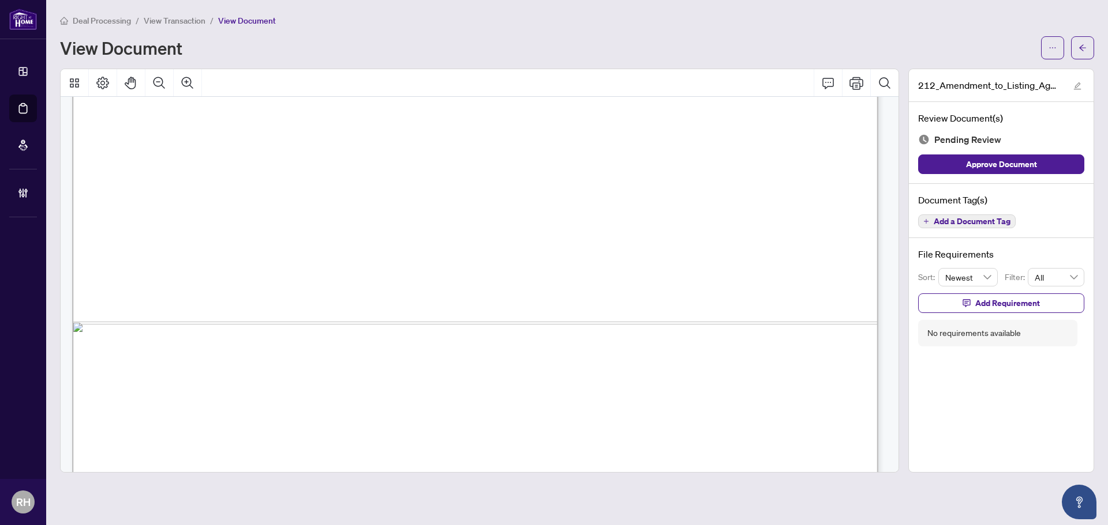
scroll to position [690, 0]
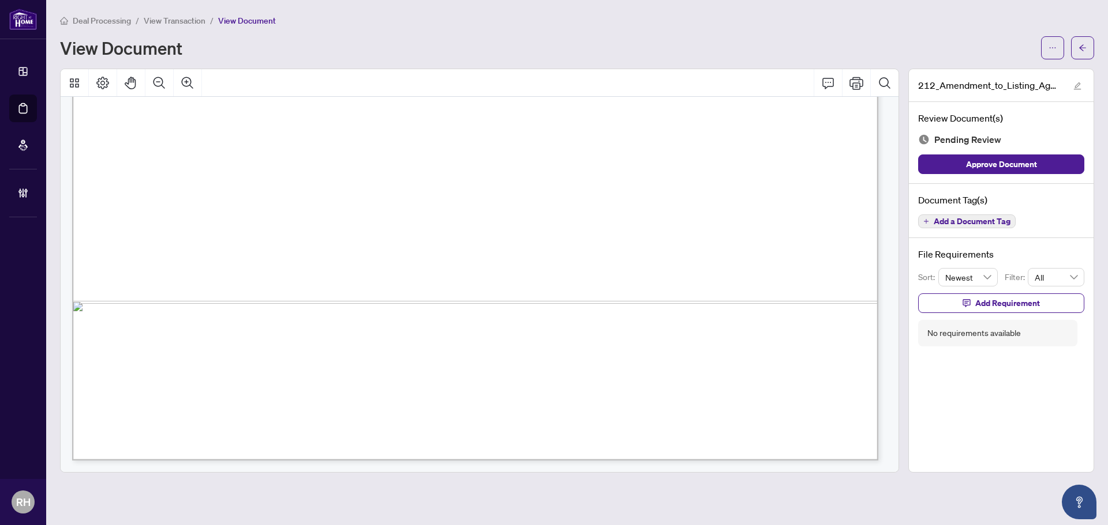
click at [971, 224] on span "Add a Document Tag" at bounding box center [971, 221] width 77 height 8
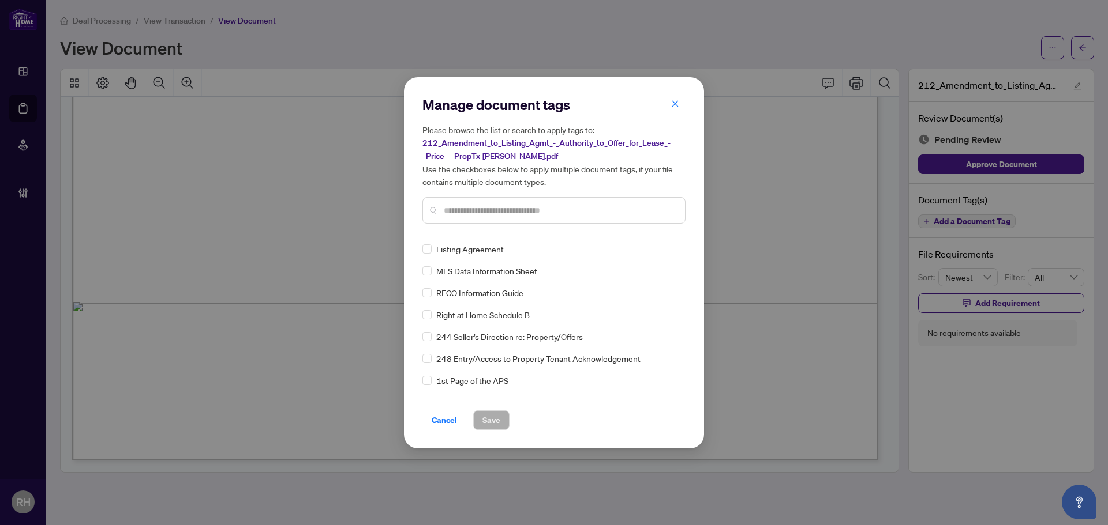
click at [675, 124] on h5 "Please browse the list or search to apply tags to: 212_Amendment_to_Listing_Agm…" at bounding box center [553, 155] width 263 height 65
click at [682, 99] on button "button" at bounding box center [674, 105] width 23 height 20
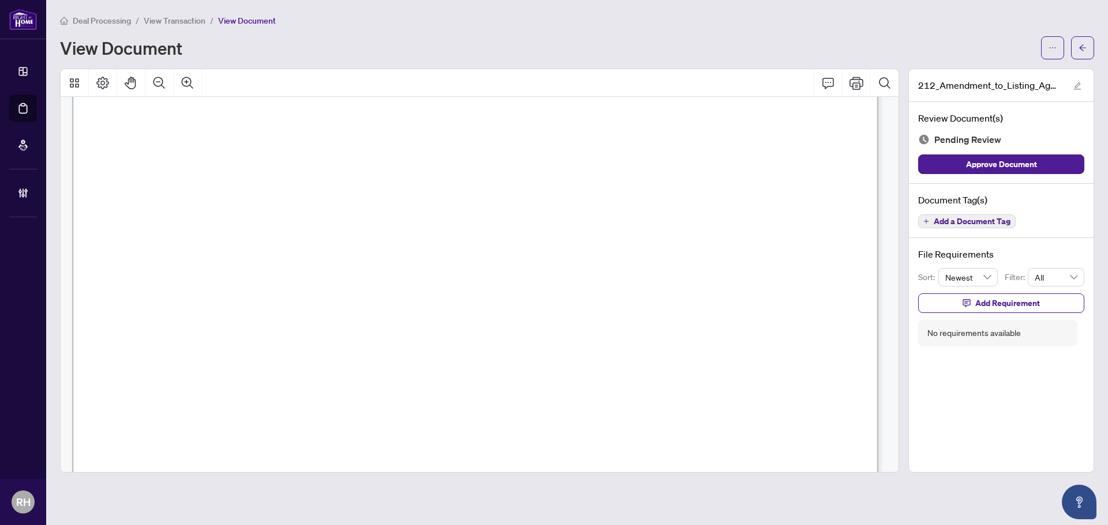
scroll to position [0, 0]
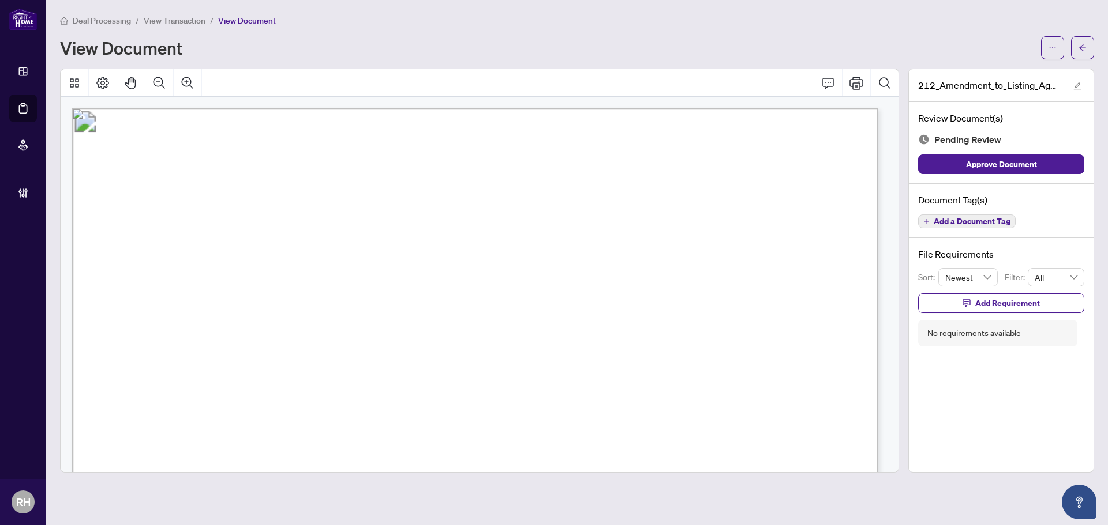
click at [1034, 239] on div "File Requirements Sort: Newest Filter: All Add Requirement No requirements avai…" at bounding box center [1001, 297] width 185 height 118
click at [979, 238] on div "File Requirements Sort: Newest Filter: All Add Requirement No requirements avai…" at bounding box center [1001, 297] width 185 height 118
click at [979, 230] on div "Document Tag(s) Add a Document Tag" at bounding box center [1001, 211] width 185 height 55
click at [978, 226] on button "Add a Document Tag" at bounding box center [966, 222] width 97 height 14
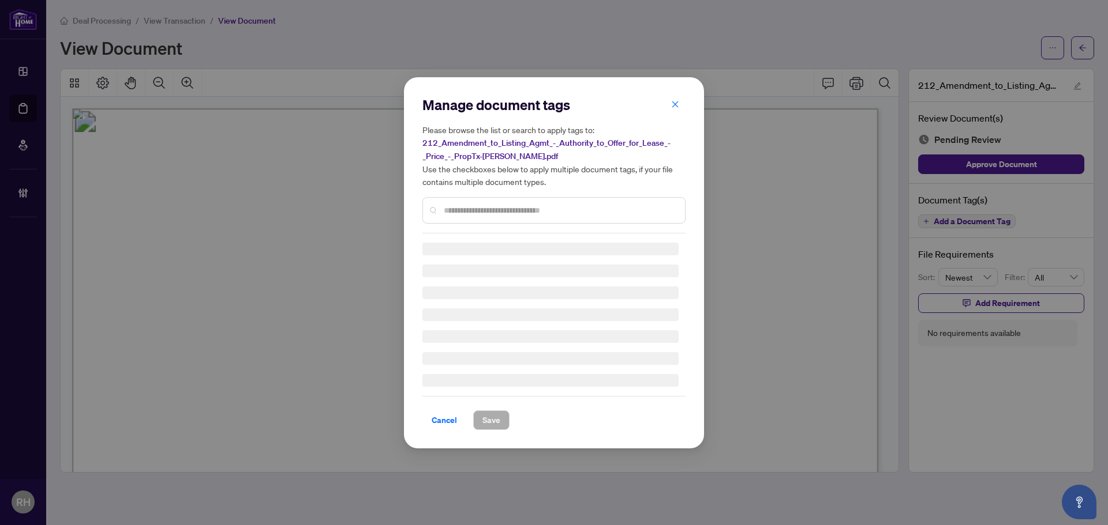
click at [512, 188] on div "Please browse the list or search to apply tags to: 212_Amendment_to_Listing_Agm…" at bounding box center [553, 173] width 263 height 100
click at [483, 204] on input "text" at bounding box center [560, 210] width 232 height 13
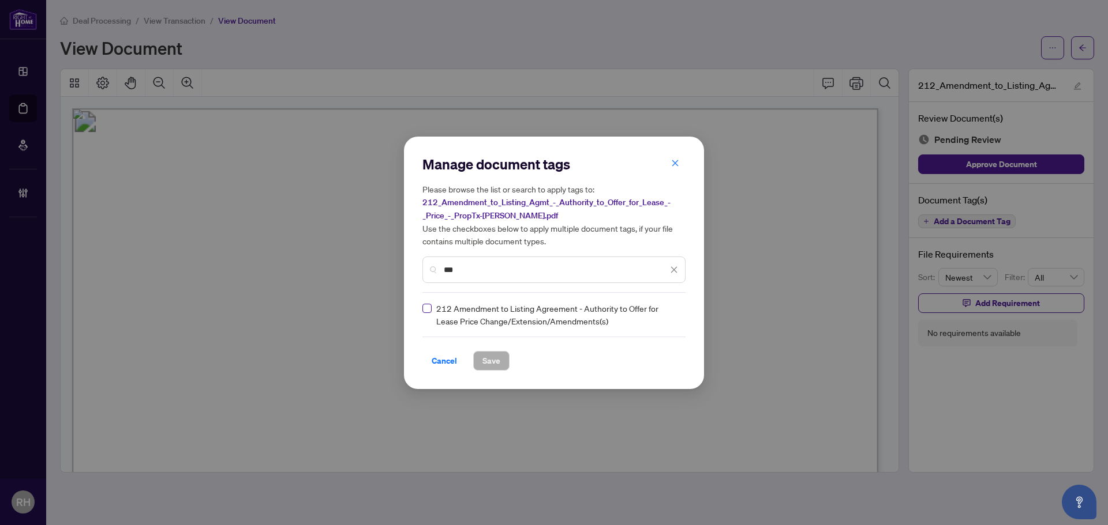
type input "***"
click at [426, 313] on label at bounding box center [426, 308] width 9 height 13
click at [660, 320] on input "search" at bounding box center [662, 314] width 12 height 17
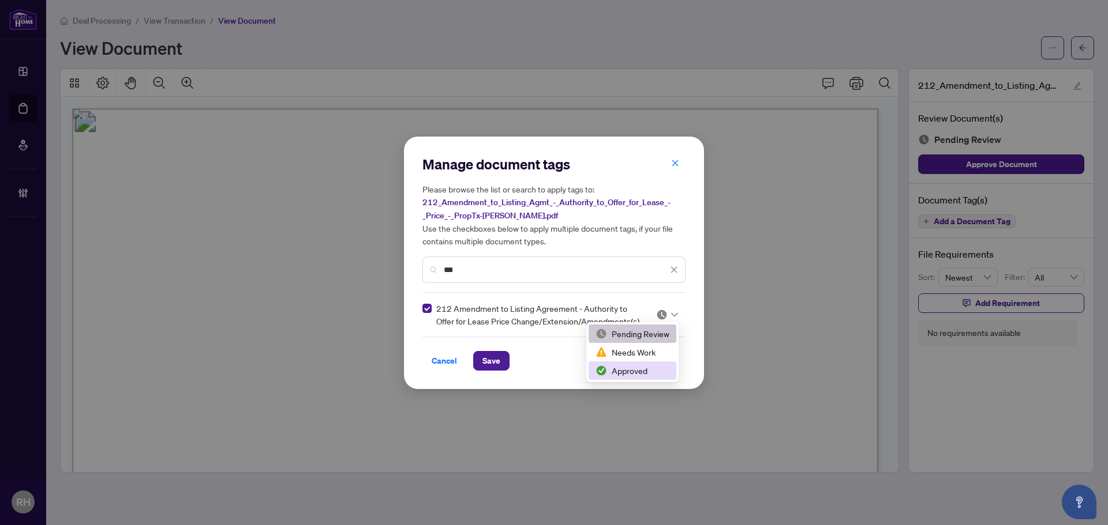
click at [630, 389] on div "Manage document tags Please browse the list or search to apply tags to: 212_Ame…" at bounding box center [554, 262] width 1108 height 525
click at [624, 372] on div "Manage document tags Please browse the list or search to apply tags to: 212_Ame…" at bounding box center [554, 263] width 300 height 253
click at [663, 313] on img at bounding box center [662, 315] width 12 height 12
click at [648, 377] on div "Approved" at bounding box center [632, 371] width 88 height 18
click at [491, 366] on span "Save" at bounding box center [491, 361] width 18 height 18
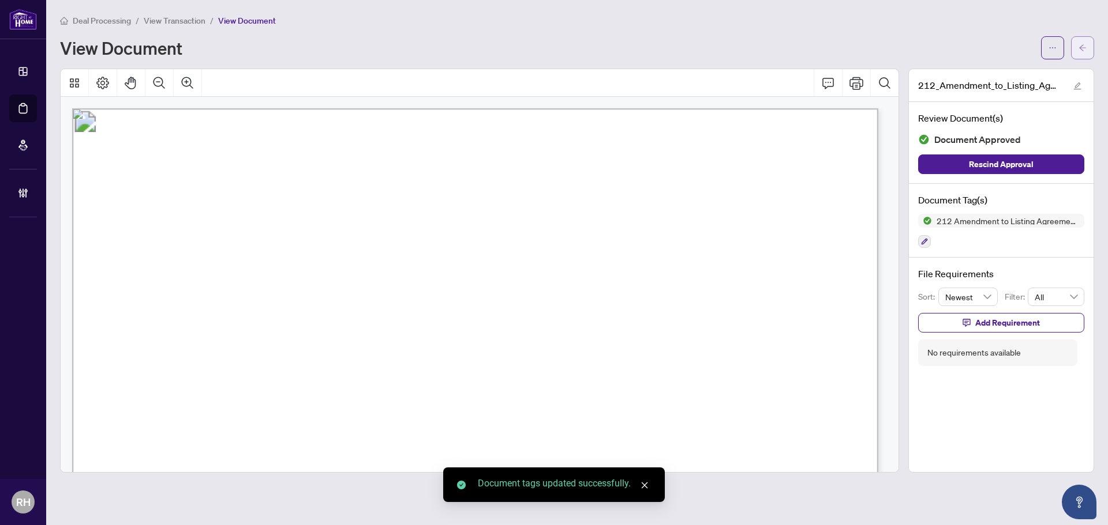
click at [1080, 43] on body "Dashboard Deal Processing Mortgage Referrals Brokerage Management RH Richmond H…" at bounding box center [554, 262] width 1108 height 525
click at [1082, 46] on icon "arrow-left" at bounding box center [1082, 48] width 8 height 8
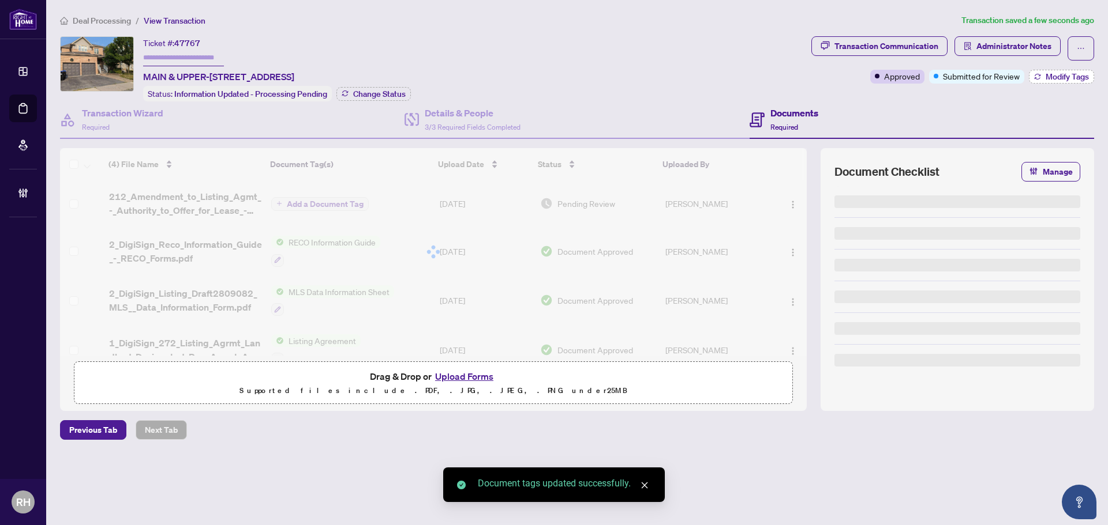
click at [1052, 77] on span "Modify Tags" at bounding box center [1066, 77] width 43 height 8
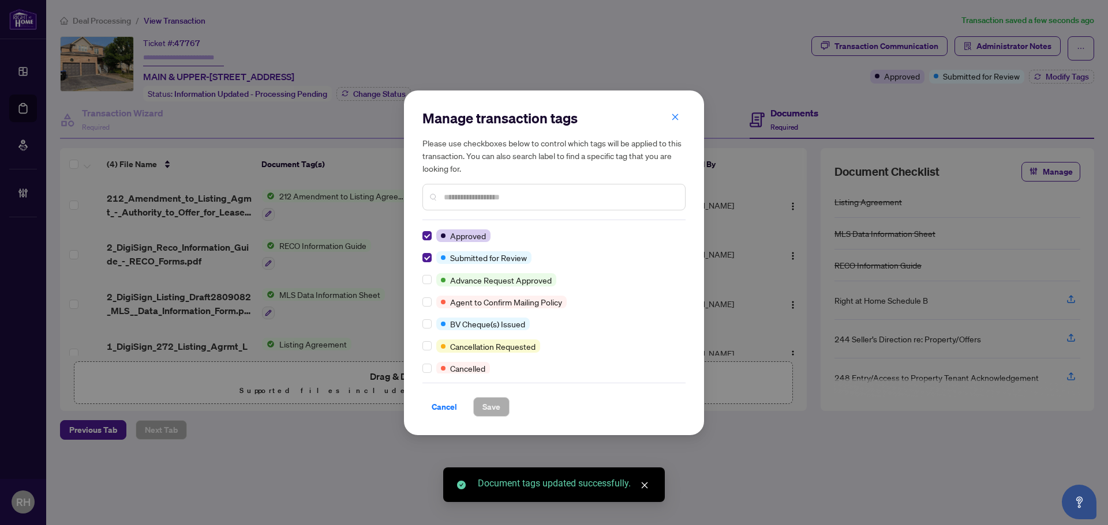
click at [422, 257] on div "Manage transaction tags Please use checkboxes below to control which tags will …" at bounding box center [554, 263] width 300 height 345
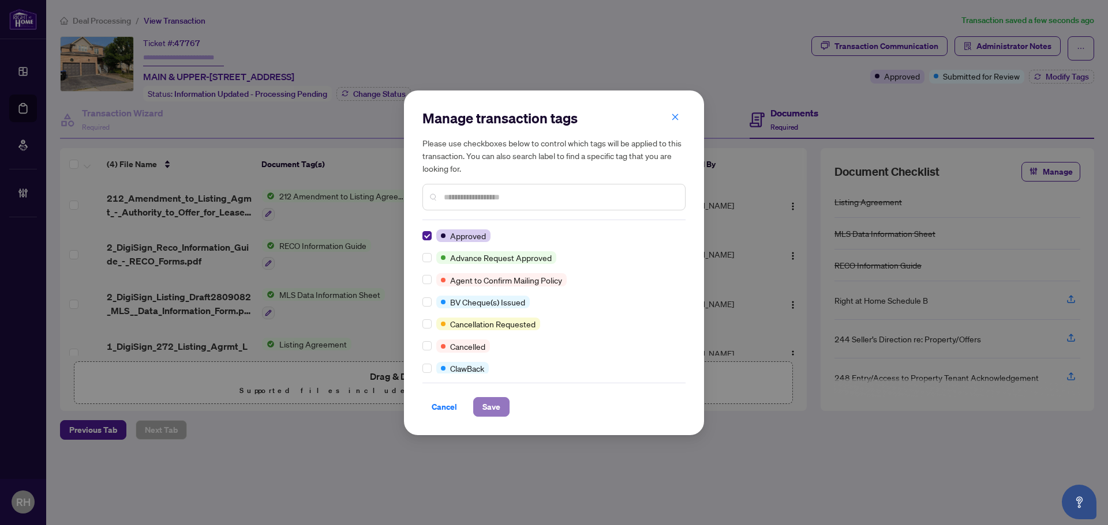
click at [501, 414] on button "Save" at bounding box center [491, 407] width 36 height 20
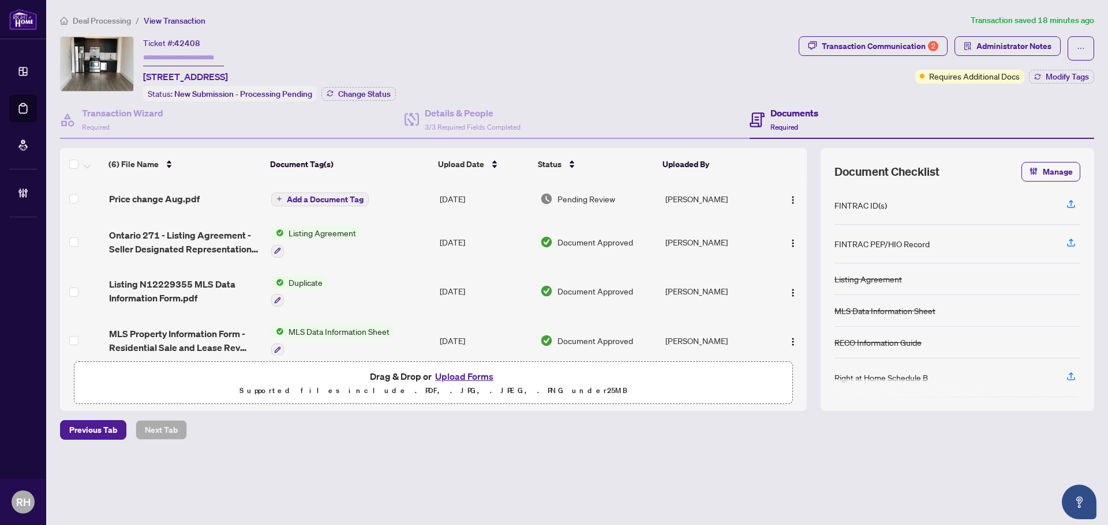
click at [164, 189] on td "Price change Aug.pdf" at bounding box center [185, 199] width 162 height 37
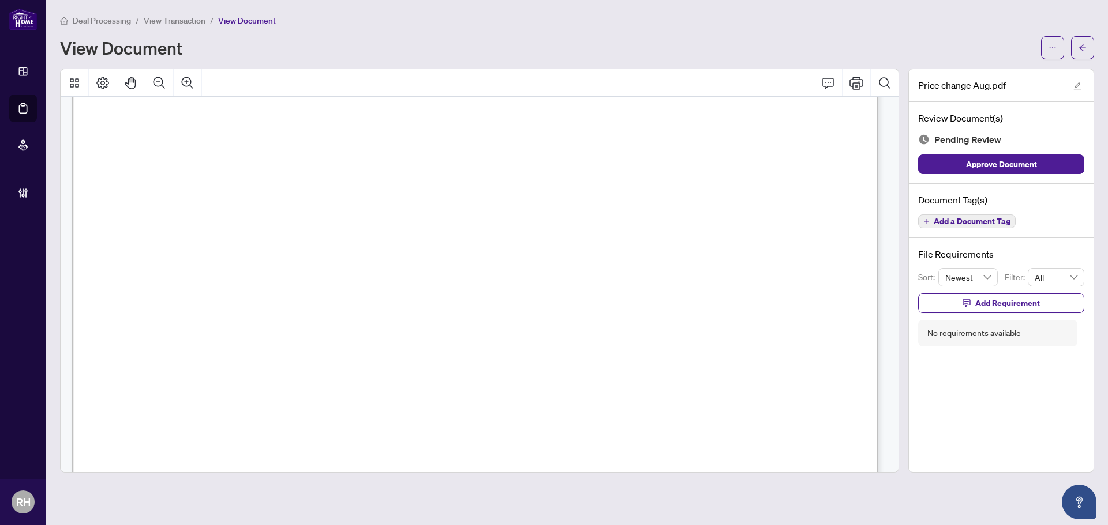
scroll to position [231, 0]
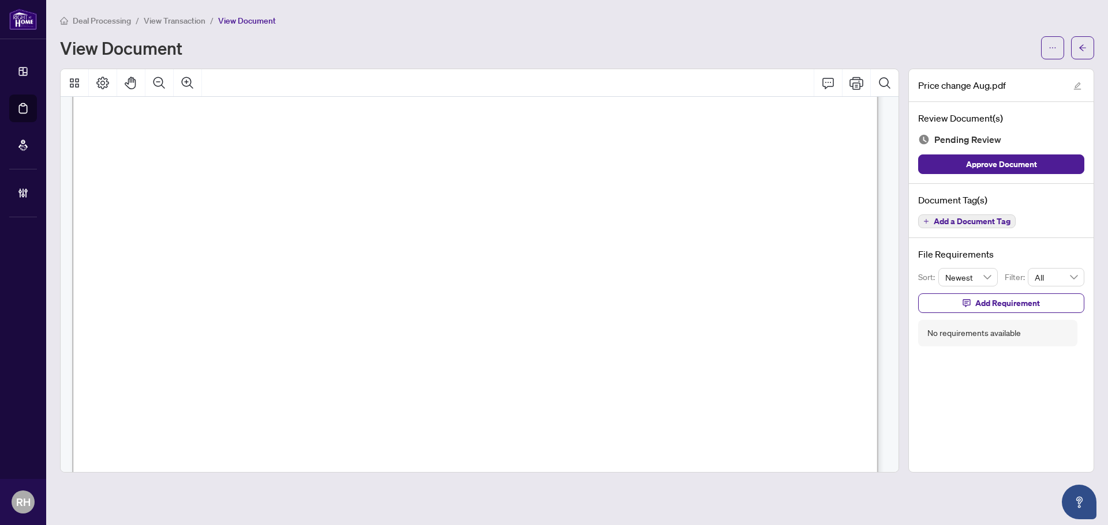
click at [987, 223] on span "Add a Document Tag" at bounding box center [971, 221] width 77 height 8
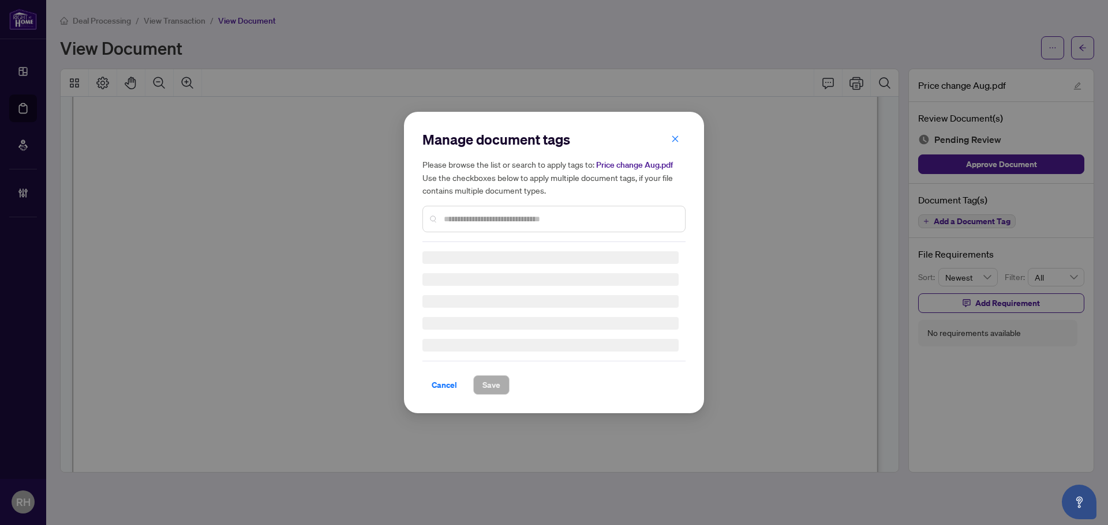
drag, startPoint x: 664, startPoint y: 138, endPoint x: 676, endPoint y: 142, distance: 13.0
click at [673, 141] on div "Manage document tags Please browse the list or search to apply tags to: Price c…" at bounding box center [553, 262] width 263 height 265
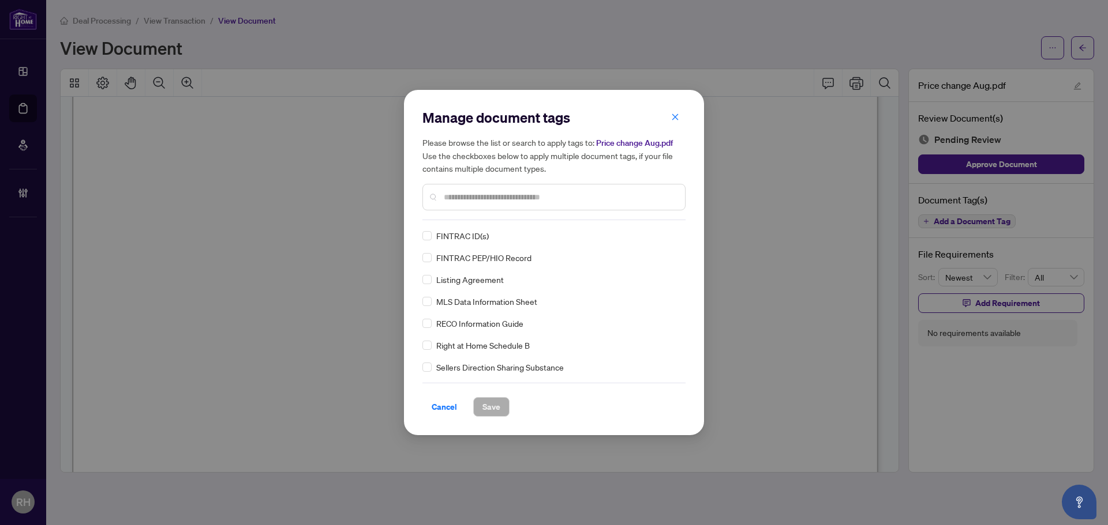
click at [676, 142] on h5 "Please browse the list or search to apply tags to: Price change Aug.pdf Use the…" at bounding box center [553, 155] width 263 height 39
click at [681, 121] on button "button" at bounding box center [674, 117] width 23 height 20
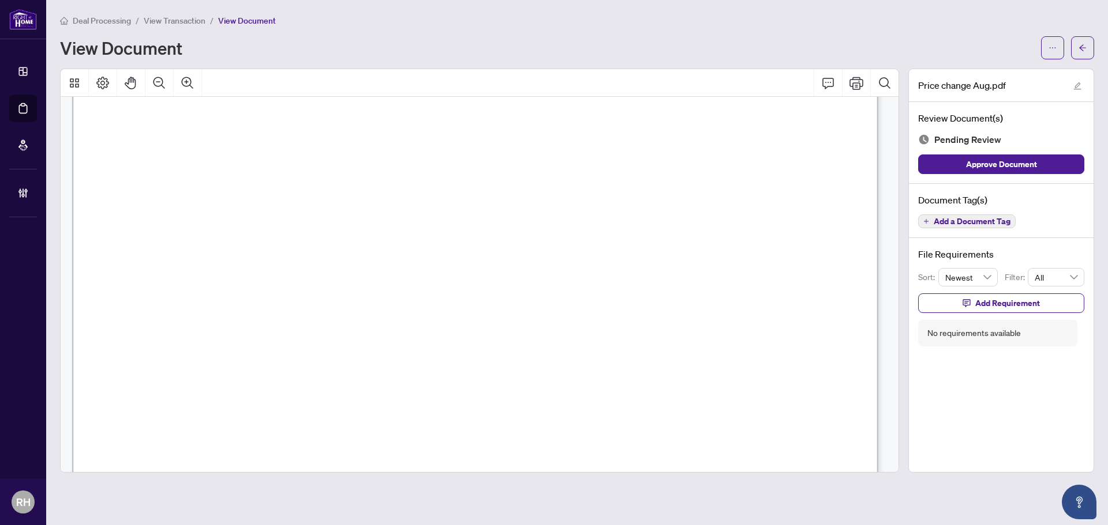
scroll to position [0, 0]
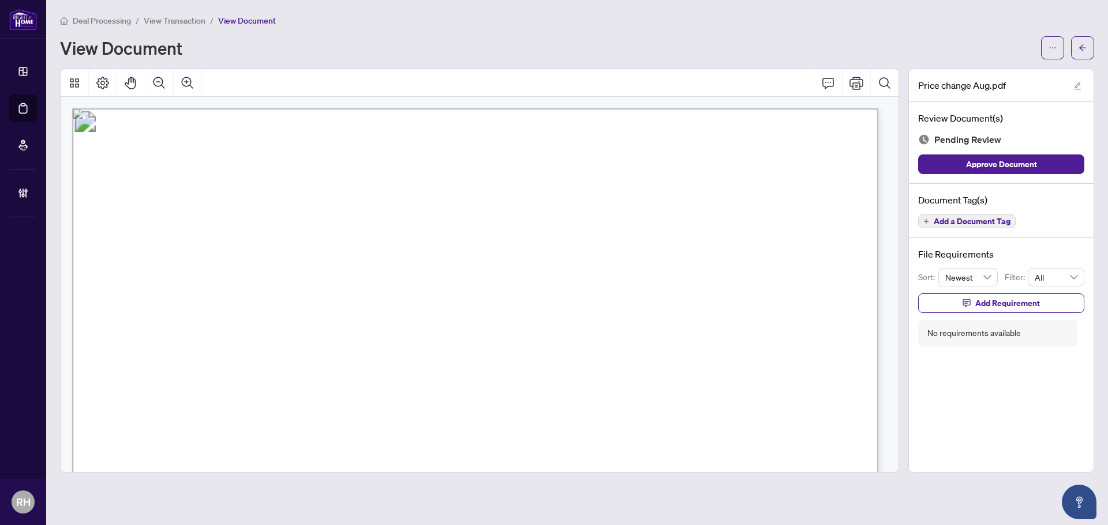
click at [998, 217] on span "Add a Document Tag" at bounding box center [971, 221] width 77 height 8
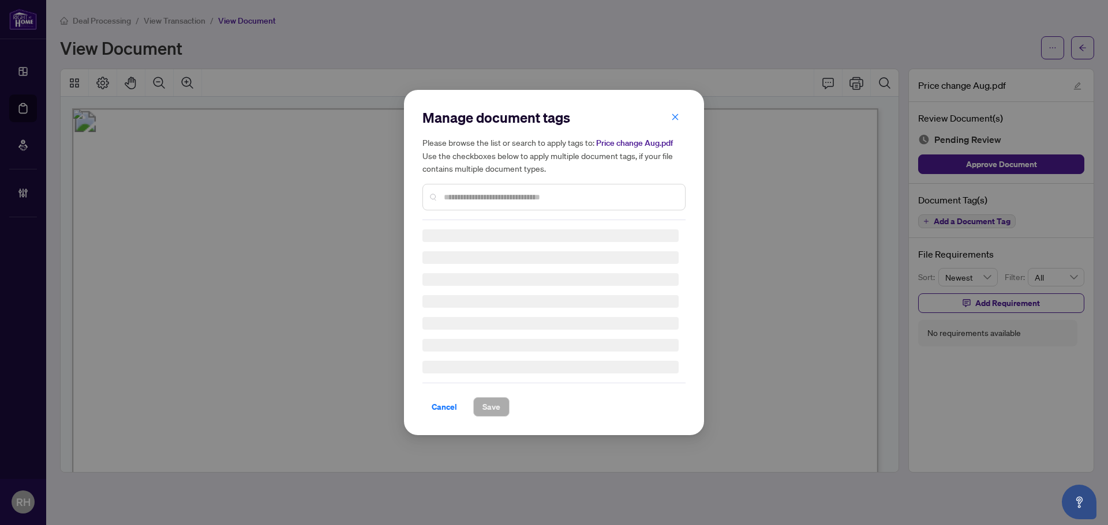
click at [605, 235] on h3 at bounding box center [550, 236] width 256 height 13
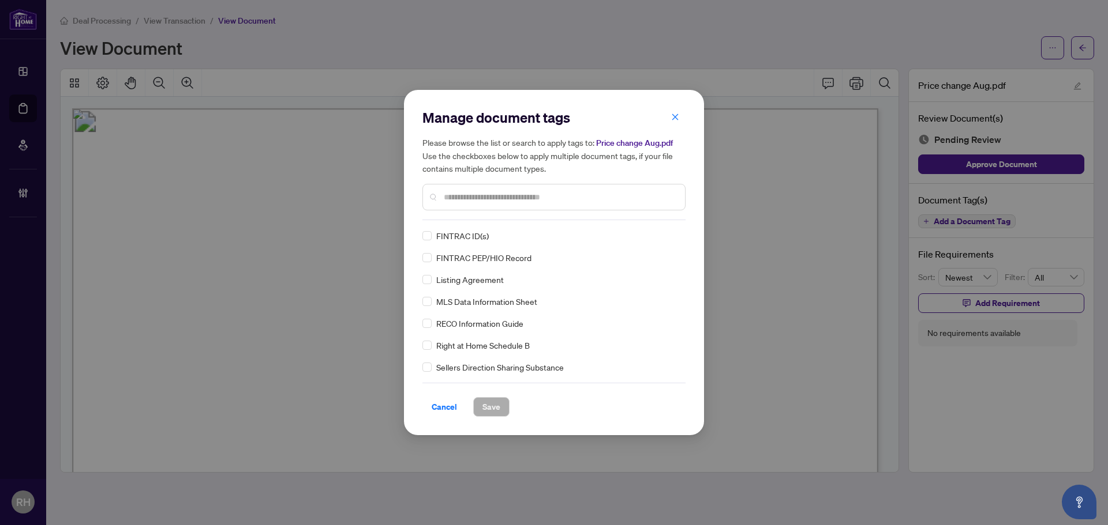
click at [576, 201] on input "text" at bounding box center [560, 197] width 232 height 13
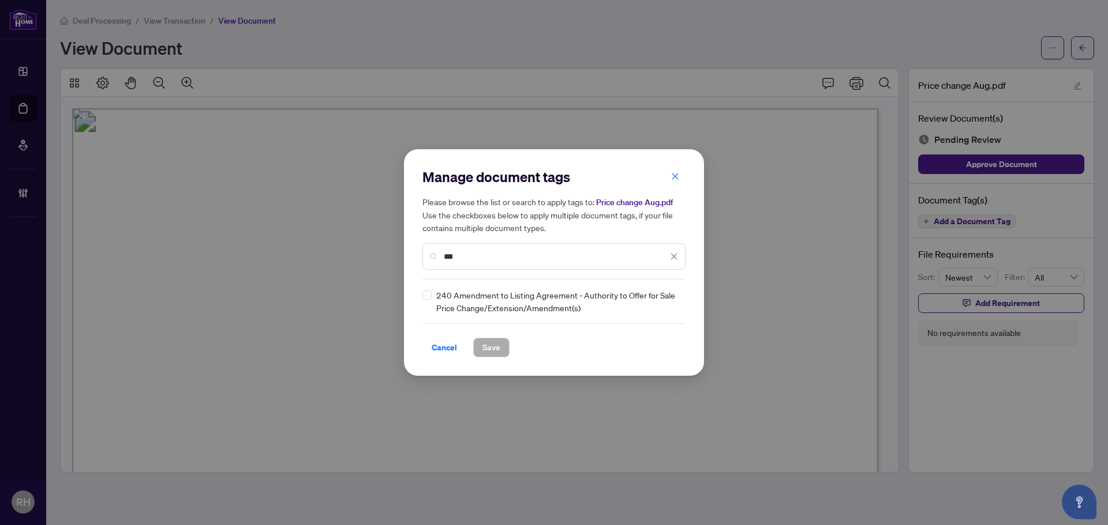
type input "***"
click at [662, 305] on img at bounding box center [662, 302] width 12 height 12
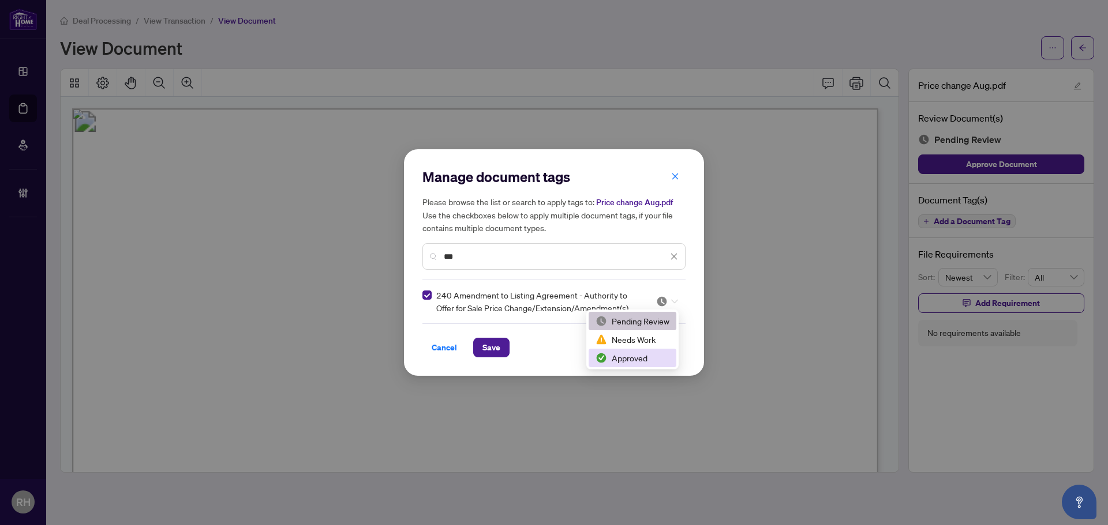
click at [626, 363] on div "Approved" at bounding box center [632, 358] width 74 height 13
click at [480, 338] on button "Save" at bounding box center [491, 348] width 36 height 20
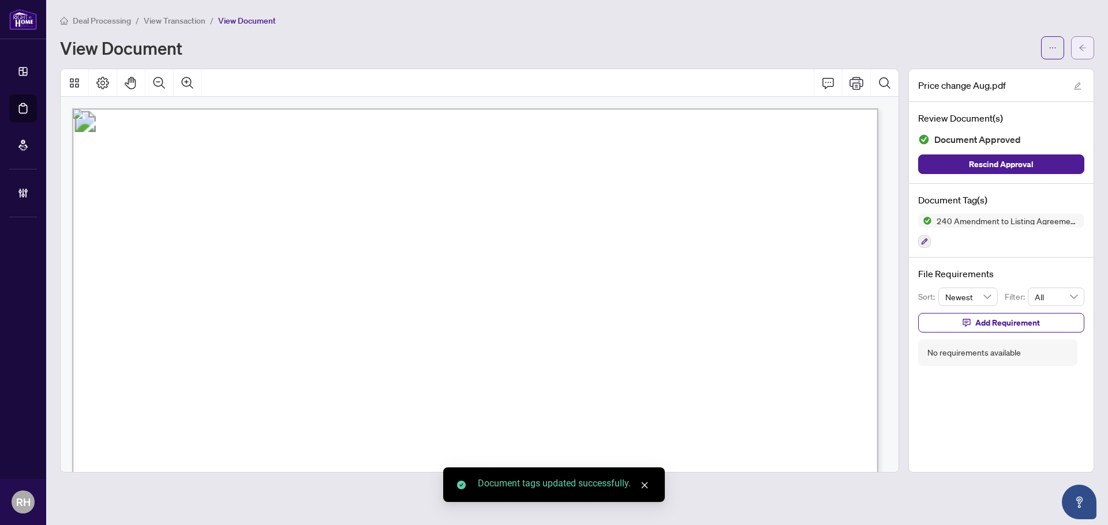
drag, startPoint x: 1076, startPoint y: 37, endPoint x: 1072, endPoint y: 48, distance: 11.1
click at [1072, 48] on button "button" at bounding box center [1082, 47] width 23 height 23
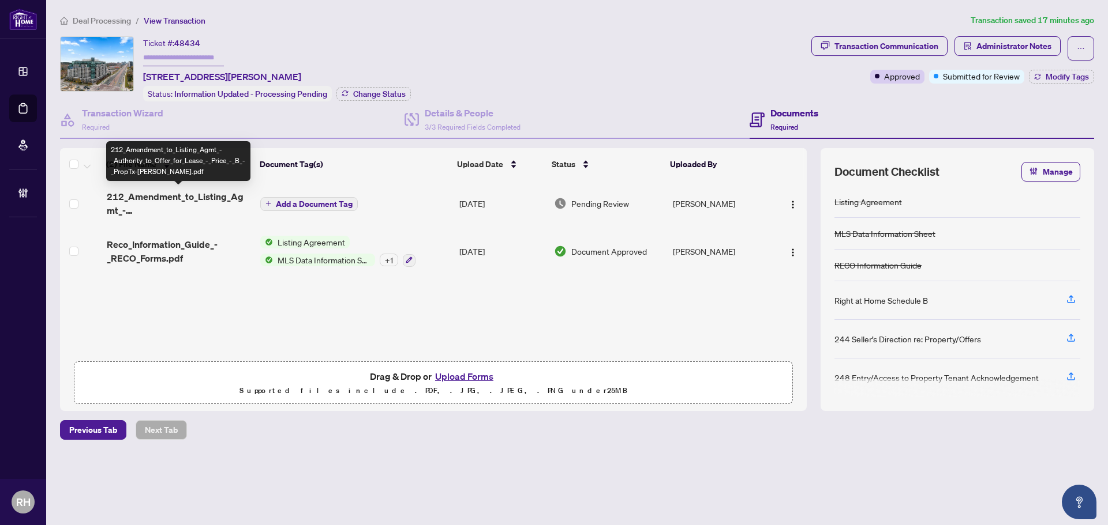
click at [152, 209] on span "212_Amendment_to_Listing_Agmt_-_Authority_to_Offer_for_Lease_-_Price_-_B_-_Prop…" at bounding box center [179, 204] width 144 height 28
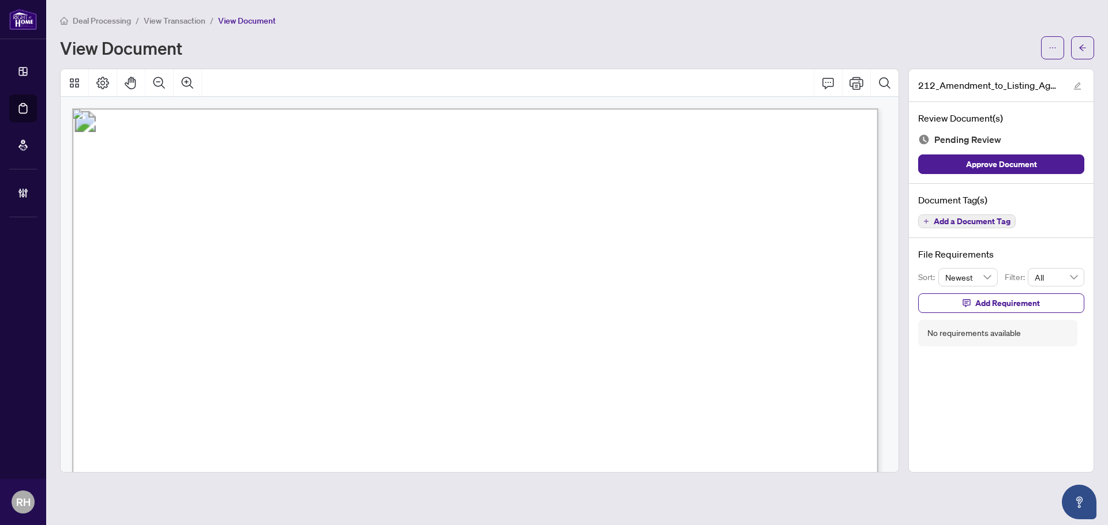
click at [266, 366] on span "N12340577" at bounding box center [262, 361] width 63 height 13
click at [959, 229] on div "Document Tag(s) Add a Document Tag" at bounding box center [1001, 211] width 185 height 55
click at [964, 219] on span "Add a Document Tag" at bounding box center [971, 221] width 77 height 8
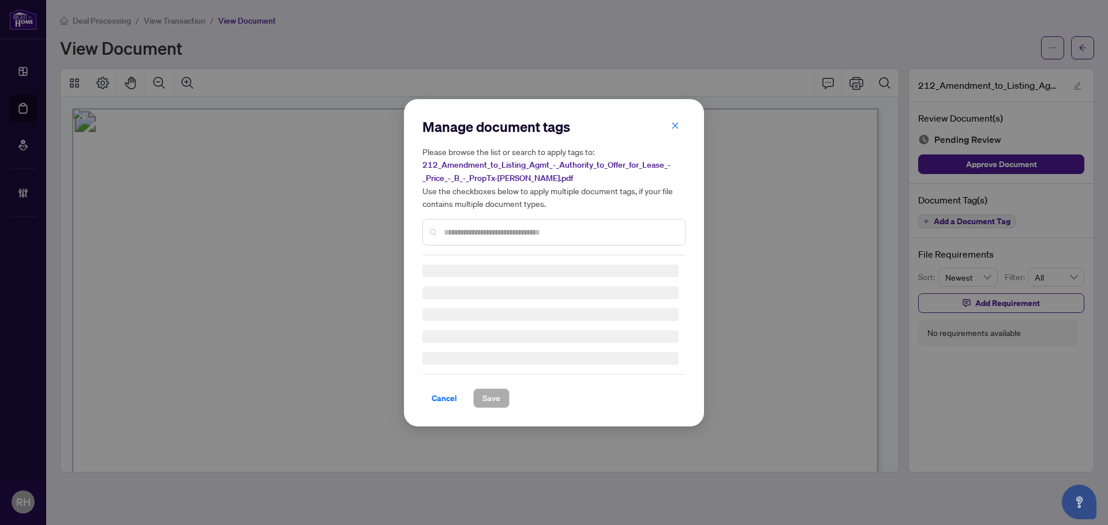
click at [551, 219] on div at bounding box center [553, 232] width 263 height 27
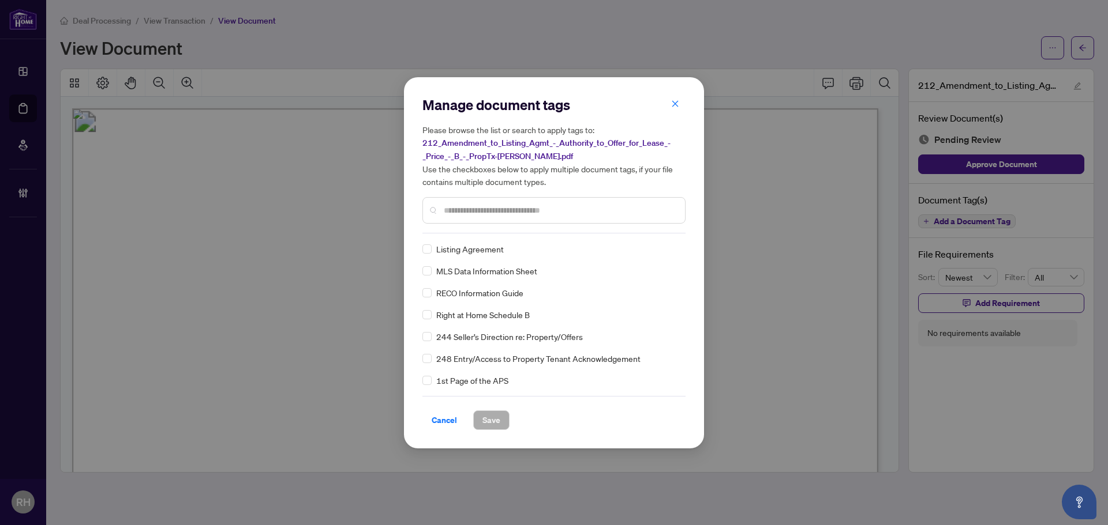
click at [509, 212] on input "text" at bounding box center [560, 210] width 232 height 13
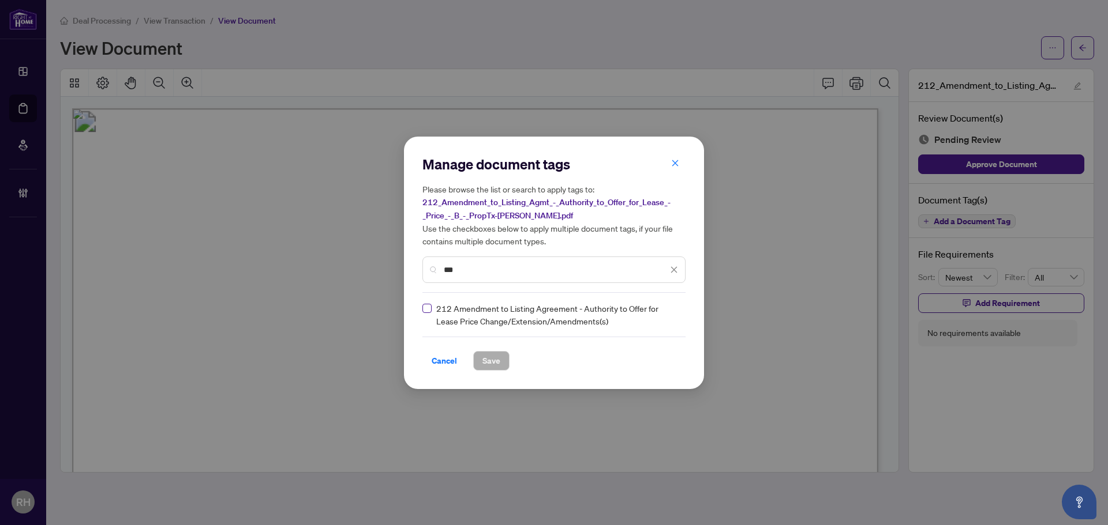
type input "***"
click at [669, 314] on div at bounding box center [667, 315] width 22 height 12
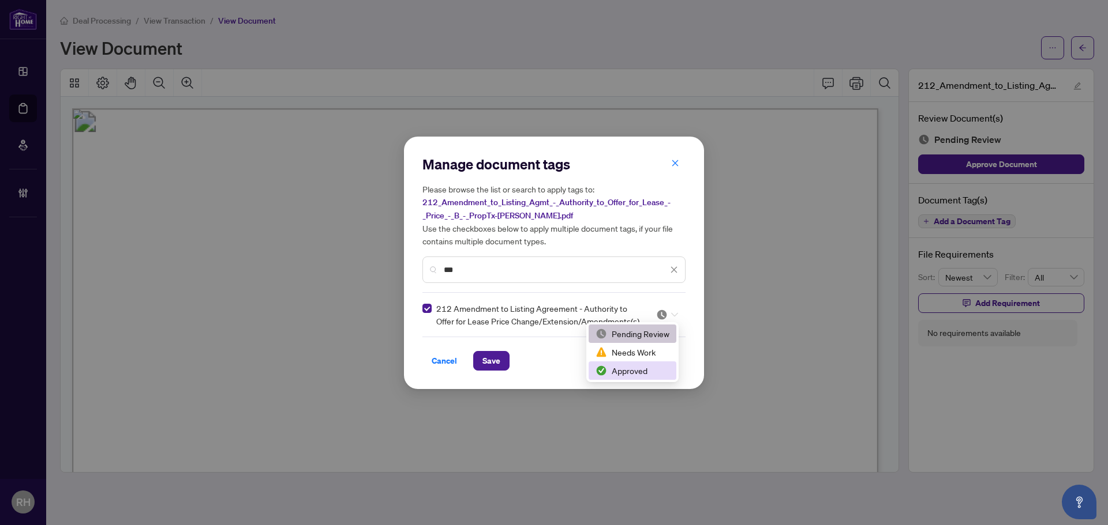
click at [652, 375] on div "Approved" at bounding box center [632, 371] width 74 height 13
click at [500, 367] on button "Save" at bounding box center [491, 361] width 36 height 20
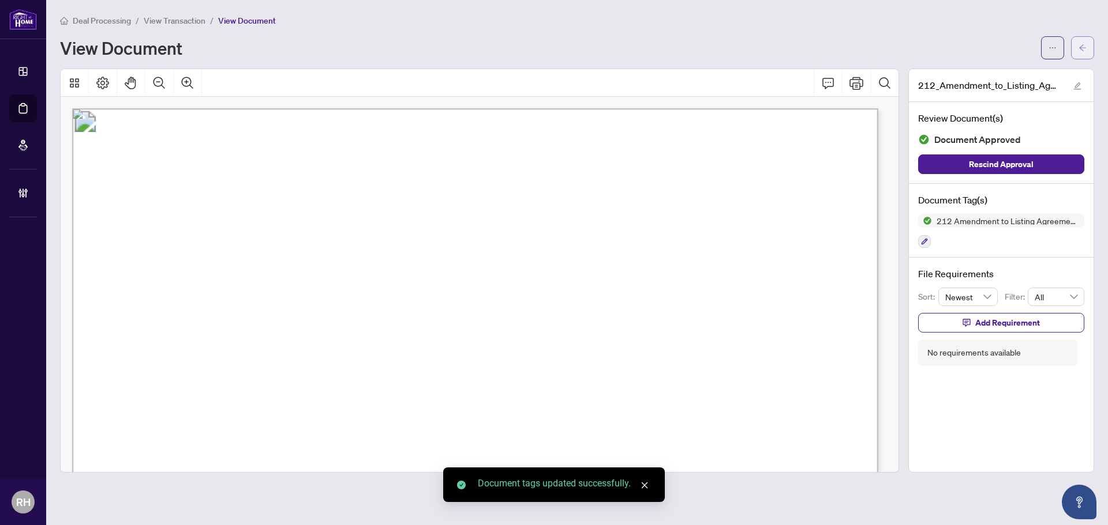
click at [1091, 49] on button "button" at bounding box center [1082, 47] width 23 height 23
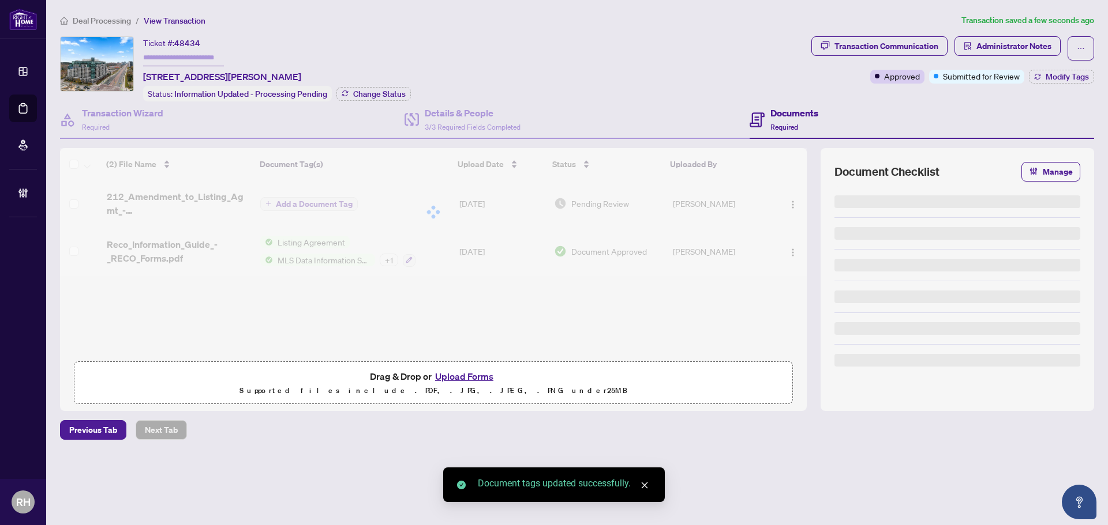
click at [1060, 83] on div "Transaction Communication Administrator Notes Approved Submitted for Review Mod…" at bounding box center [952, 68] width 287 height 65
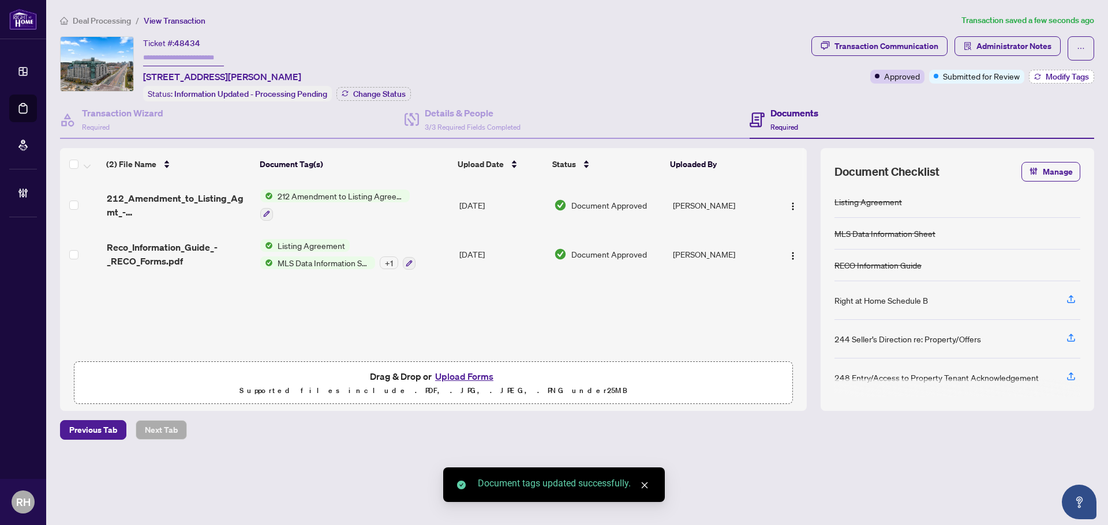
click at [1057, 82] on button "Modify Tags" at bounding box center [1060, 77] width 65 height 14
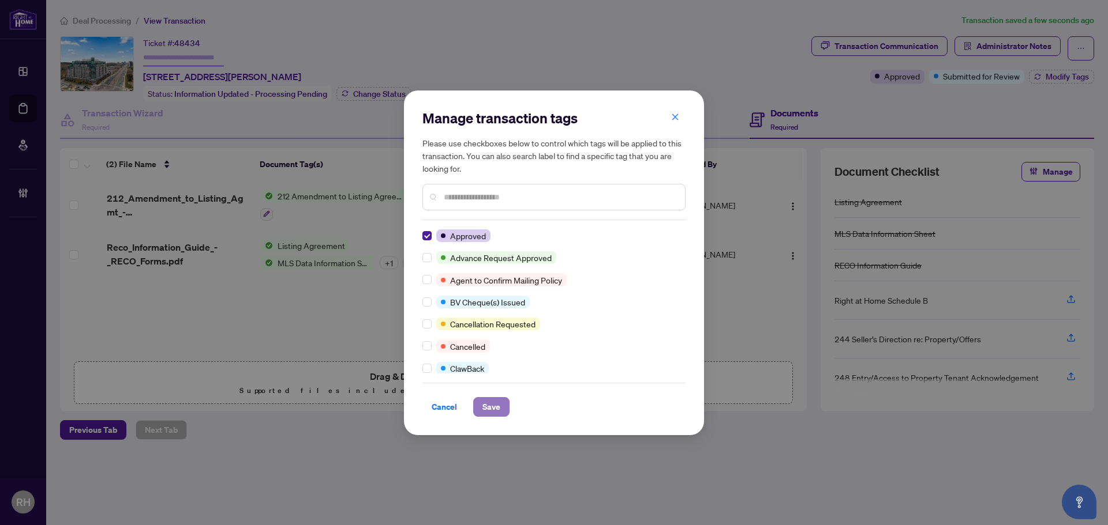
click at [487, 409] on span "Save" at bounding box center [491, 407] width 18 height 18
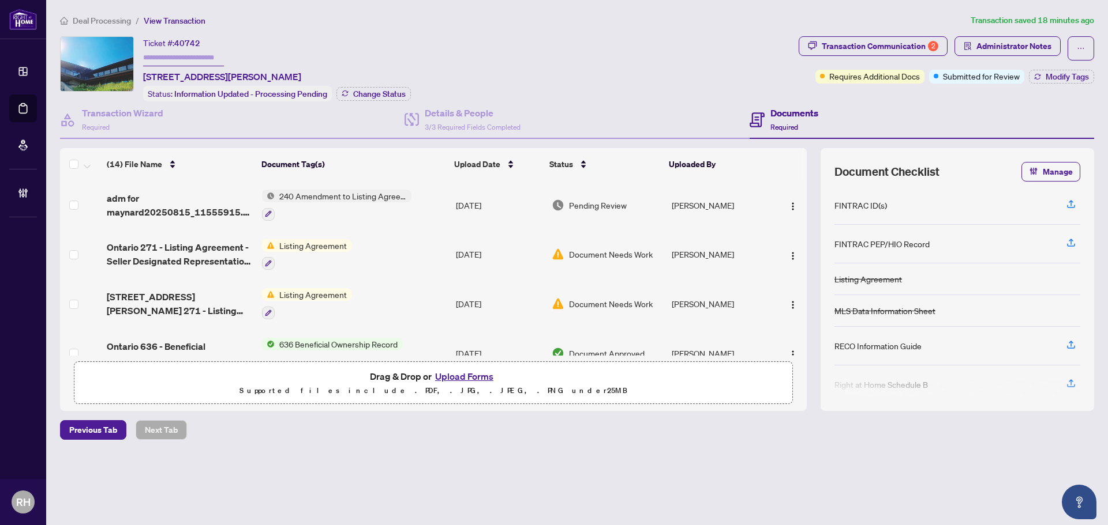
click at [198, 209] on span "adm for maynard20250815_11555915.pdf" at bounding box center [180, 206] width 146 height 28
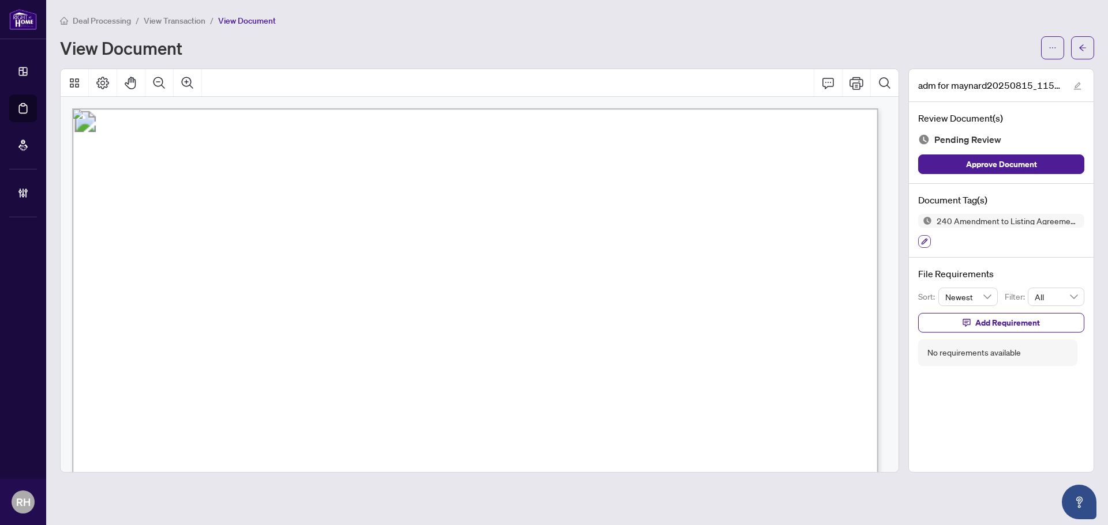
click at [923, 241] on icon "button" at bounding box center [924, 241] width 7 height 7
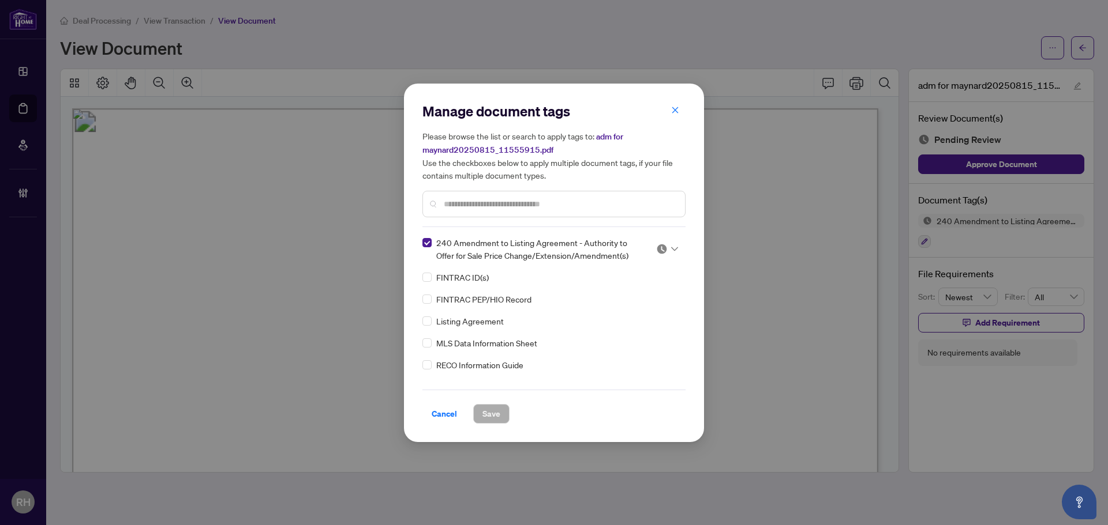
click at [658, 253] on img at bounding box center [662, 249] width 12 height 12
click at [645, 309] on div "Approved" at bounding box center [629, 305] width 74 height 13
click at [499, 414] on span "Save" at bounding box center [491, 414] width 18 height 18
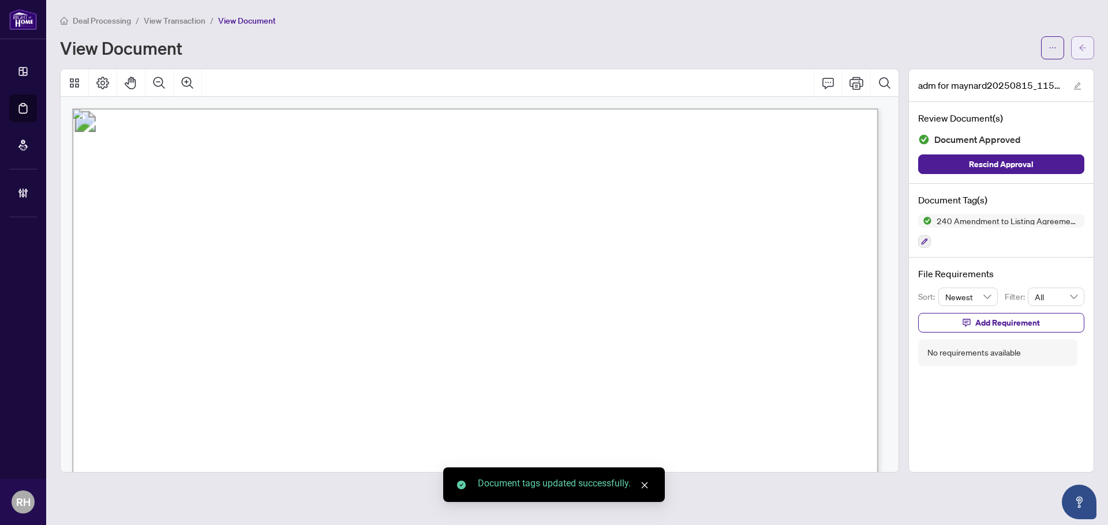
click at [1081, 48] on icon "arrow-left" at bounding box center [1082, 48] width 8 height 8
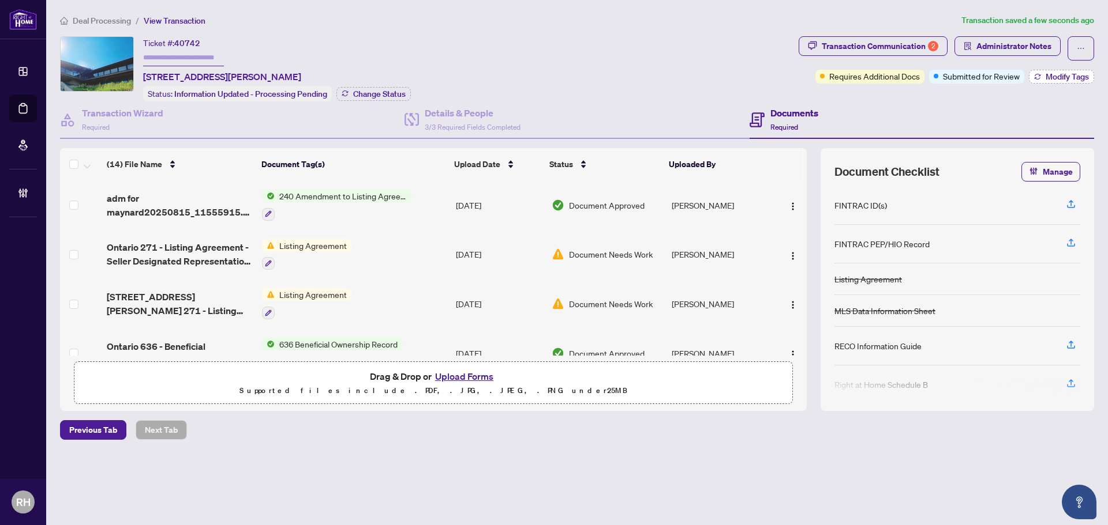
click at [1056, 79] on span "Modify Tags" at bounding box center [1066, 77] width 43 height 8
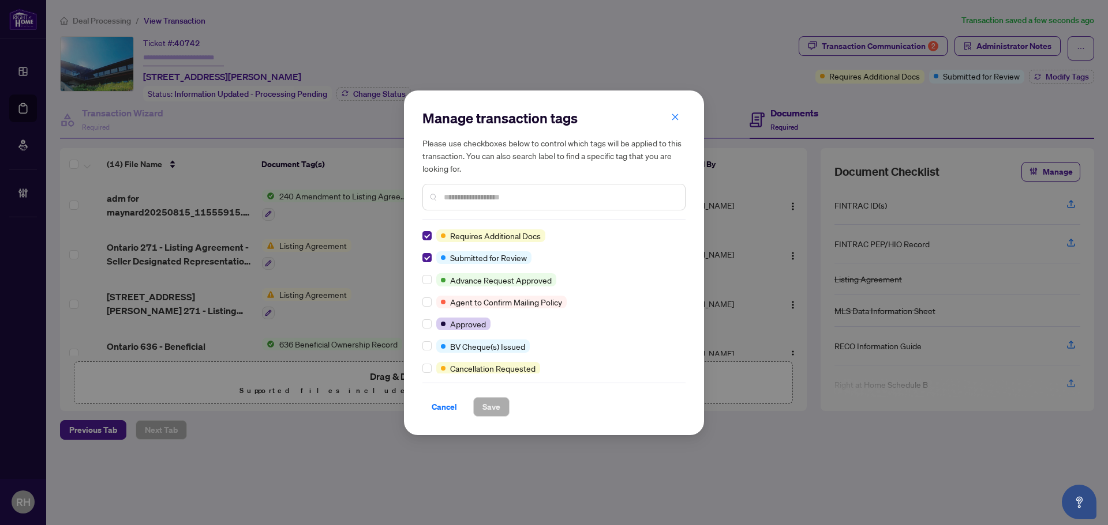
click at [433, 253] on div at bounding box center [429, 257] width 14 height 13
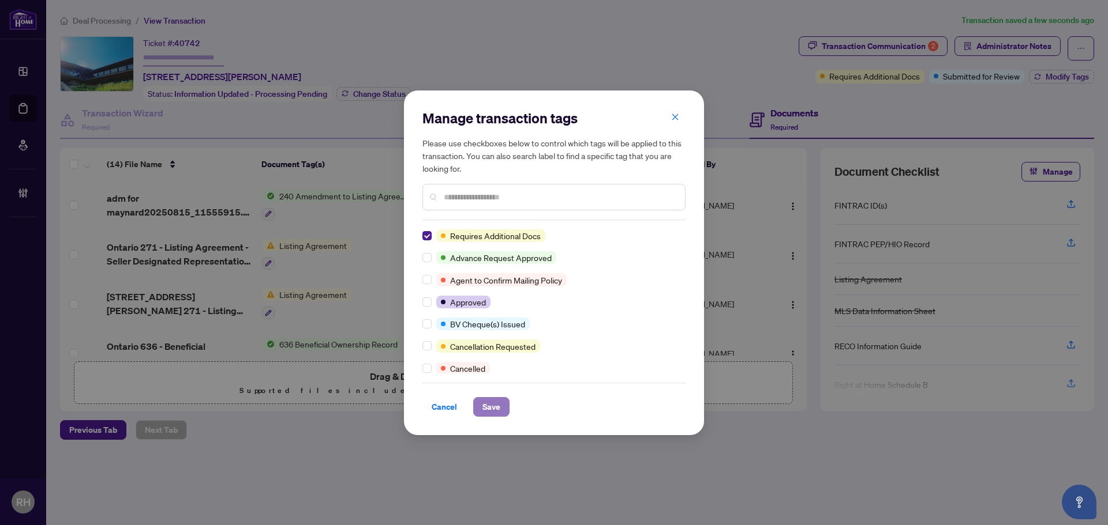
drag, startPoint x: 489, startPoint y: 414, endPoint x: 679, endPoint y: 275, distance: 235.2
click at [490, 414] on span "Save" at bounding box center [491, 407] width 18 height 18
